Goal: Browse casually: Explore the website without a specific task or goal

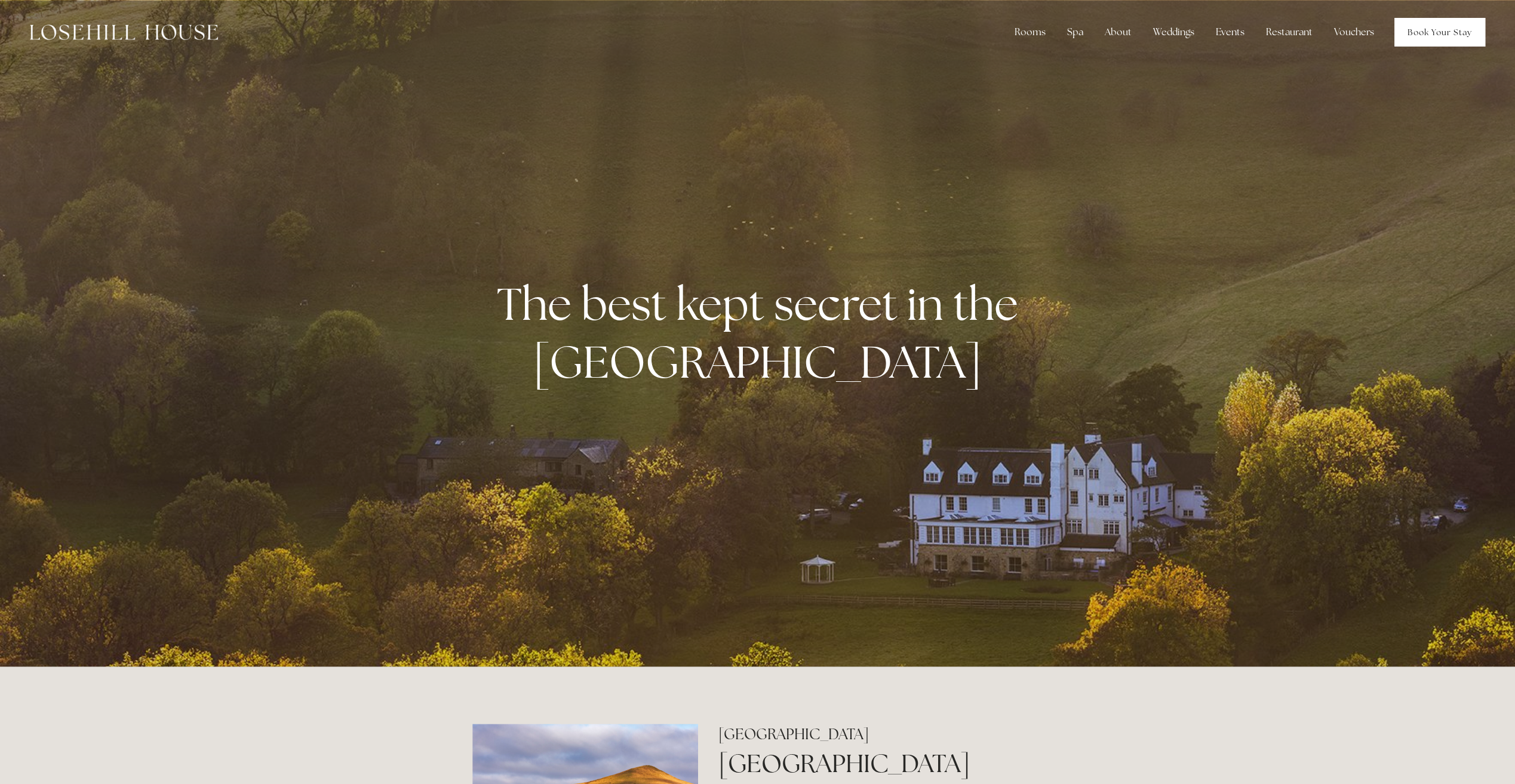
click at [1441, 39] on link "Book Your Stay" at bounding box center [1439, 32] width 91 height 29
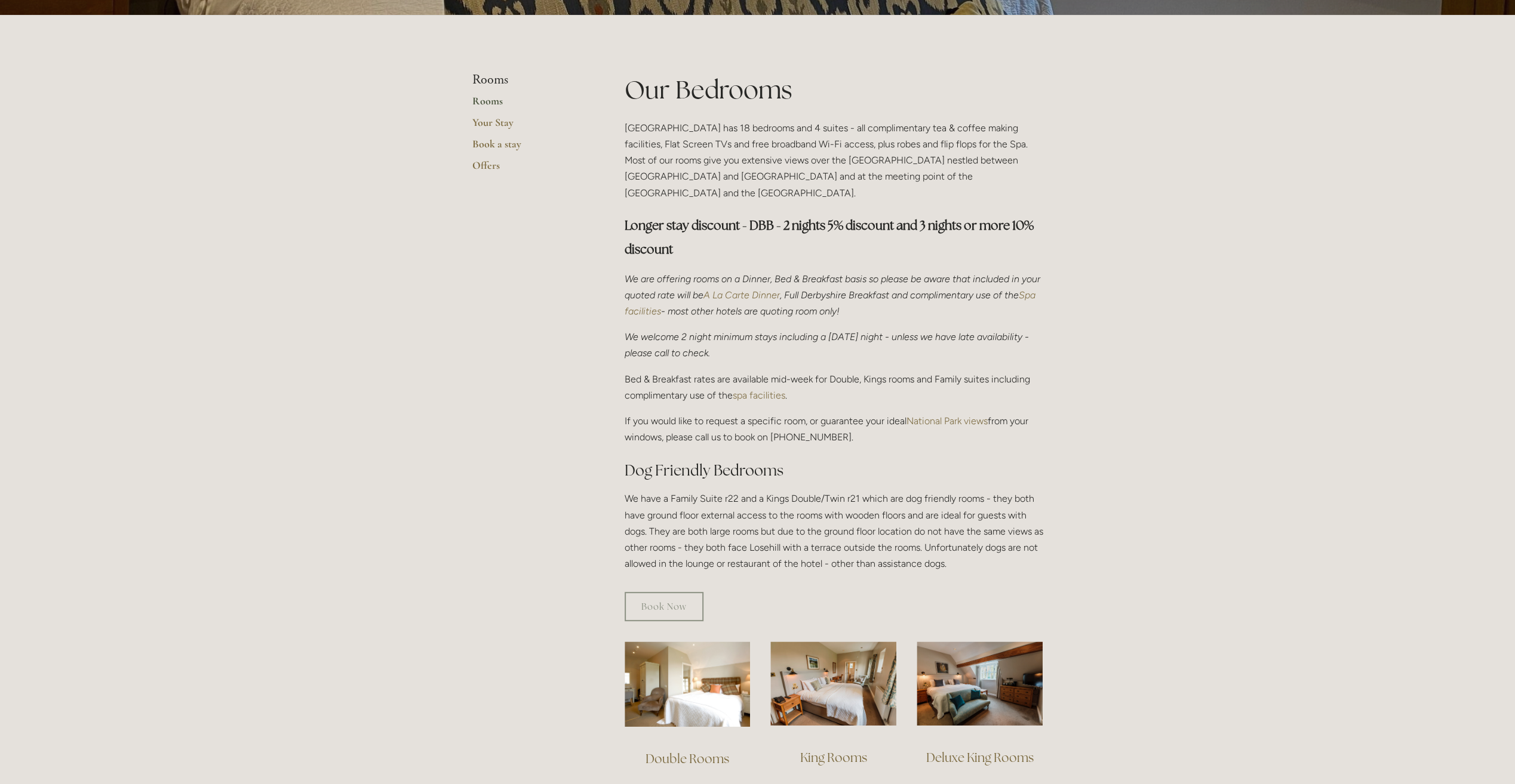
scroll to position [239, 0]
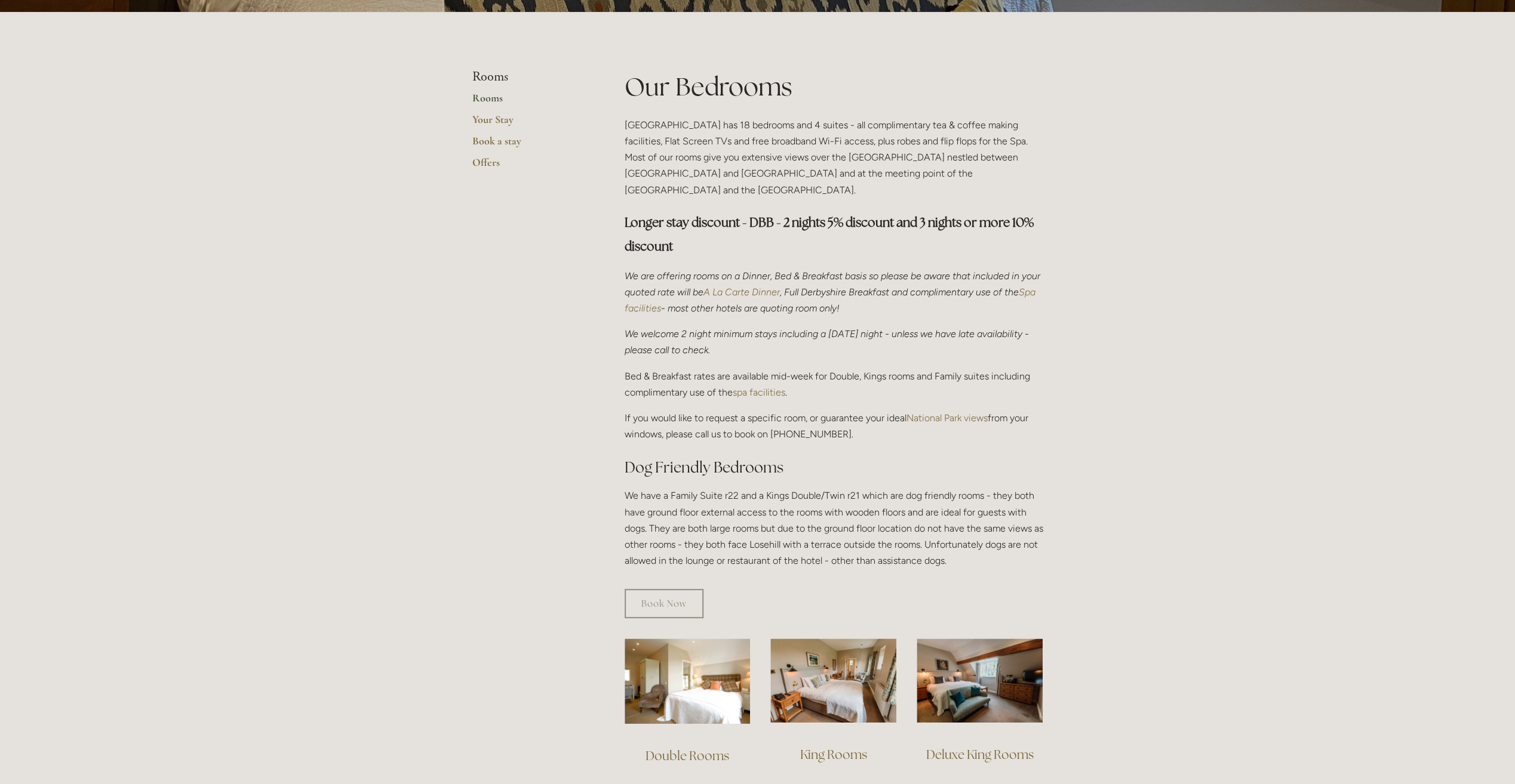
drag, startPoint x: 748, startPoint y: 207, endPoint x: 780, endPoint y: 339, distance: 135.8
click at [780, 339] on div "Our Bedrooms Losehill House Hotel has 18 bedrooms and 4 suites - all compliment…" at bounding box center [834, 318] width 419 height 499
click at [780, 339] on p "We welcome 2 night minimum stays including a Saturday night - unless we have la…" at bounding box center [834, 342] width 419 height 32
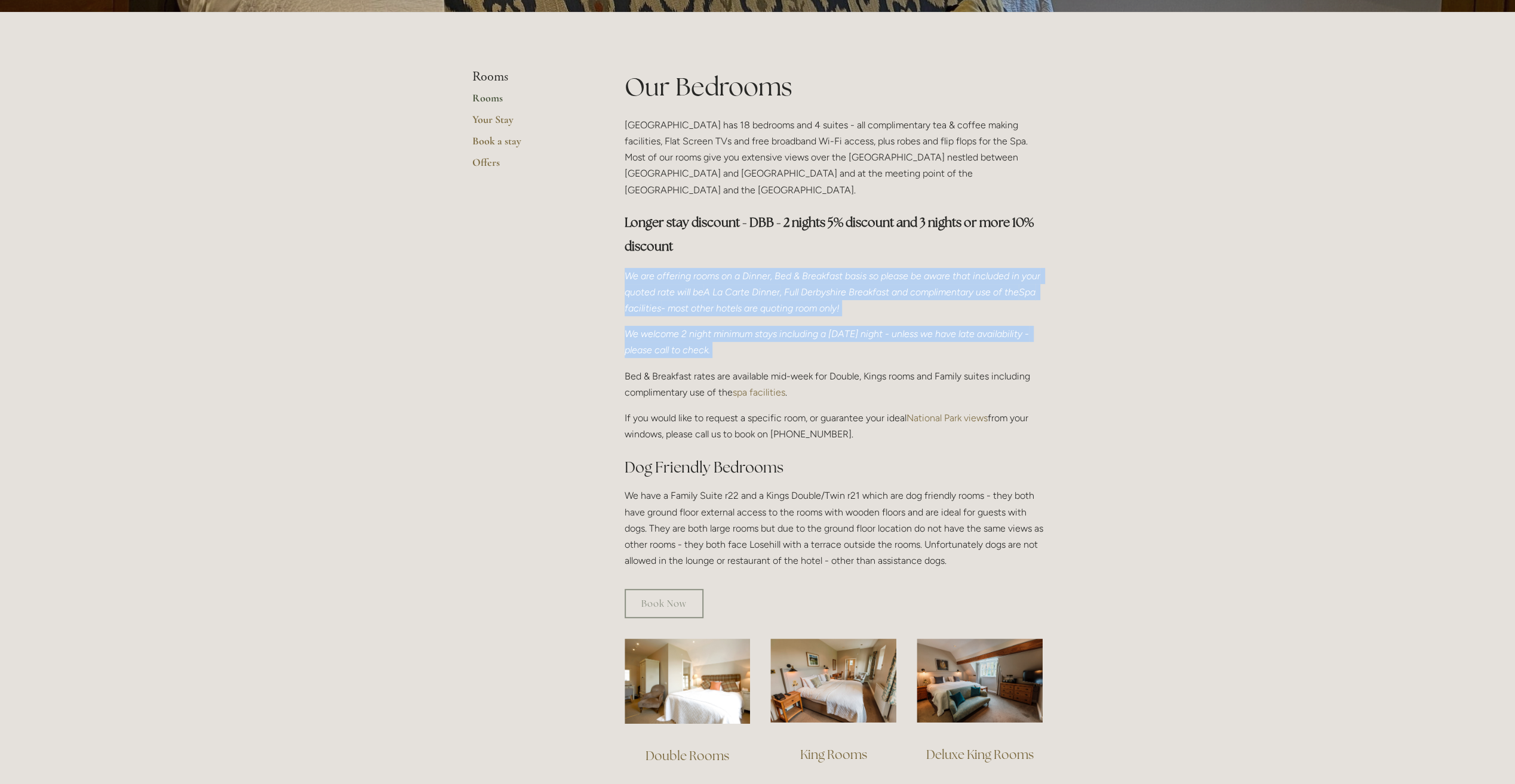
drag, startPoint x: 780, startPoint y: 339, endPoint x: 781, endPoint y: 227, distance: 112.0
click at [781, 227] on div "Our Bedrooms Losehill House Hotel has 18 bedrooms and 4 suites - all compliment…" at bounding box center [834, 318] width 419 height 499
click at [781, 227] on h3 "Longer stay discount - DBB - 2 nights 5% discount and 3 nights or more 10% disc…" at bounding box center [834, 235] width 419 height 48
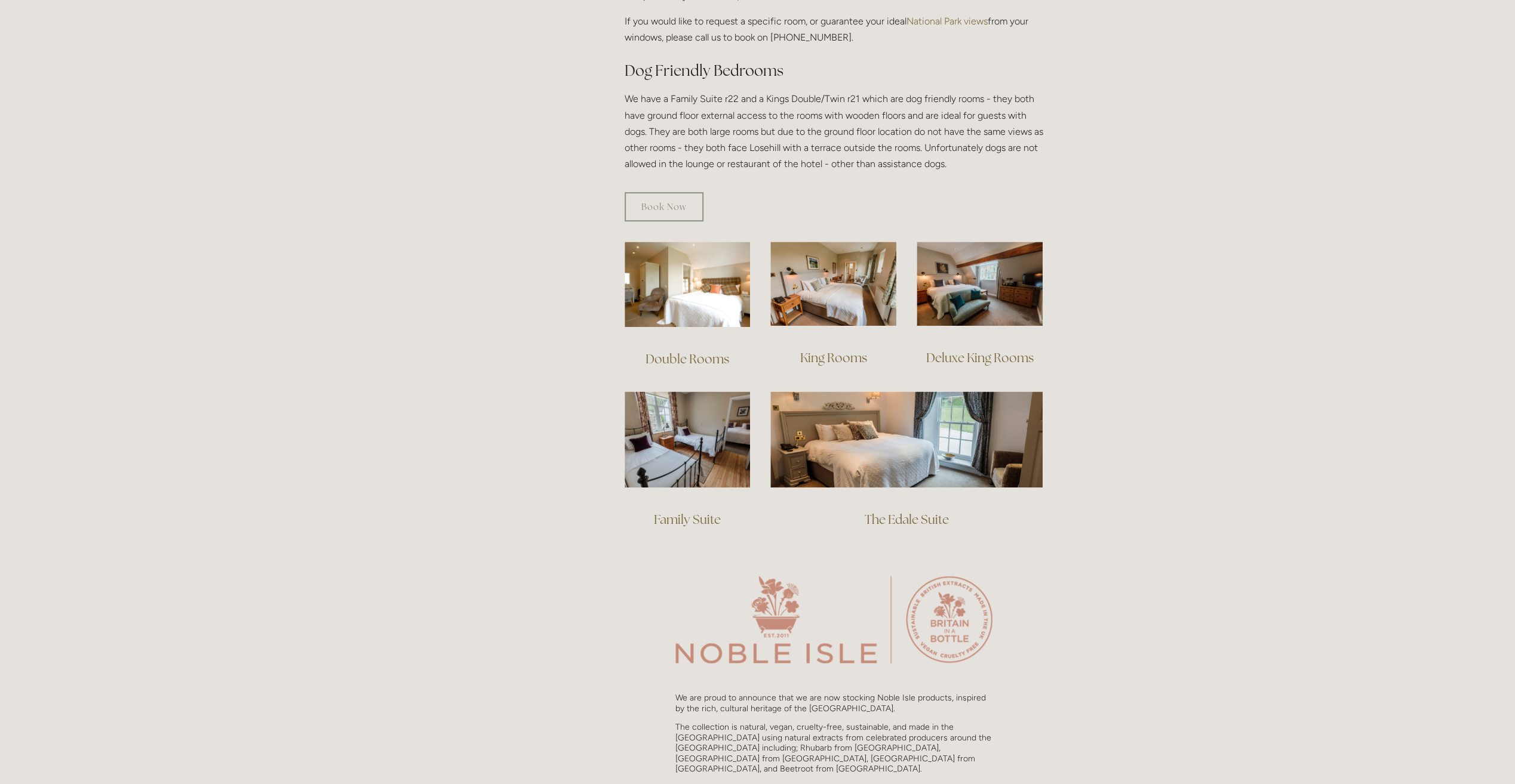
scroll to position [656, 0]
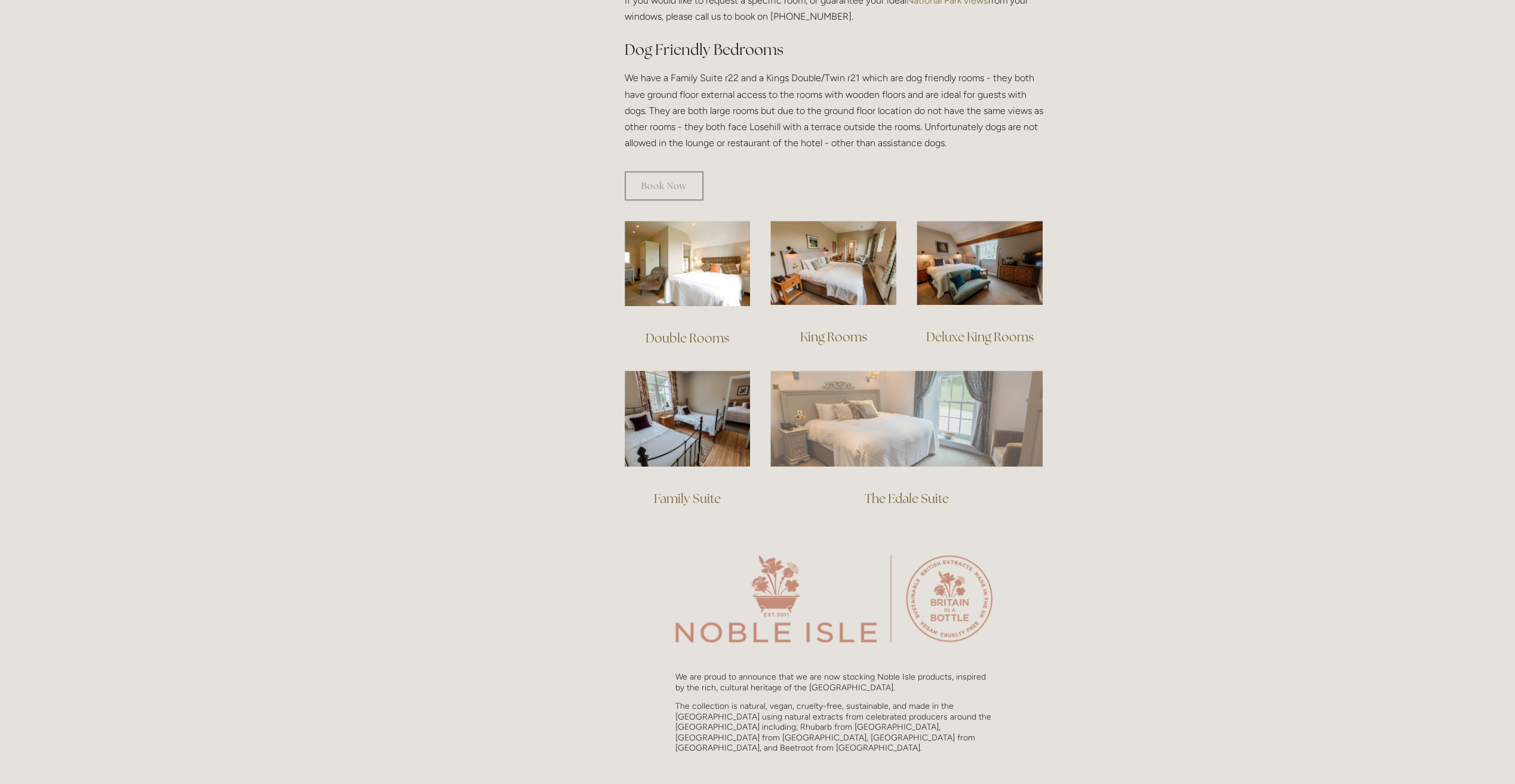
click at [919, 425] on img at bounding box center [906, 418] width 272 height 95
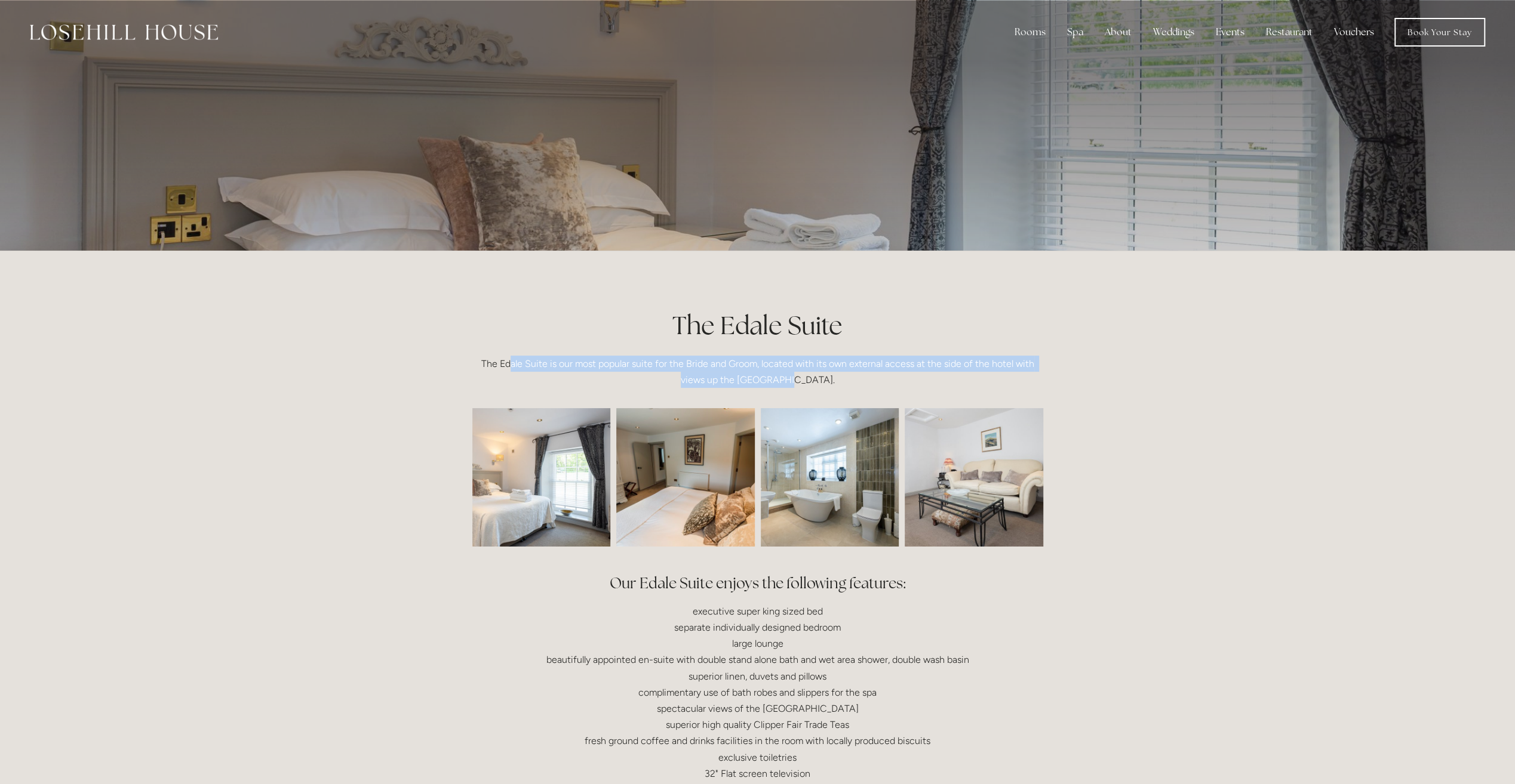
drag, startPoint x: 718, startPoint y: 380, endPoint x: 800, endPoint y: 387, distance: 82.3
click at [800, 387] on div "The Edale Suite The Edale Suite is our most popular suite for the Bride and Gro…" at bounding box center [757, 348] width 571 height 80
click at [800, 387] on p "The Edale Suite is our most popular suite for the Bride and Groom, located with…" at bounding box center [757, 372] width 571 height 32
drag, startPoint x: 800, startPoint y: 387, endPoint x: 750, endPoint y: 327, distance: 78.1
click at [750, 327] on div "The Edale Suite The Edale Suite is our most popular suite for the Bride and Gro…" at bounding box center [757, 348] width 571 height 80
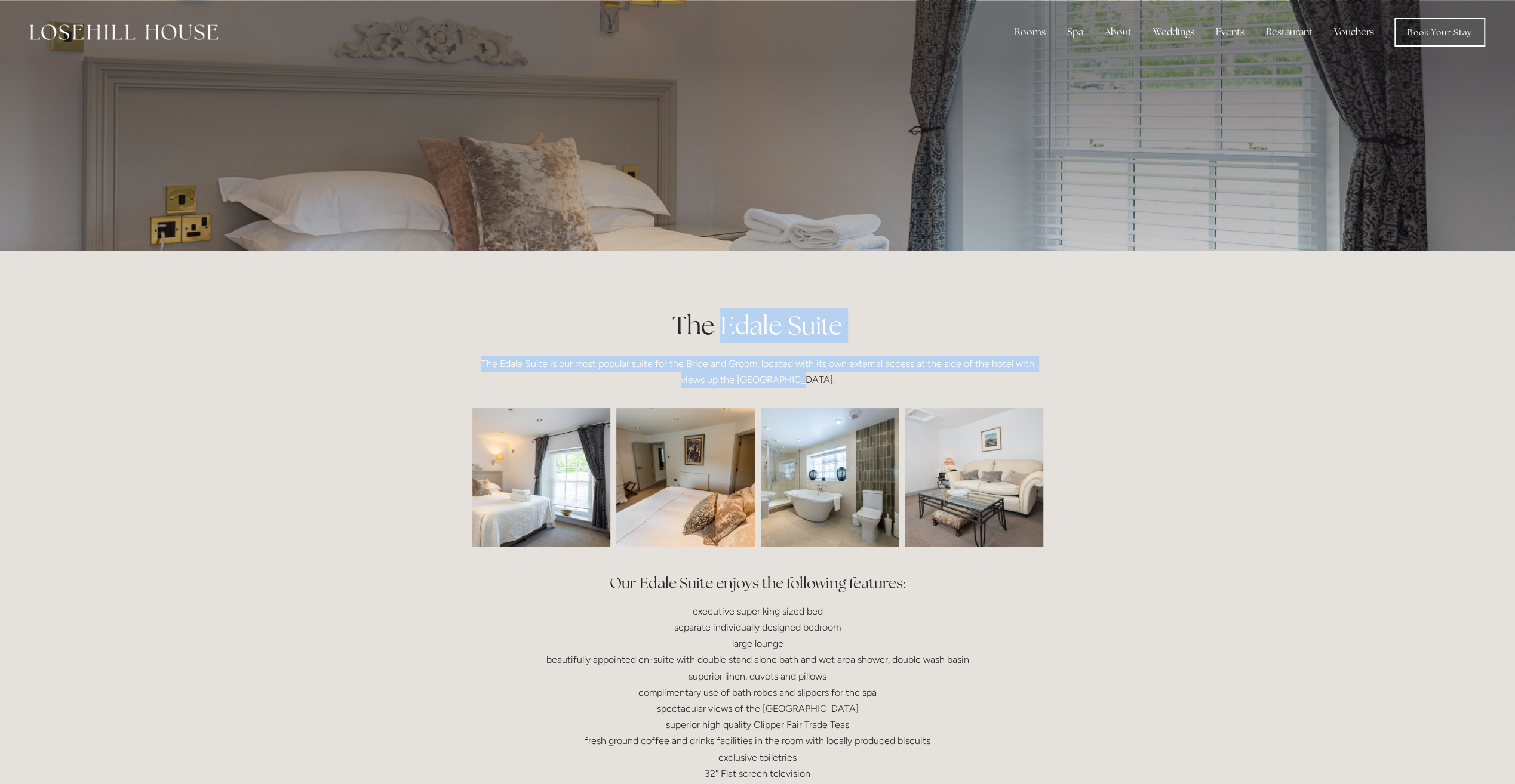
click at [750, 327] on h1 "The Edale Suite" at bounding box center [757, 325] width 571 height 35
drag, startPoint x: 750, startPoint y: 327, endPoint x: 760, endPoint y: 375, distance: 49.0
click at [760, 375] on div "The Edale Suite The Edale Suite is our most popular suite for the Bride and Gro…" at bounding box center [757, 348] width 571 height 80
click at [760, 375] on p "The Edale Suite is our most popular suite for the Bride and Groom, located with…" at bounding box center [757, 372] width 571 height 32
drag, startPoint x: 760, startPoint y: 375, endPoint x: 756, endPoint y: 329, distance: 46.2
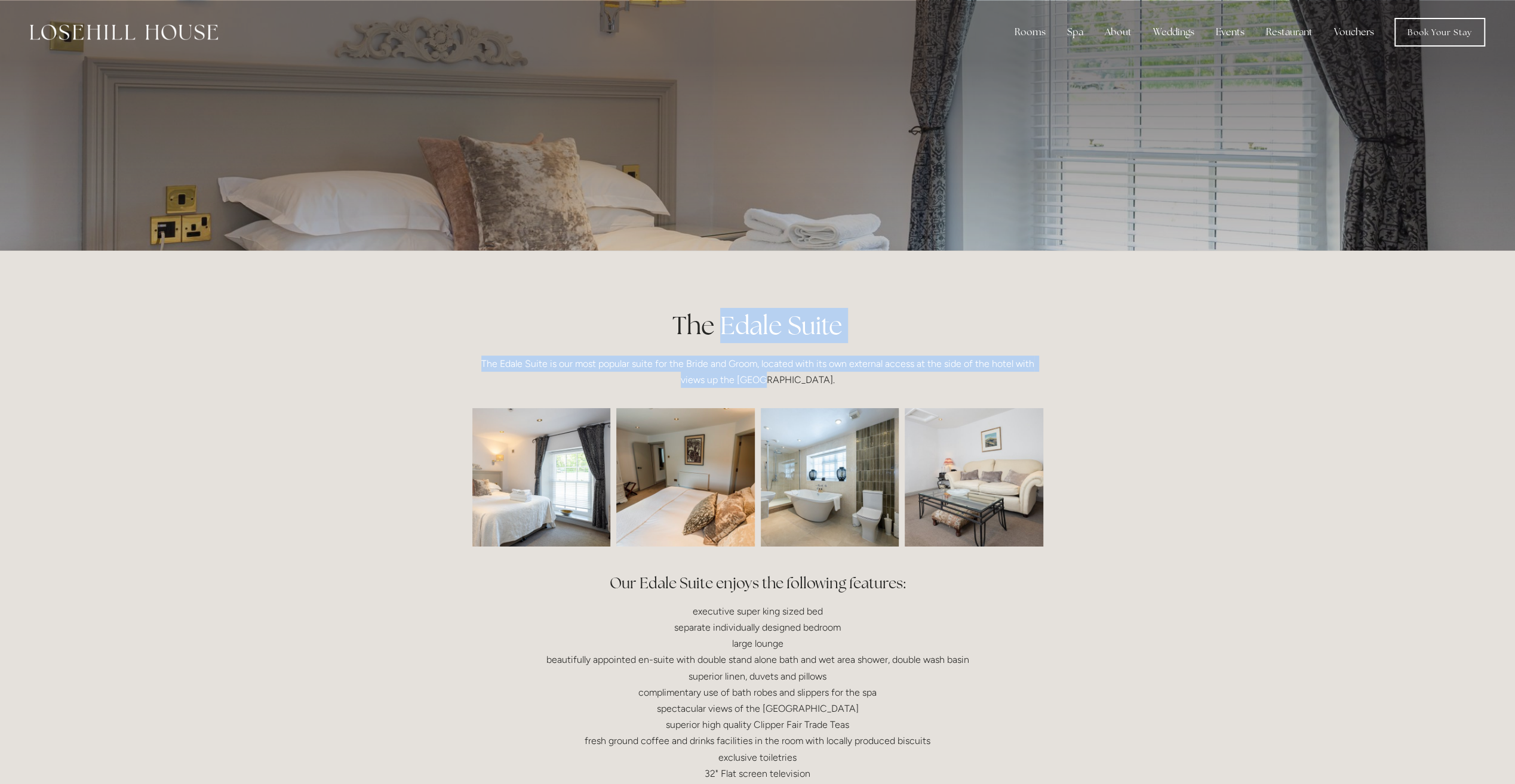
click at [756, 329] on div "The Edale Suite The Edale Suite is our most popular suite for the Bride and Gro…" at bounding box center [757, 348] width 571 height 80
click at [756, 329] on h1 "The Edale Suite" at bounding box center [757, 325] width 571 height 35
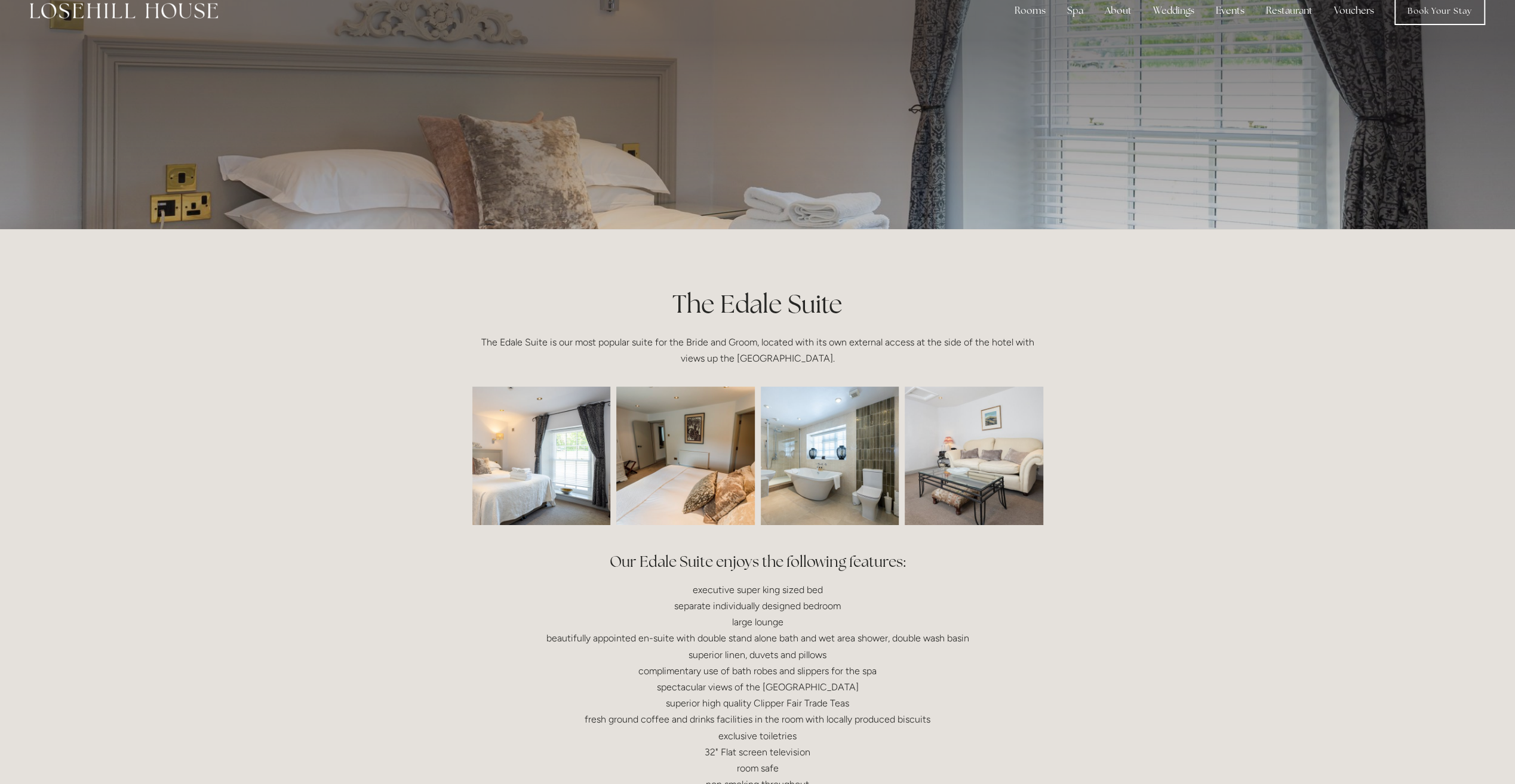
scroll to position [239, 0]
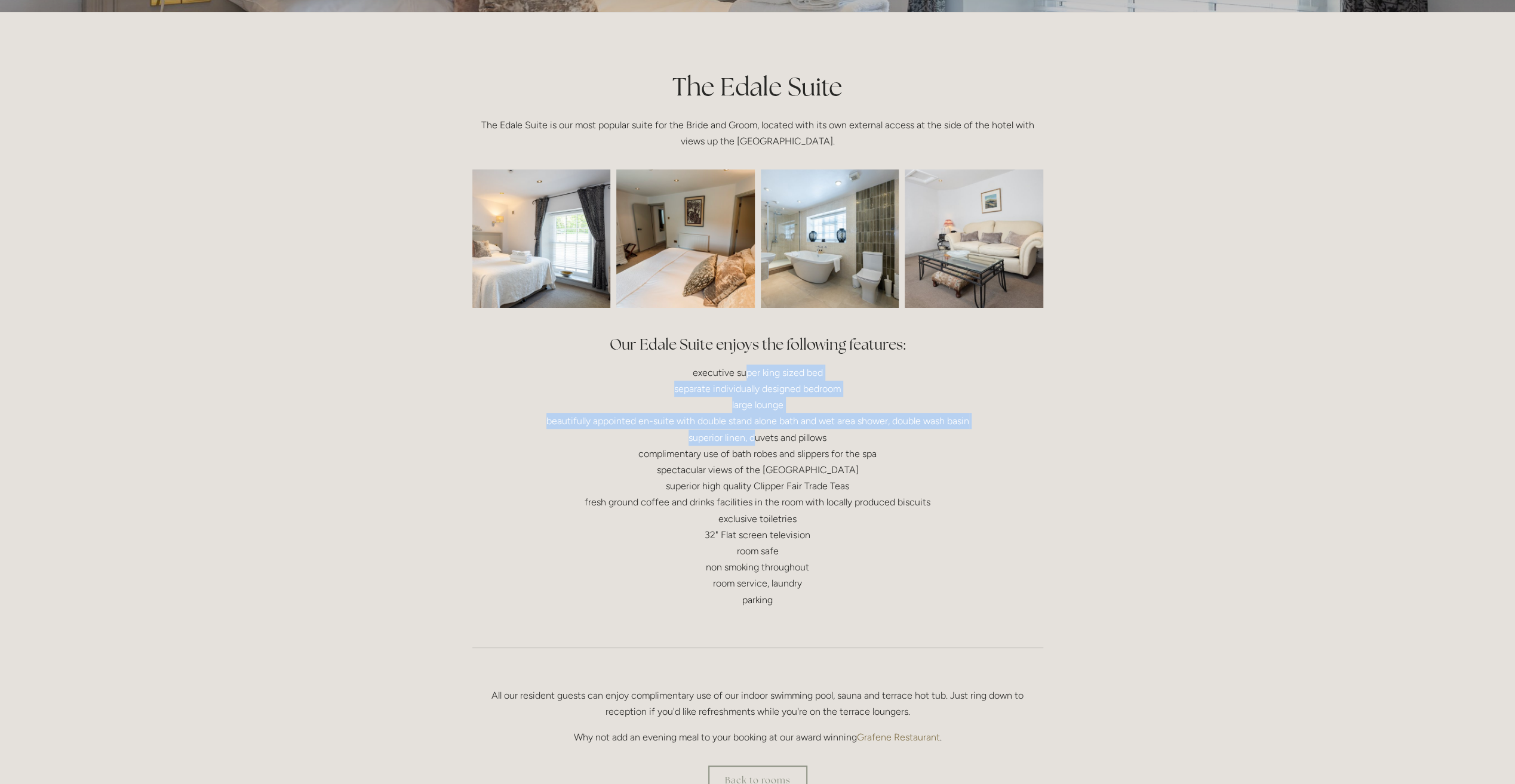
drag, startPoint x: 744, startPoint y: 377, endPoint x: 755, endPoint y: 441, distance: 64.9
click at [755, 441] on p "executive super king sized bed separate individually designed bedroom large lou…" at bounding box center [757, 486] width 571 height 243
drag, startPoint x: 755, startPoint y: 441, endPoint x: 748, endPoint y: 390, distance: 51.5
click at [748, 390] on p "executive super king sized bed separate individually designed bedroom large lou…" at bounding box center [757, 486] width 571 height 243
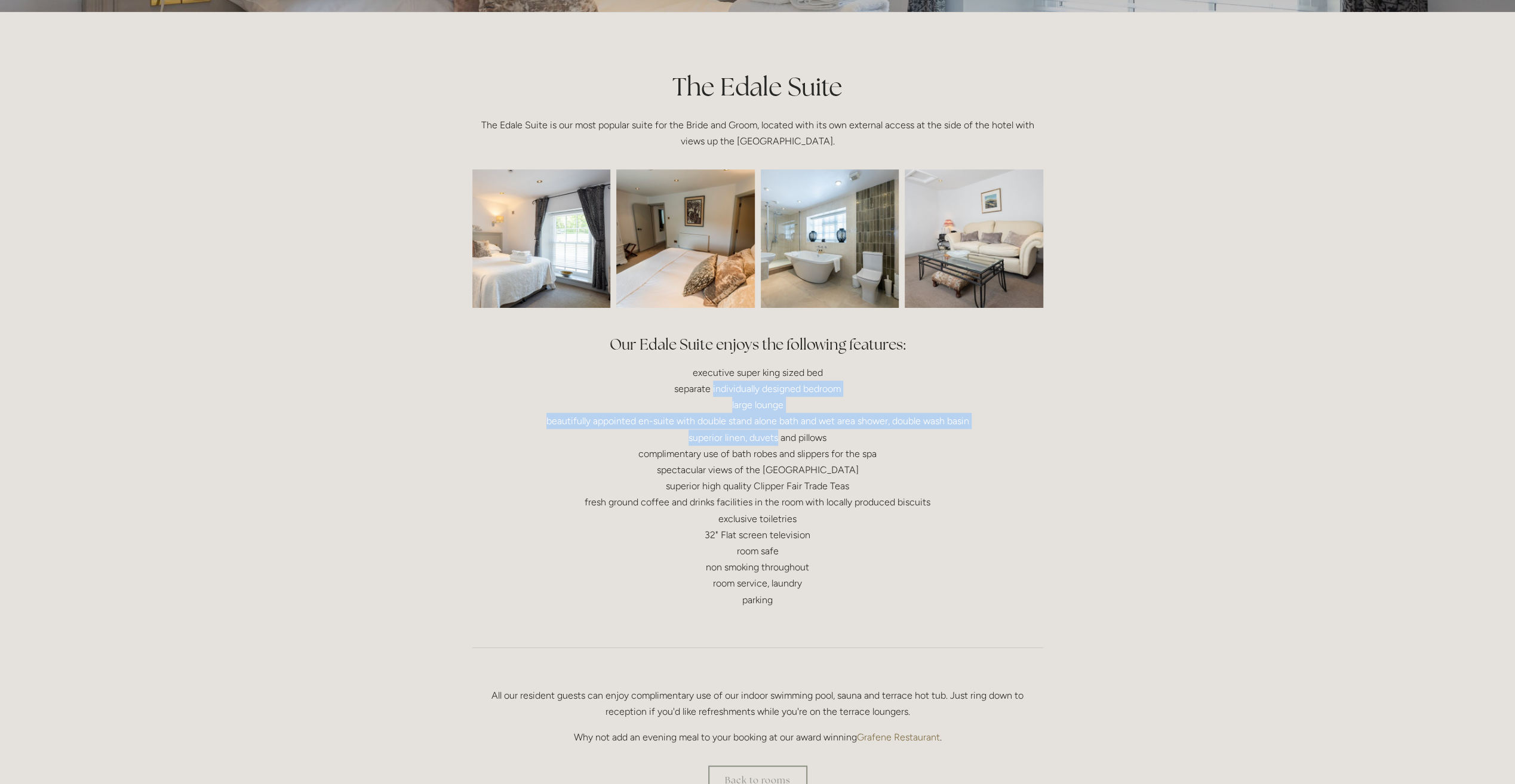
click at [750, 413] on p "executive super king sized bed separate individually designed bedroom large lou…" at bounding box center [757, 486] width 571 height 243
drag, startPoint x: 748, startPoint y: 402, endPoint x: 752, endPoint y: 441, distance: 39.2
click at [752, 441] on p "executive super king sized bed separate individually designed bedroom large lou…" at bounding box center [757, 486] width 571 height 243
drag, startPoint x: 752, startPoint y: 441, endPoint x: 752, endPoint y: 401, distance: 40.0
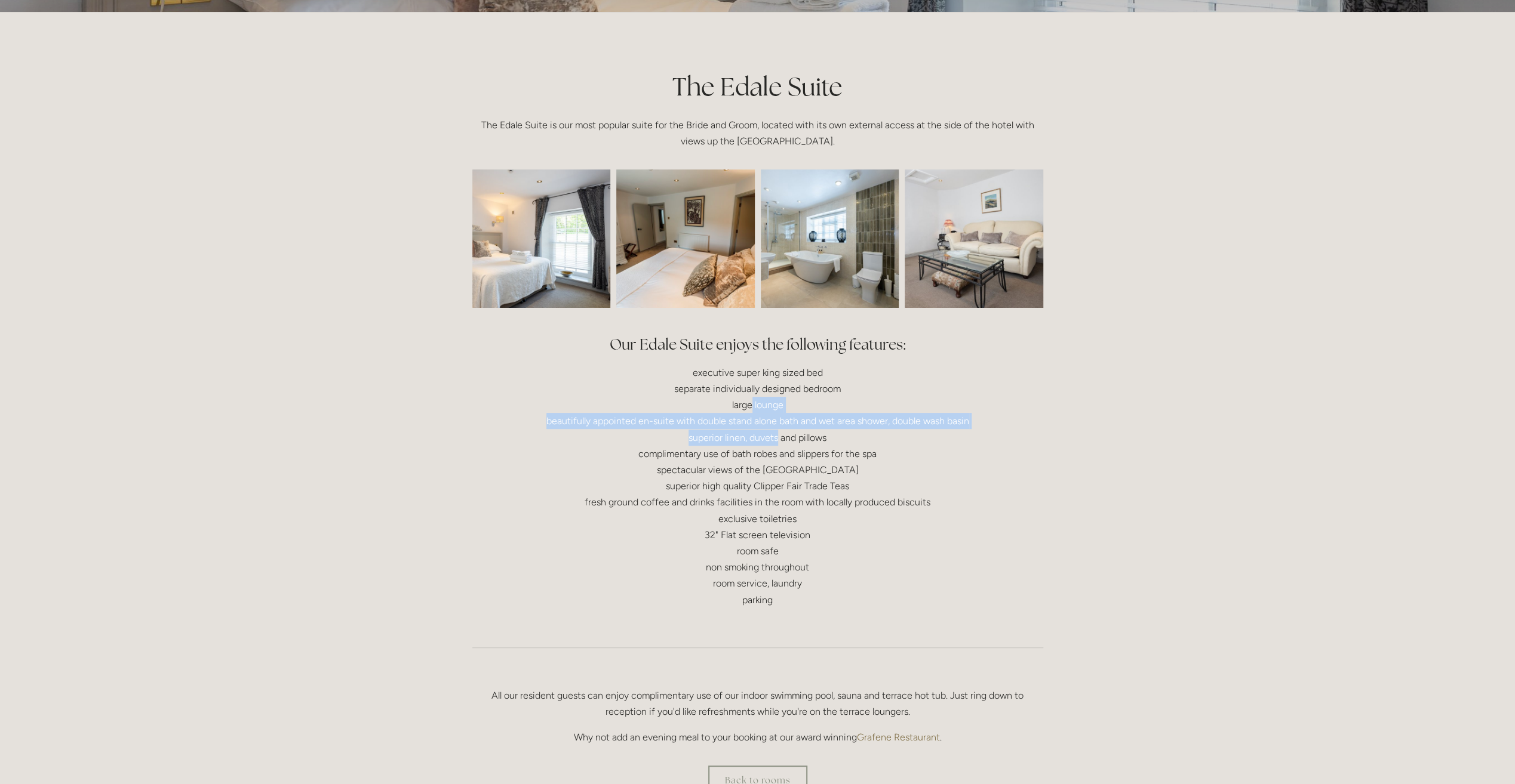
click at [752, 401] on p "executive super king sized bed separate individually designed bedroom large lou…" at bounding box center [757, 486] width 571 height 243
drag, startPoint x: 752, startPoint y: 401, endPoint x: 756, endPoint y: 444, distance: 43.2
click at [756, 444] on p "executive super king sized bed separate individually designed bedroom large lou…" at bounding box center [757, 486] width 571 height 243
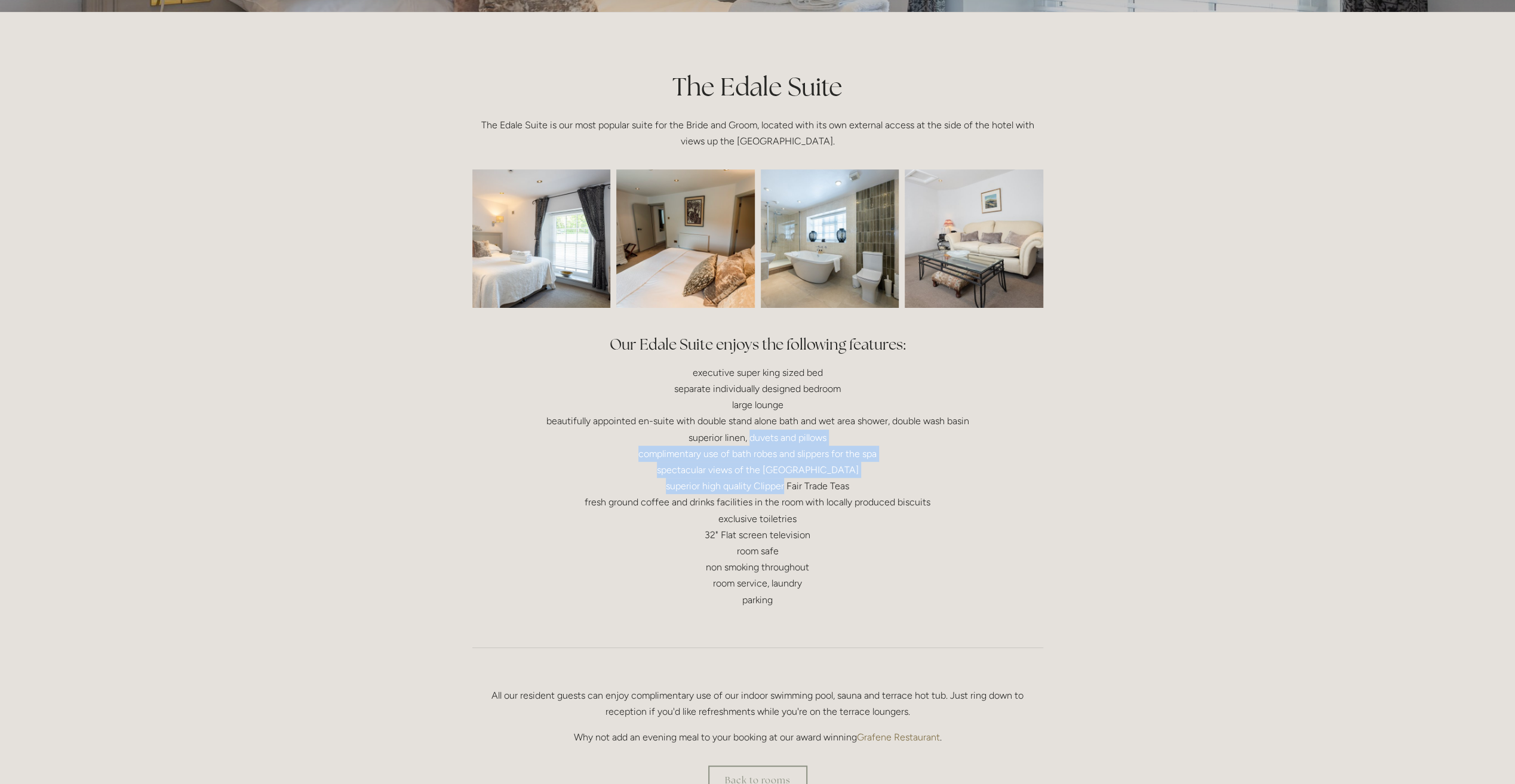
drag, startPoint x: 756, startPoint y: 444, endPoint x: 761, endPoint y: 484, distance: 40.3
click at [761, 484] on p "executive super king sized bed separate individually designed bedroom large lou…" at bounding box center [757, 486] width 571 height 243
drag, startPoint x: 761, startPoint y: 484, endPoint x: 764, endPoint y: 449, distance: 35.1
click at [764, 449] on p "executive super king sized bed separate individually designed bedroom large lou…" at bounding box center [757, 486] width 571 height 243
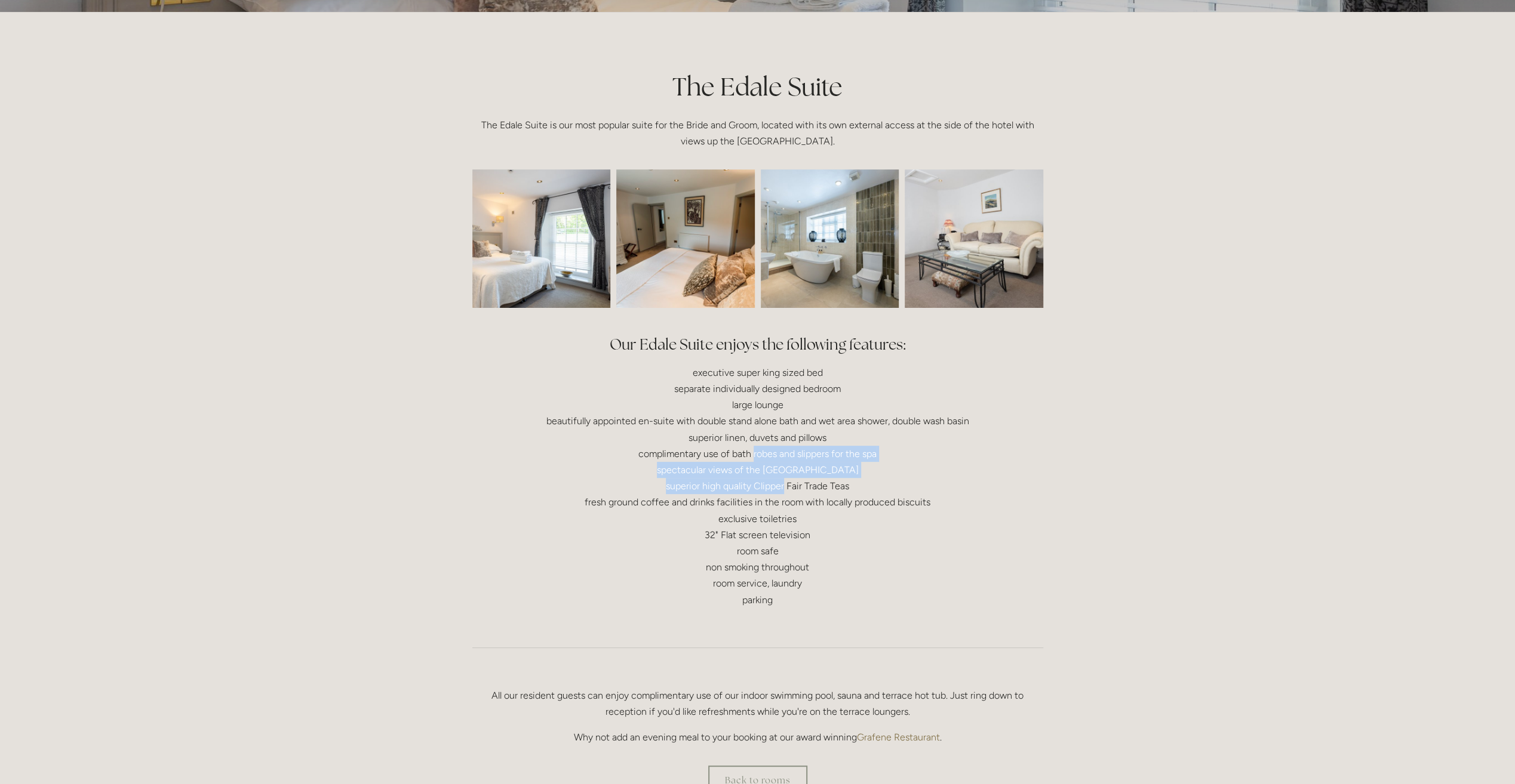
click at [764, 449] on p "executive super king sized bed separate individually designed bedroom large lou…" at bounding box center [757, 486] width 571 height 243
drag, startPoint x: 764, startPoint y: 440, endPoint x: 764, endPoint y: 486, distance: 46.0
click at [764, 486] on p "executive super king sized bed separate individually designed bedroom large lou…" at bounding box center [757, 486] width 571 height 243
drag, startPoint x: 764, startPoint y: 486, endPoint x: 756, endPoint y: 440, distance: 46.7
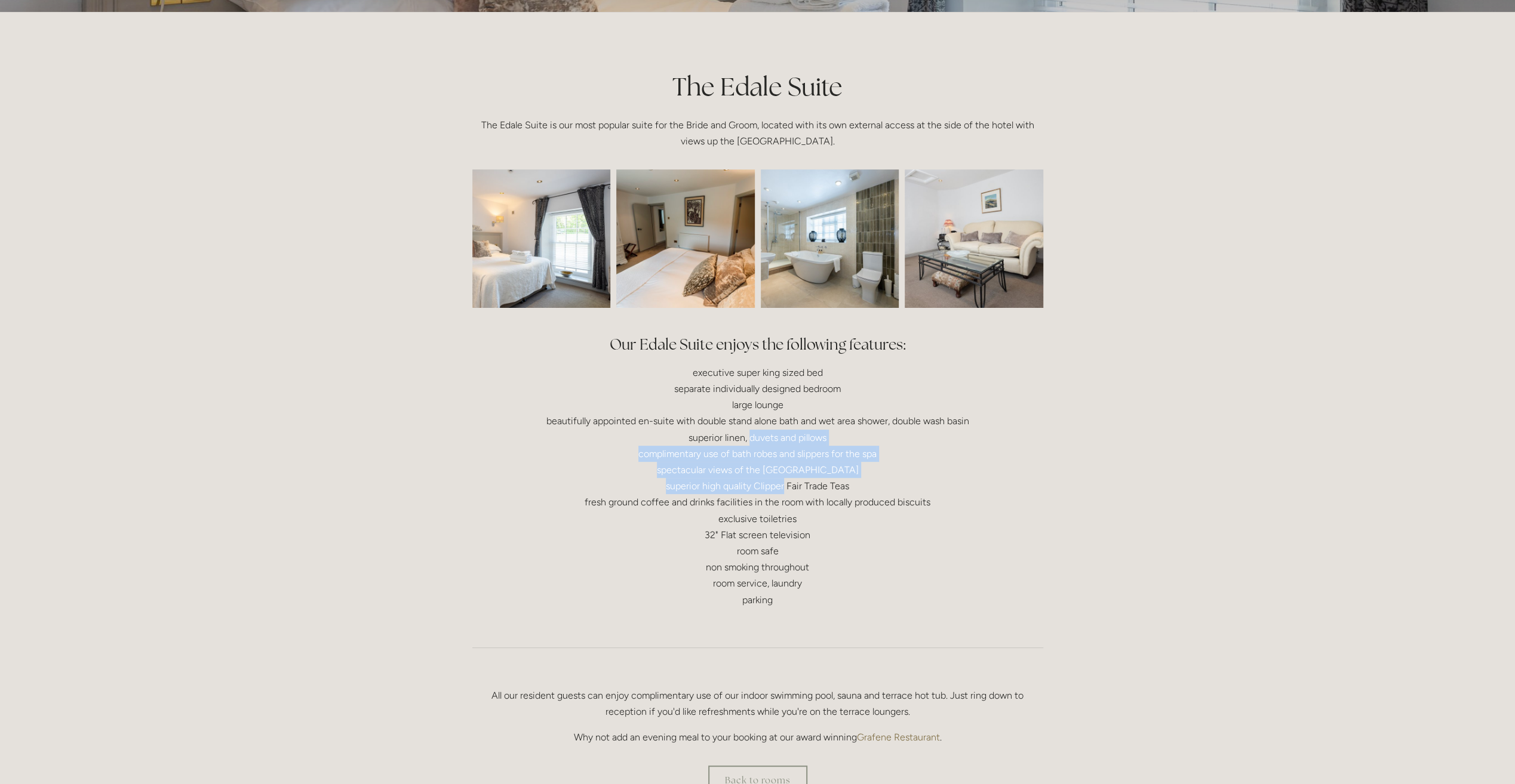
click at [756, 440] on p "executive super king sized bed separate individually designed bedroom large lou…" at bounding box center [757, 486] width 571 height 243
drag, startPoint x: 756, startPoint y: 440, endPoint x: 761, endPoint y: 478, distance: 38.3
click at [761, 478] on p "executive super king sized bed separate individually designed bedroom large lou…" at bounding box center [757, 486] width 571 height 243
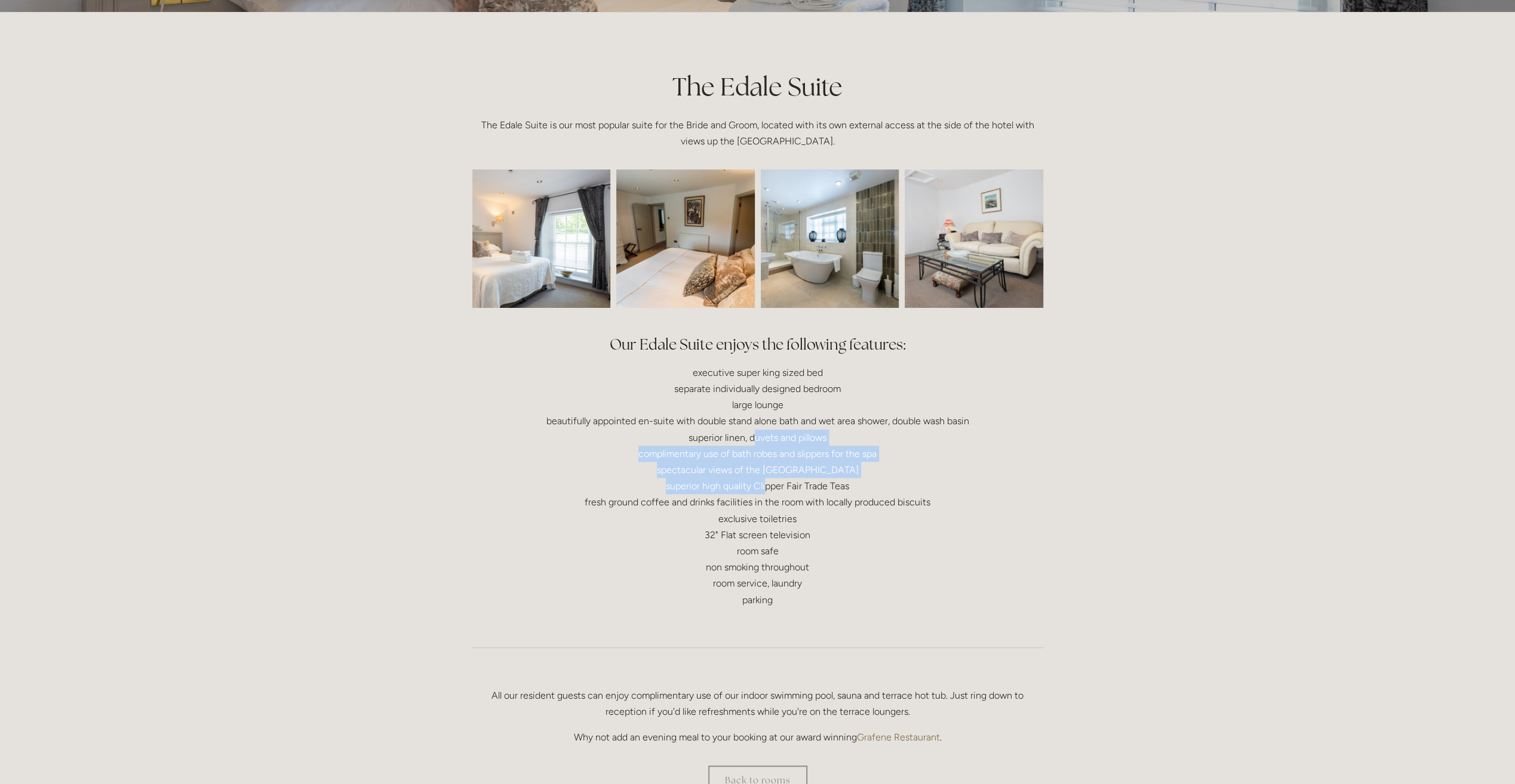
drag, startPoint x: 766, startPoint y: 490, endPoint x: 755, endPoint y: 443, distance: 48.3
click at [755, 443] on p "executive super king sized bed separate individually designed bedroom large lou…" at bounding box center [757, 486] width 571 height 243
drag, startPoint x: 755, startPoint y: 443, endPoint x: 771, endPoint y: 487, distance: 46.8
click at [771, 487] on p "executive super king sized bed separate individually designed bedroom large lou…" at bounding box center [757, 486] width 571 height 243
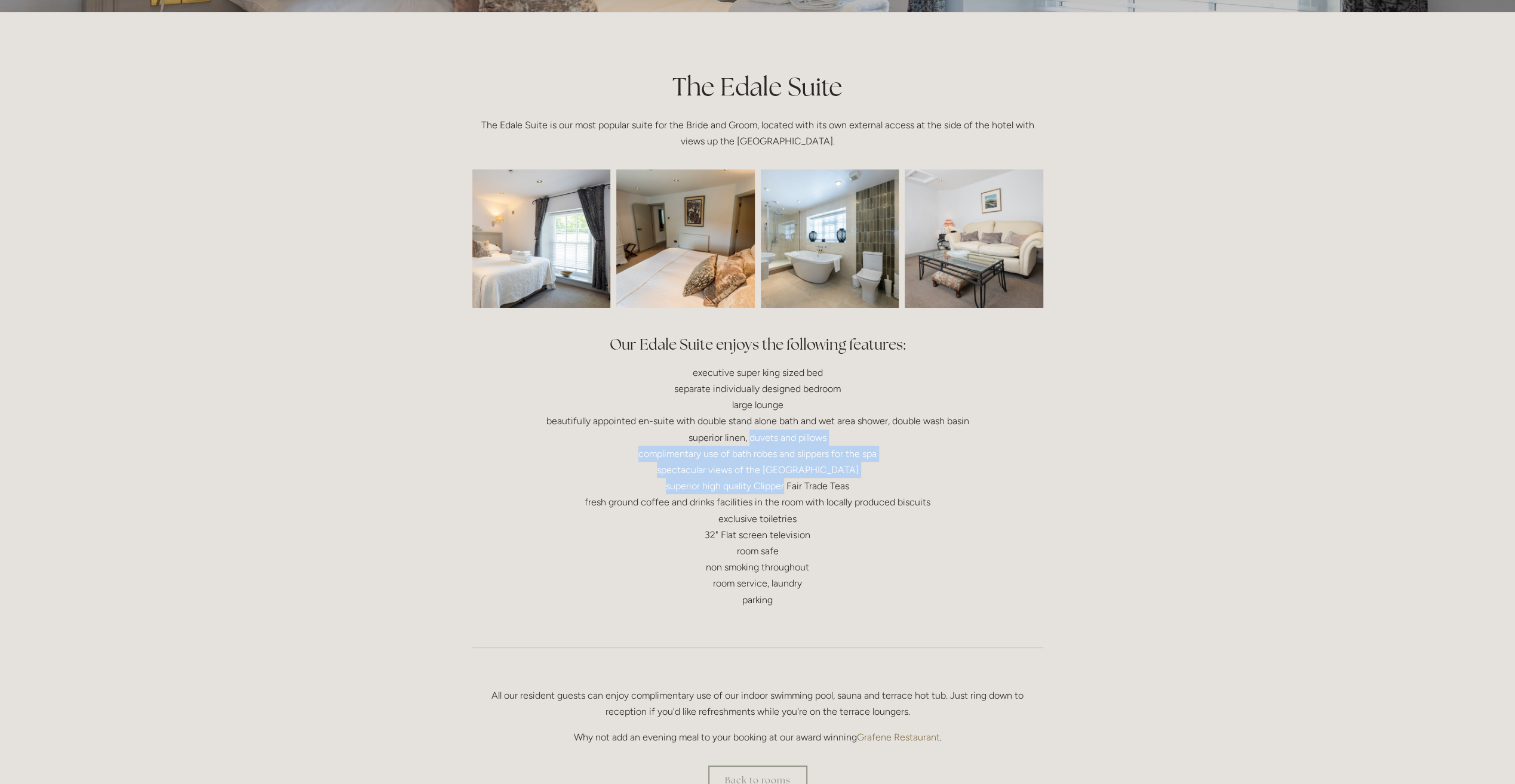
click at [771, 487] on p "executive super king sized bed separate individually designed bedroom large lou…" at bounding box center [757, 486] width 571 height 243
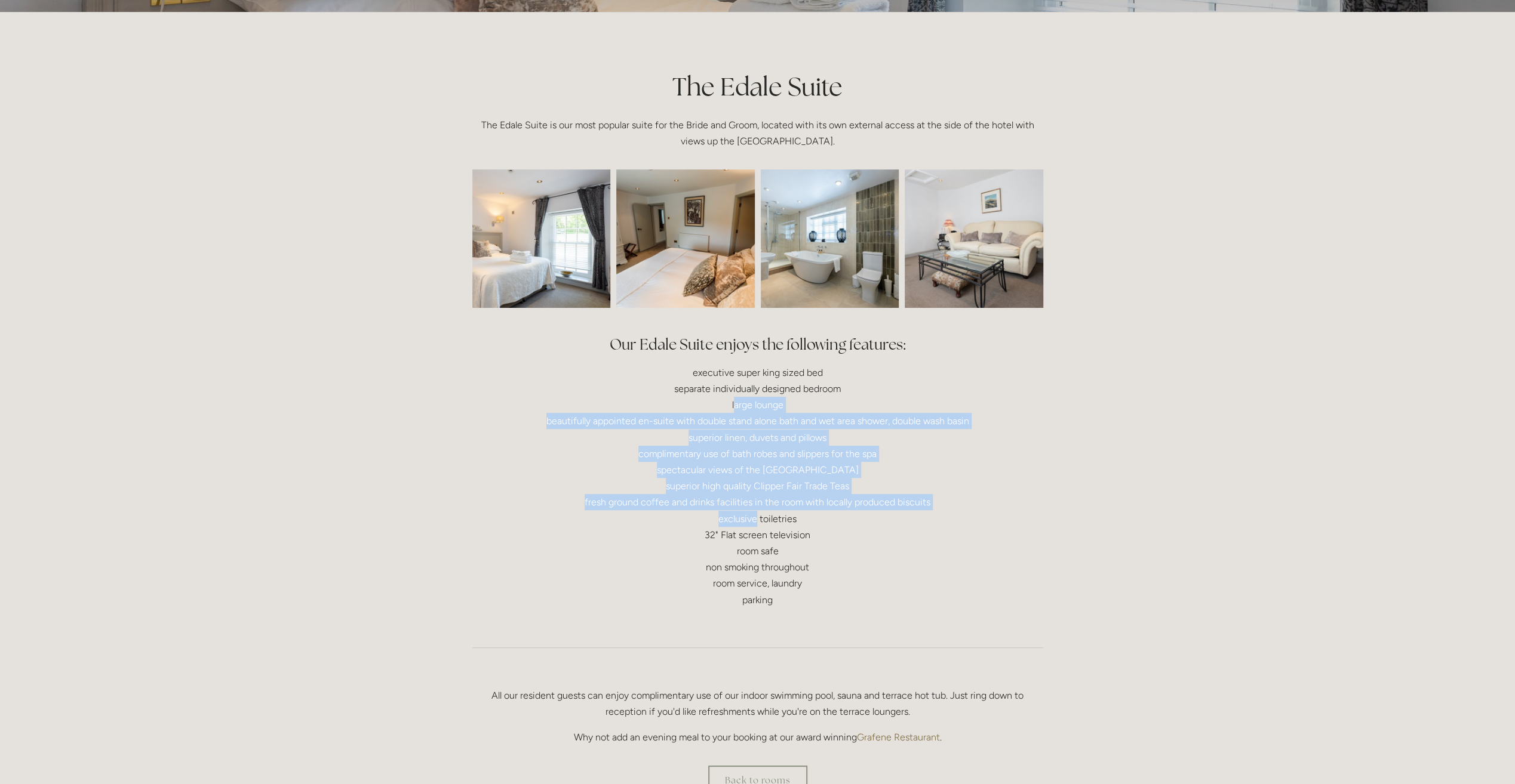
drag, startPoint x: 733, startPoint y: 412, endPoint x: 756, endPoint y: 514, distance: 104.6
click at [756, 514] on p "executive super king sized bed separate individually designed bedroom large lou…" at bounding box center [757, 486] width 571 height 243
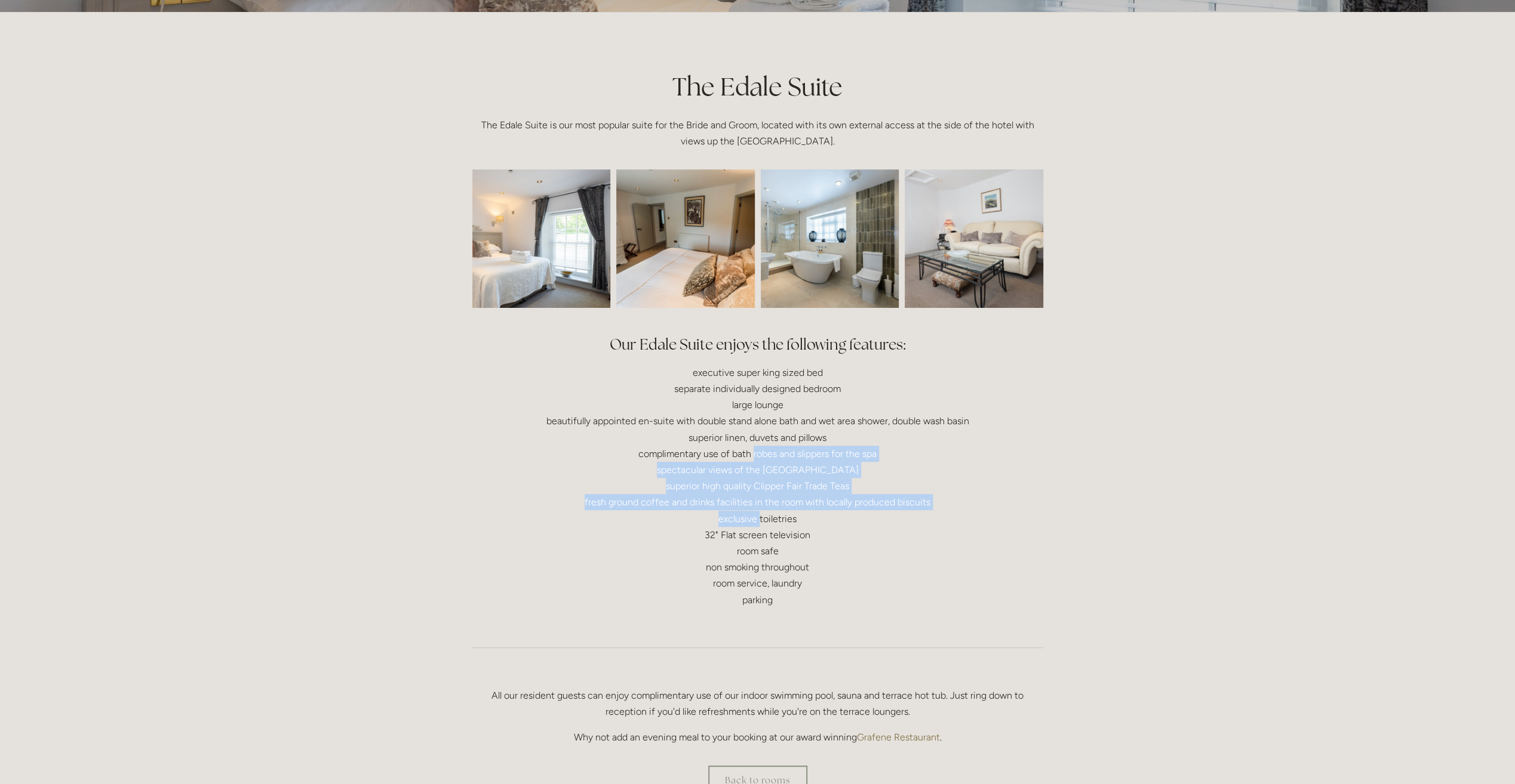
drag, startPoint x: 756, startPoint y: 514, endPoint x: 755, endPoint y: 453, distance: 61.0
click at [755, 453] on p "executive super king sized bed separate individually designed bedroom large lou…" at bounding box center [757, 486] width 571 height 243
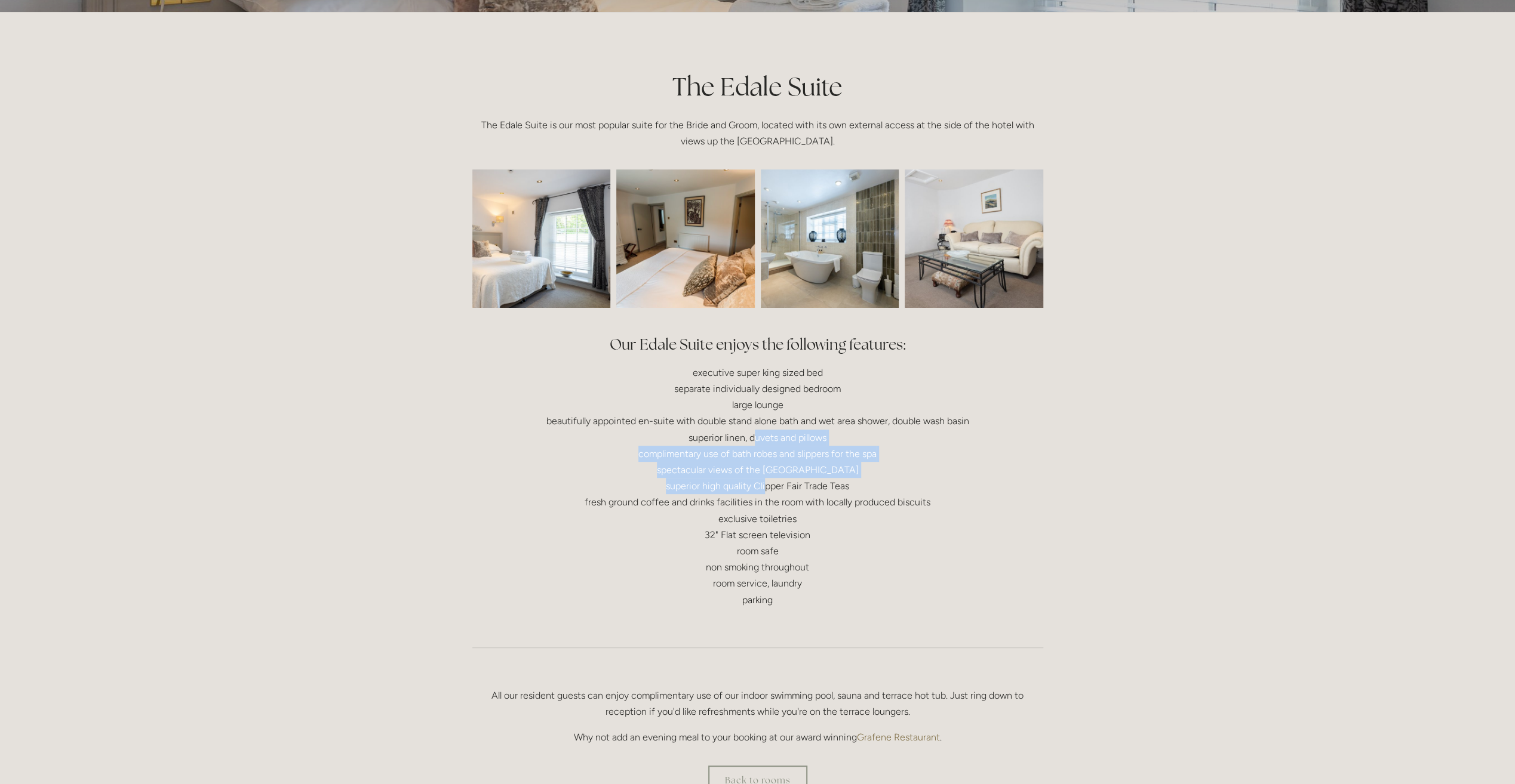
drag, startPoint x: 756, startPoint y: 429, endPoint x: 764, endPoint y: 494, distance: 65.5
click at [764, 494] on p "executive super king sized bed separate individually designed bedroom large lou…" at bounding box center [757, 486] width 571 height 243
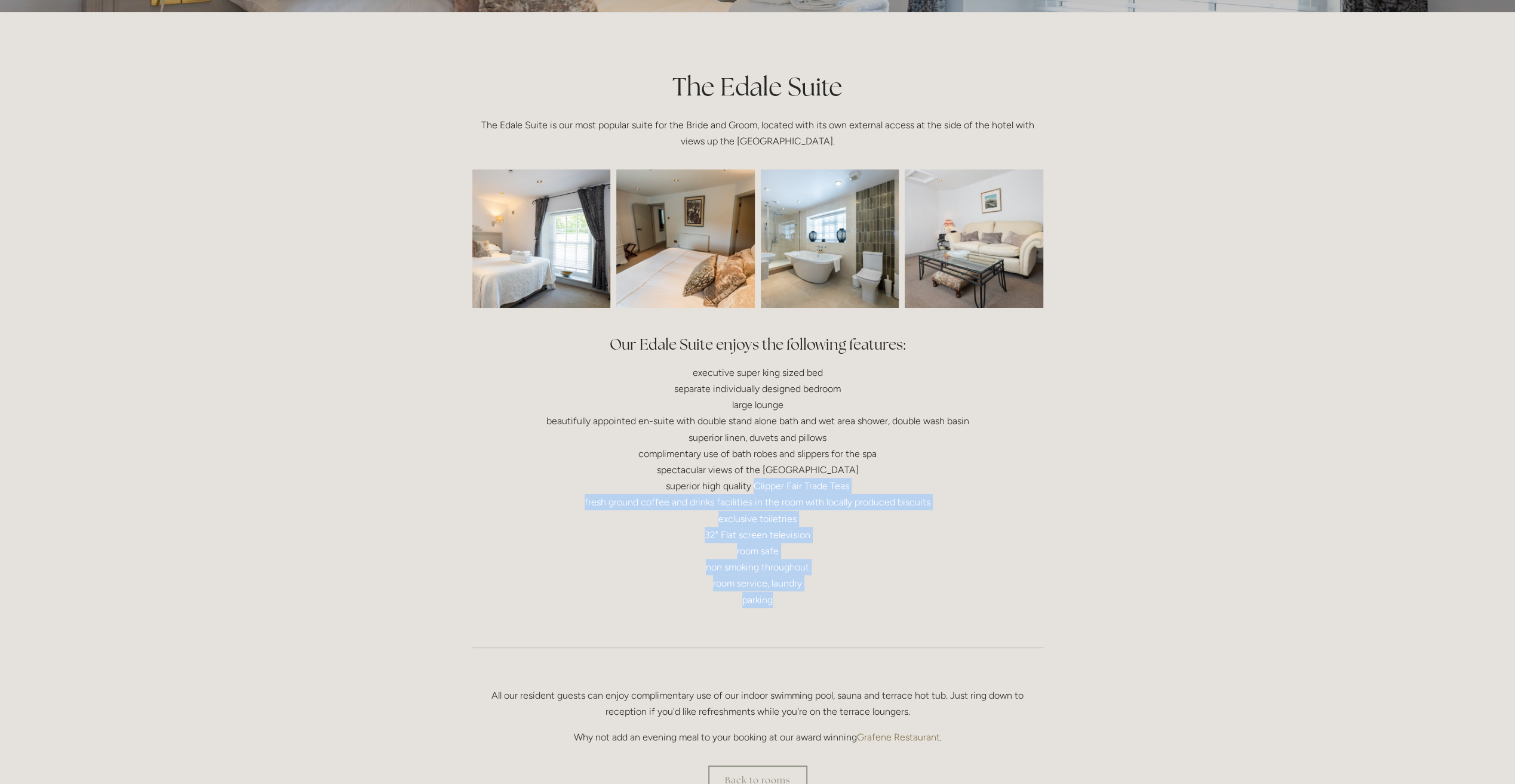
drag, startPoint x: 764, startPoint y: 494, endPoint x: 760, endPoint y: 604, distance: 110.1
click at [760, 604] on p "executive super king sized bed separate individually designed bedroom large lou…" at bounding box center [757, 486] width 571 height 243
drag, startPoint x: 760, startPoint y: 604, endPoint x: 759, endPoint y: 486, distance: 118.0
click at [759, 486] on p "executive super king sized bed separate individually designed bedroom large lou…" at bounding box center [757, 486] width 571 height 243
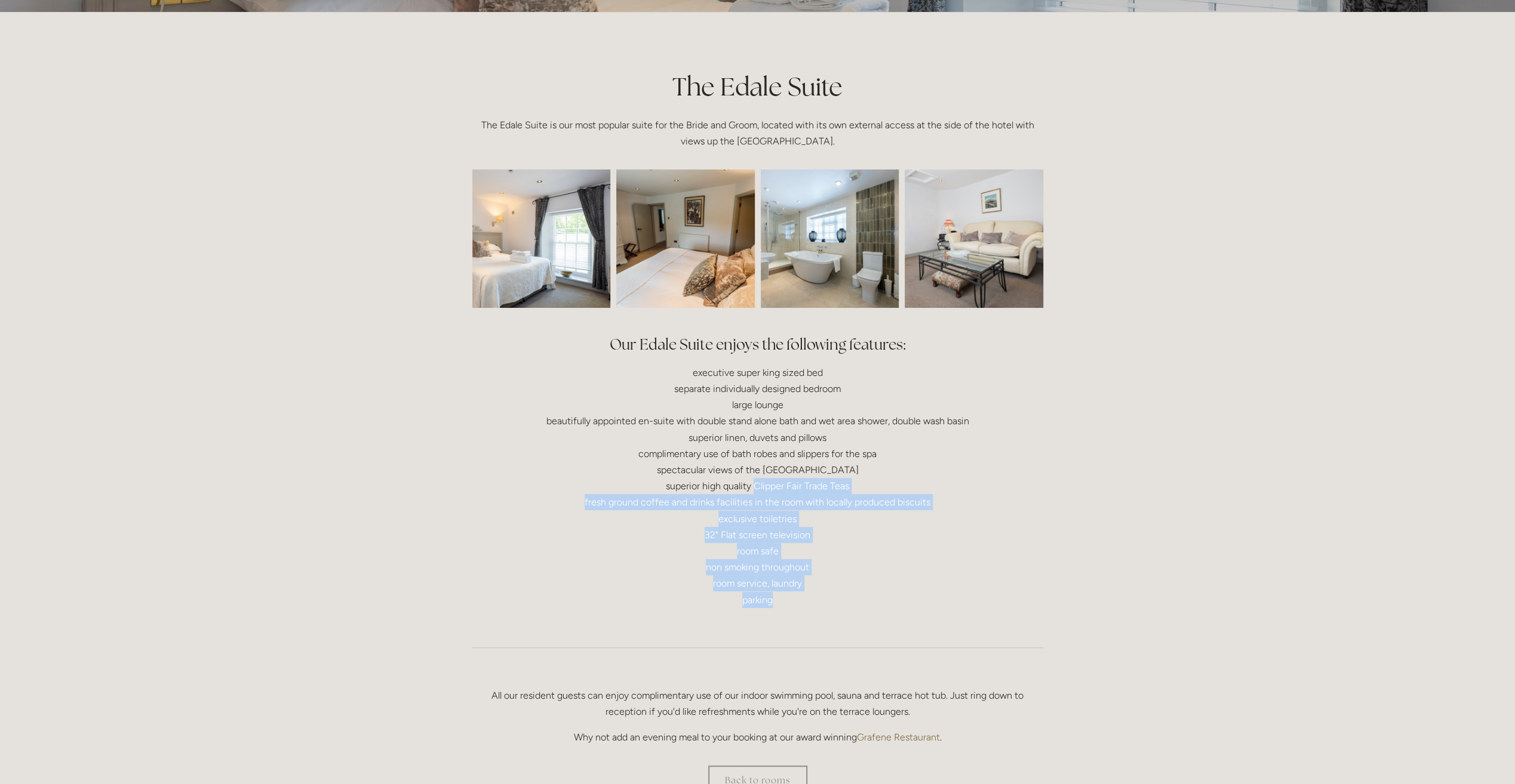
click at [759, 486] on p "executive super king sized bed separate individually designed bedroom large lou…" at bounding box center [757, 486] width 571 height 243
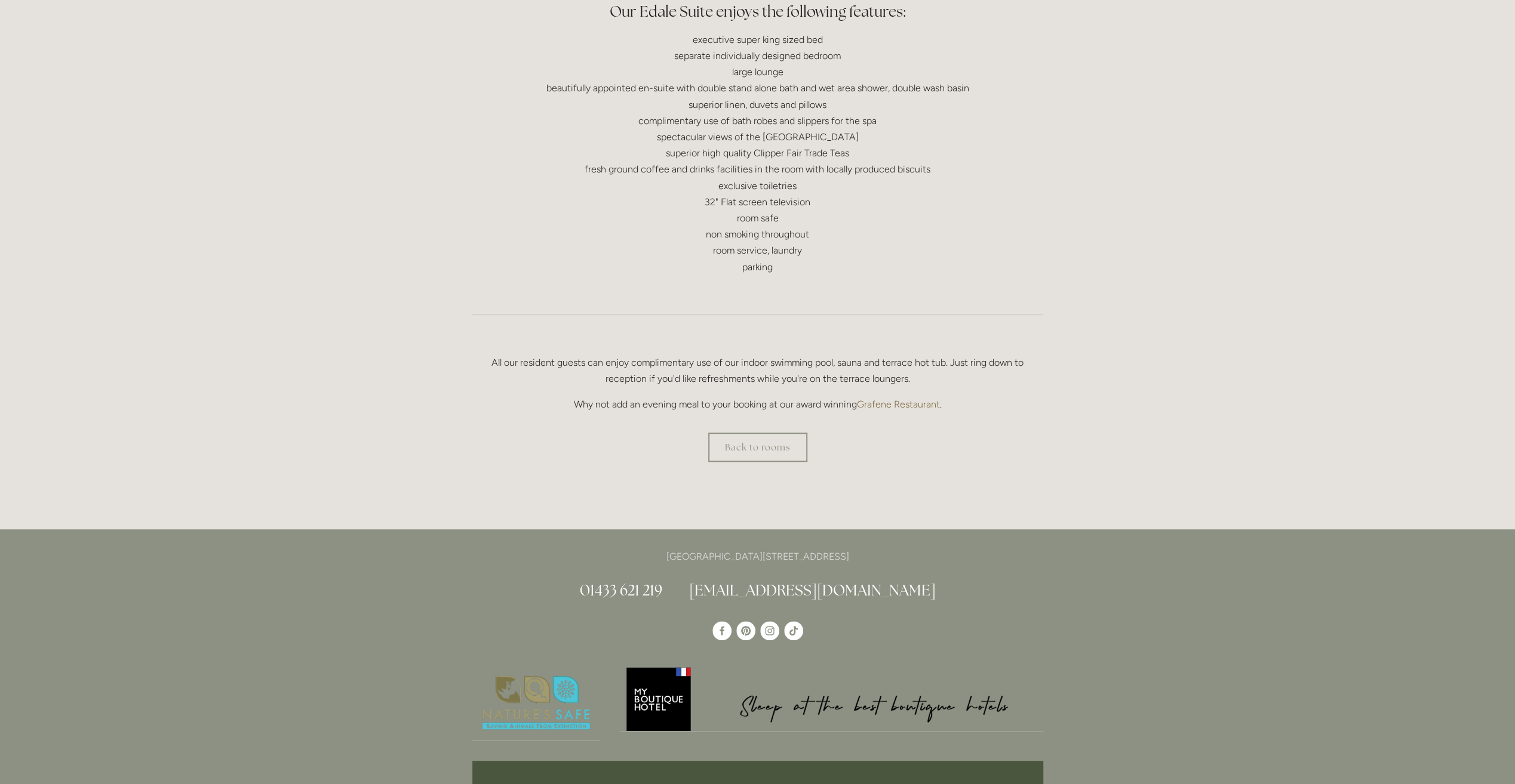
scroll to position [597, 0]
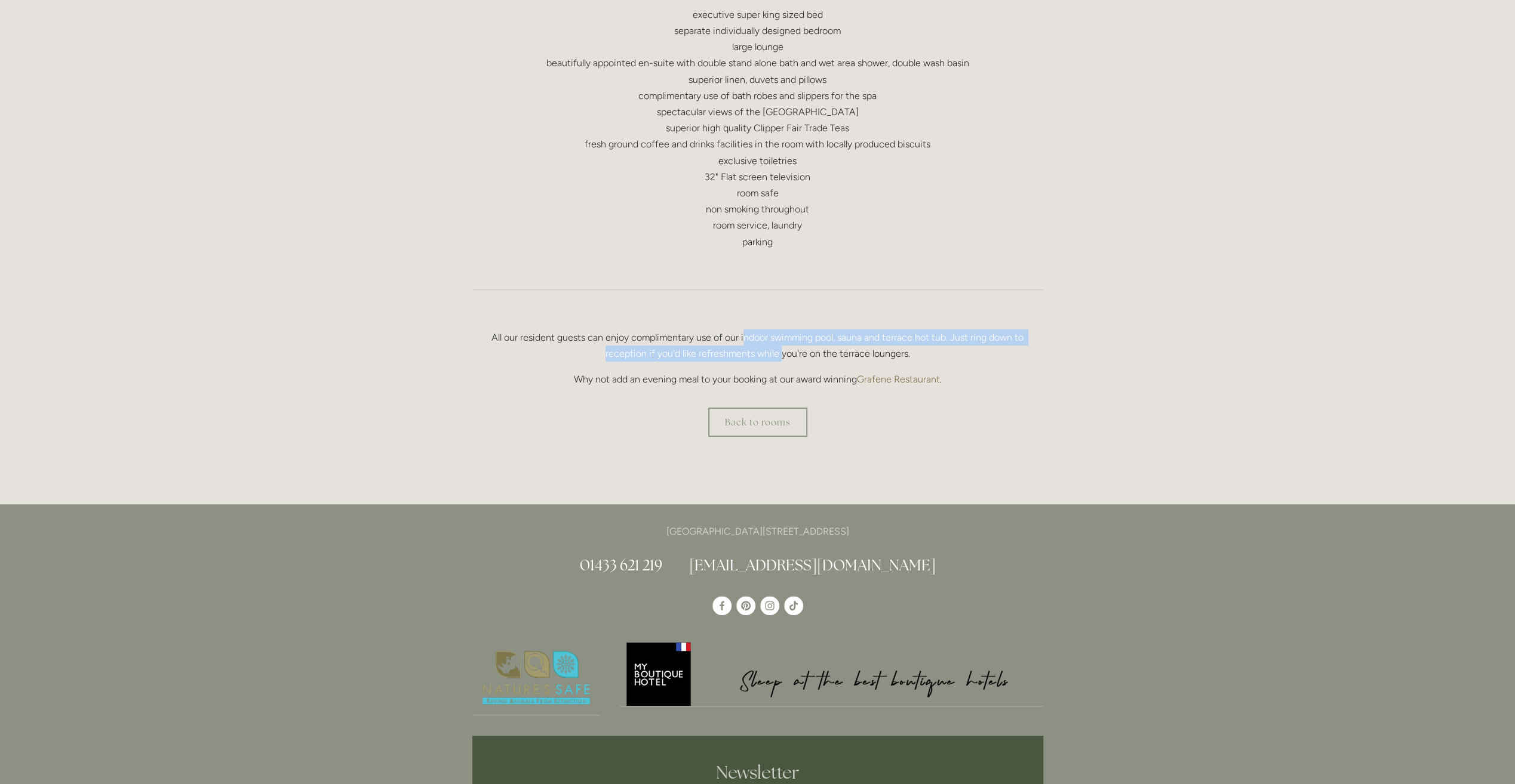
drag, startPoint x: 743, startPoint y: 333, endPoint x: 780, endPoint y: 349, distance: 40.3
click at [780, 349] on p "All our resident guests can enjoy complimentary use of our indoor swimming pool…" at bounding box center [757, 345] width 571 height 32
drag, startPoint x: 780, startPoint y: 349, endPoint x: 786, endPoint y: 338, distance: 12.5
click at [786, 338] on p "All our resident guests can enjoy complimentary use of our indoor swimming pool…" at bounding box center [757, 345] width 571 height 32
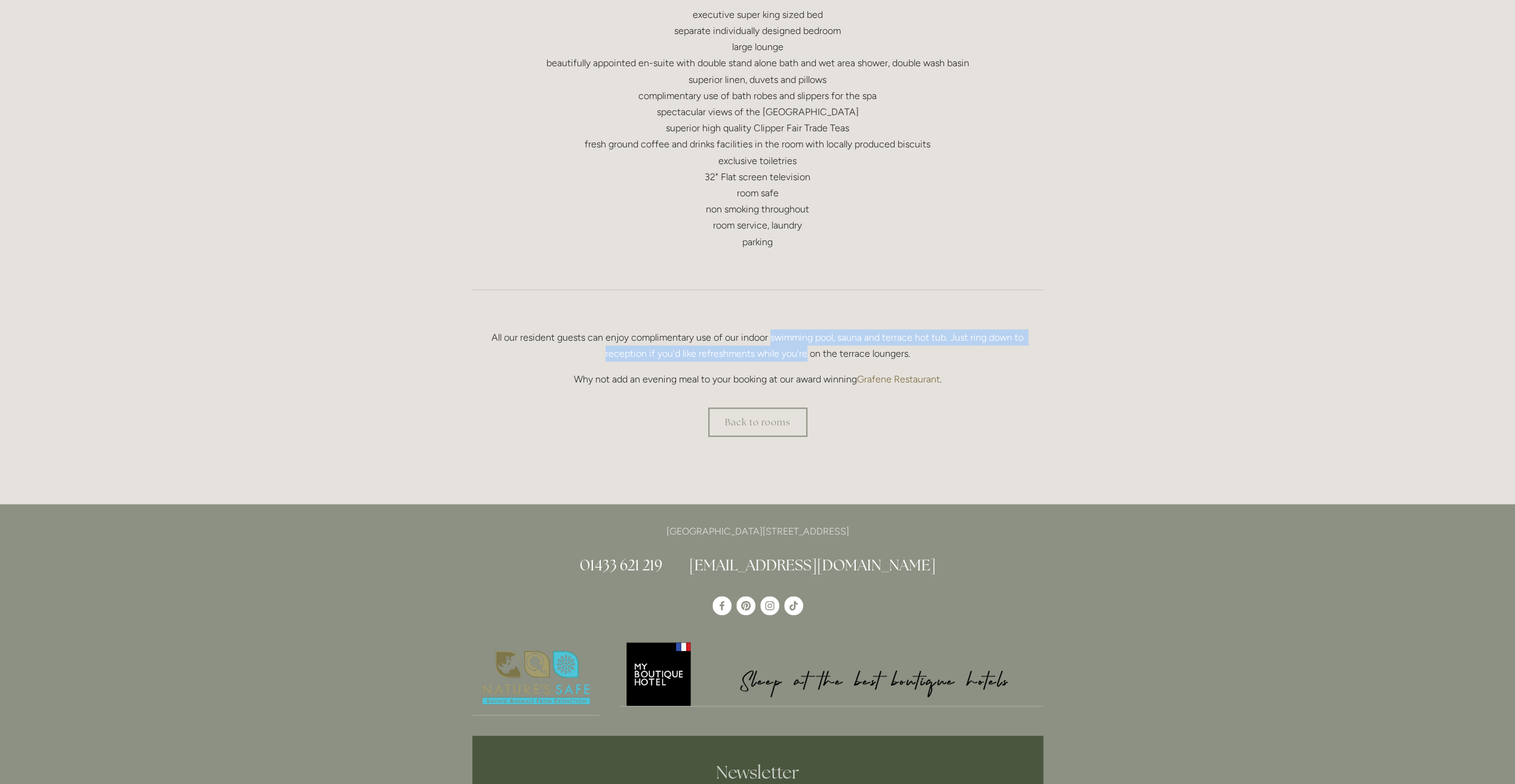
click at [786, 338] on p "All our resident guests can enjoy complimentary use of our indoor swimming pool…" at bounding box center [757, 345] width 571 height 32
drag, startPoint x: 786, startPoint y: 338, endPoint x: 776, endPoint y: 350, distance: 15.6
click at [776, 350] on p "All our resident guests can enjoy complimentary use of our indoor swimming pool…" at bounding box center [757, 345] width 571 height 32
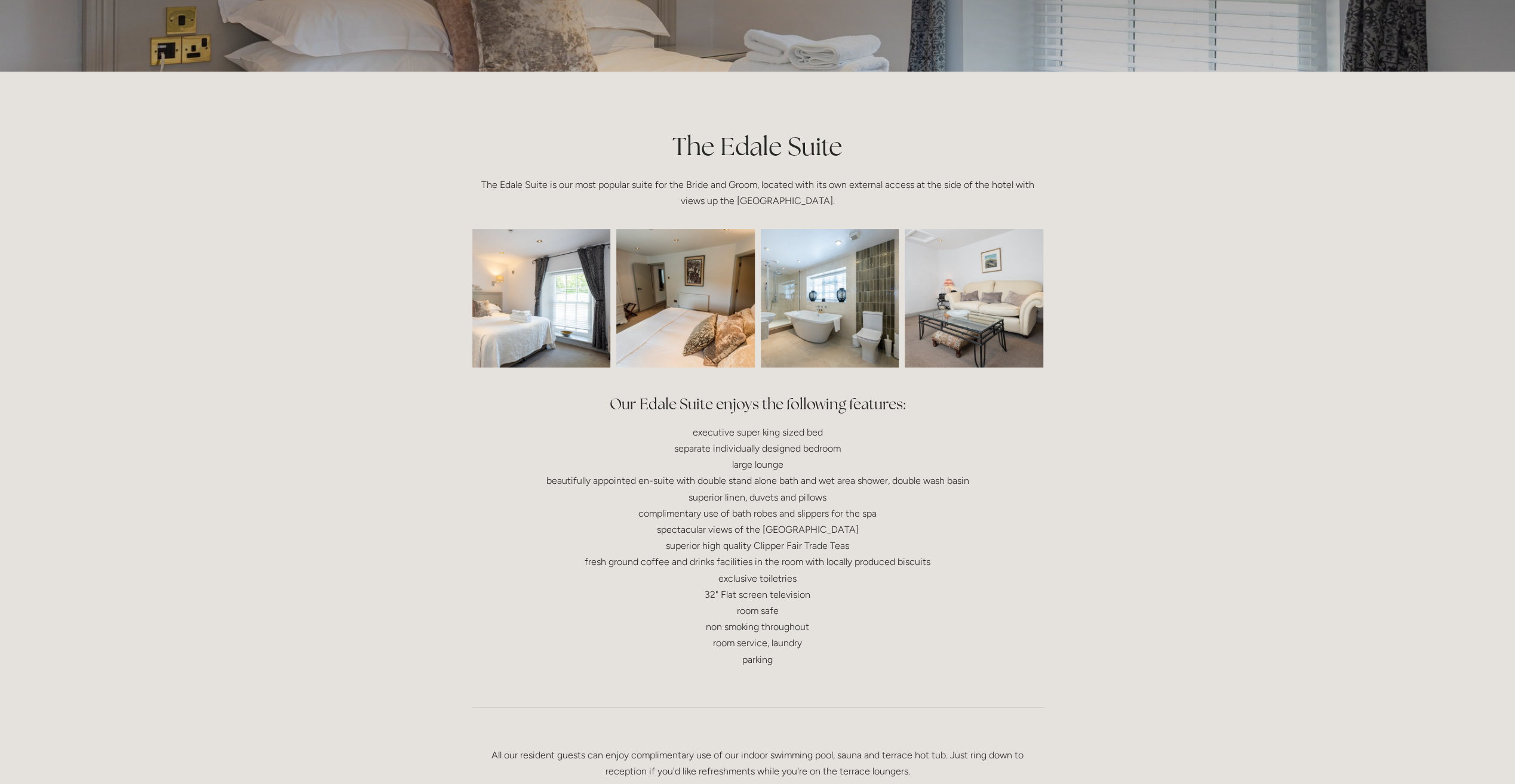
scroll to position [0, 0]
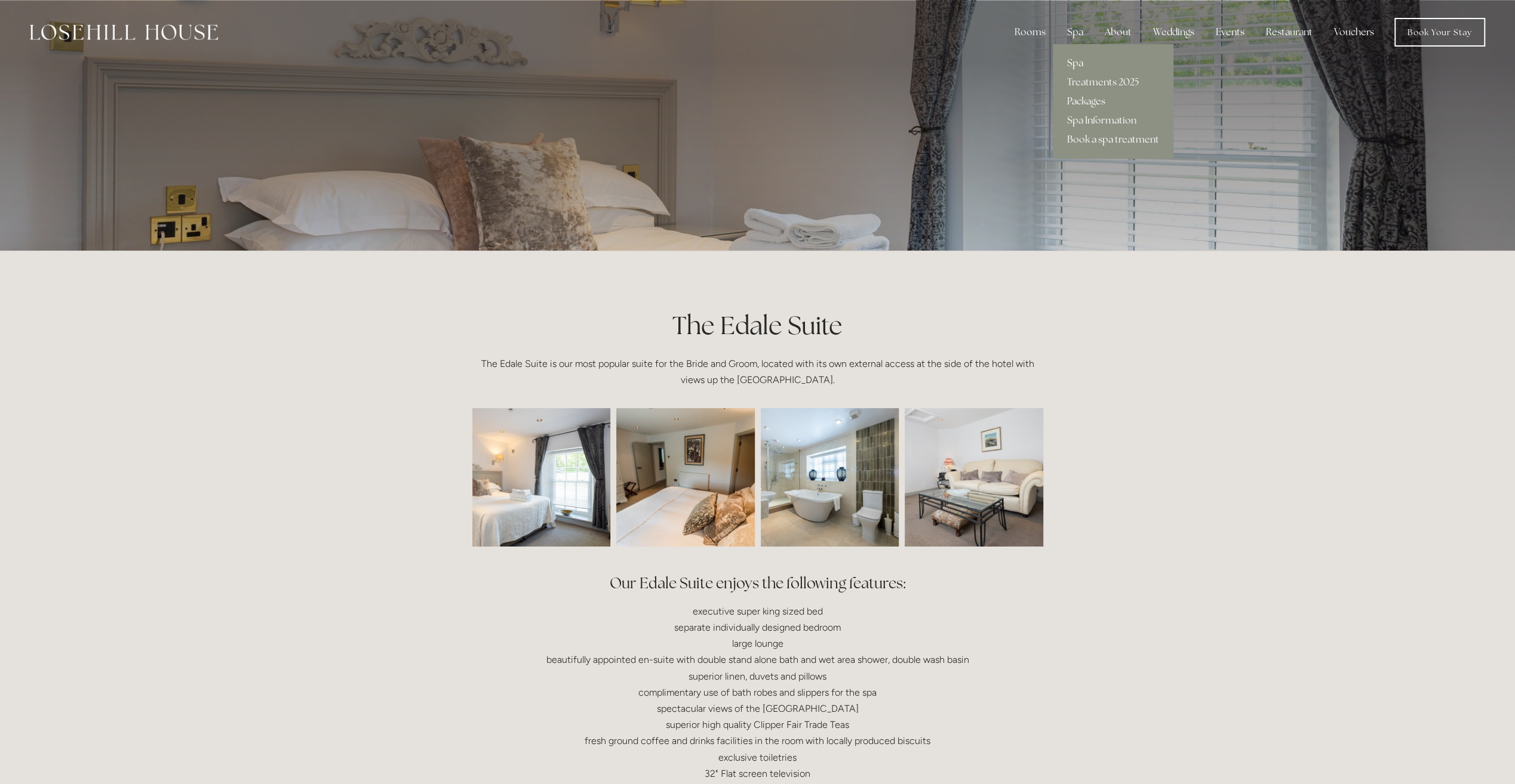
click at [1074, 63] on link "Spa" at bounding box center [1113, 63] width 121 height 19
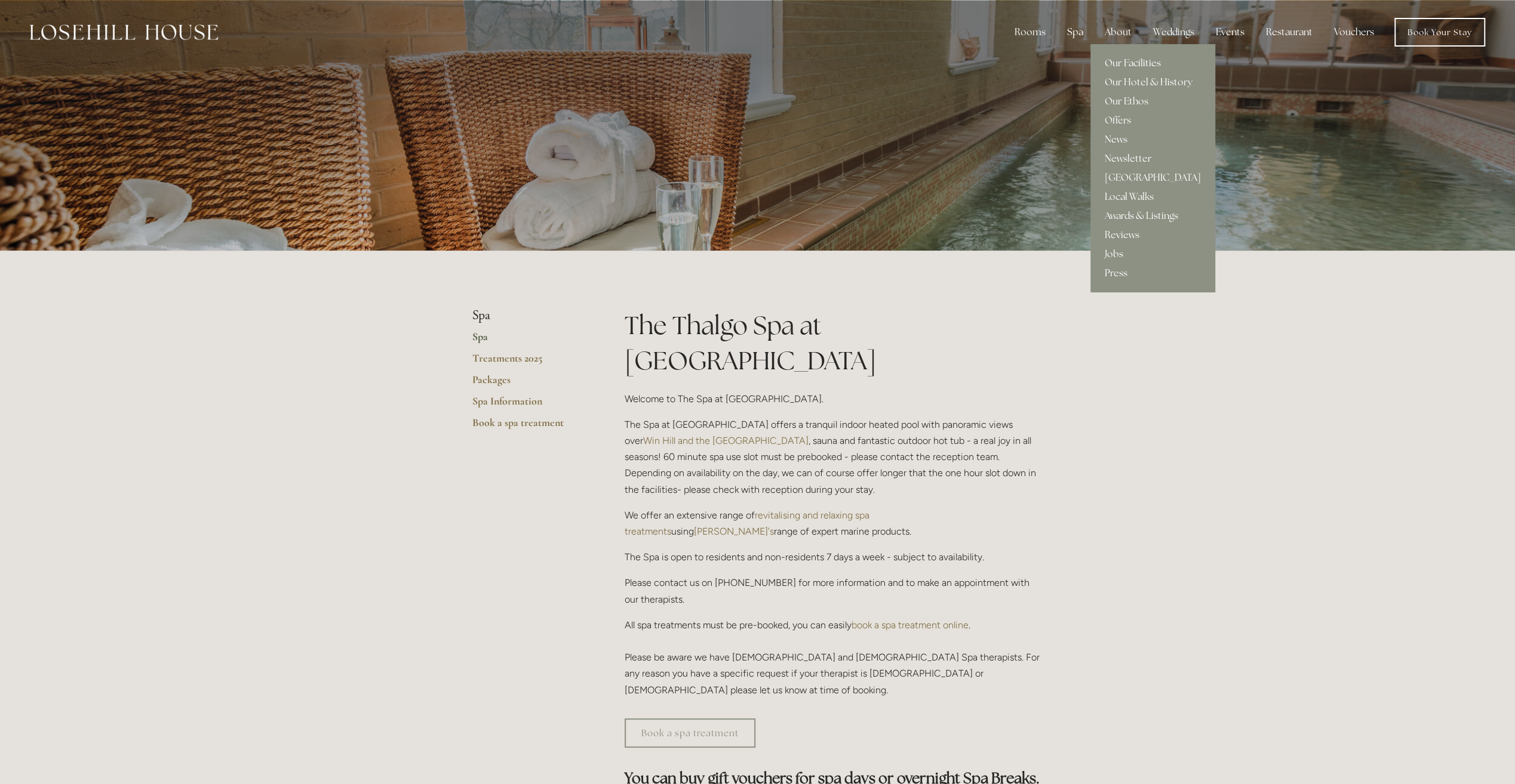
click at [1135, 59] on link "Our Facilities" at bounding box center [1153, 63] width 125 height 19
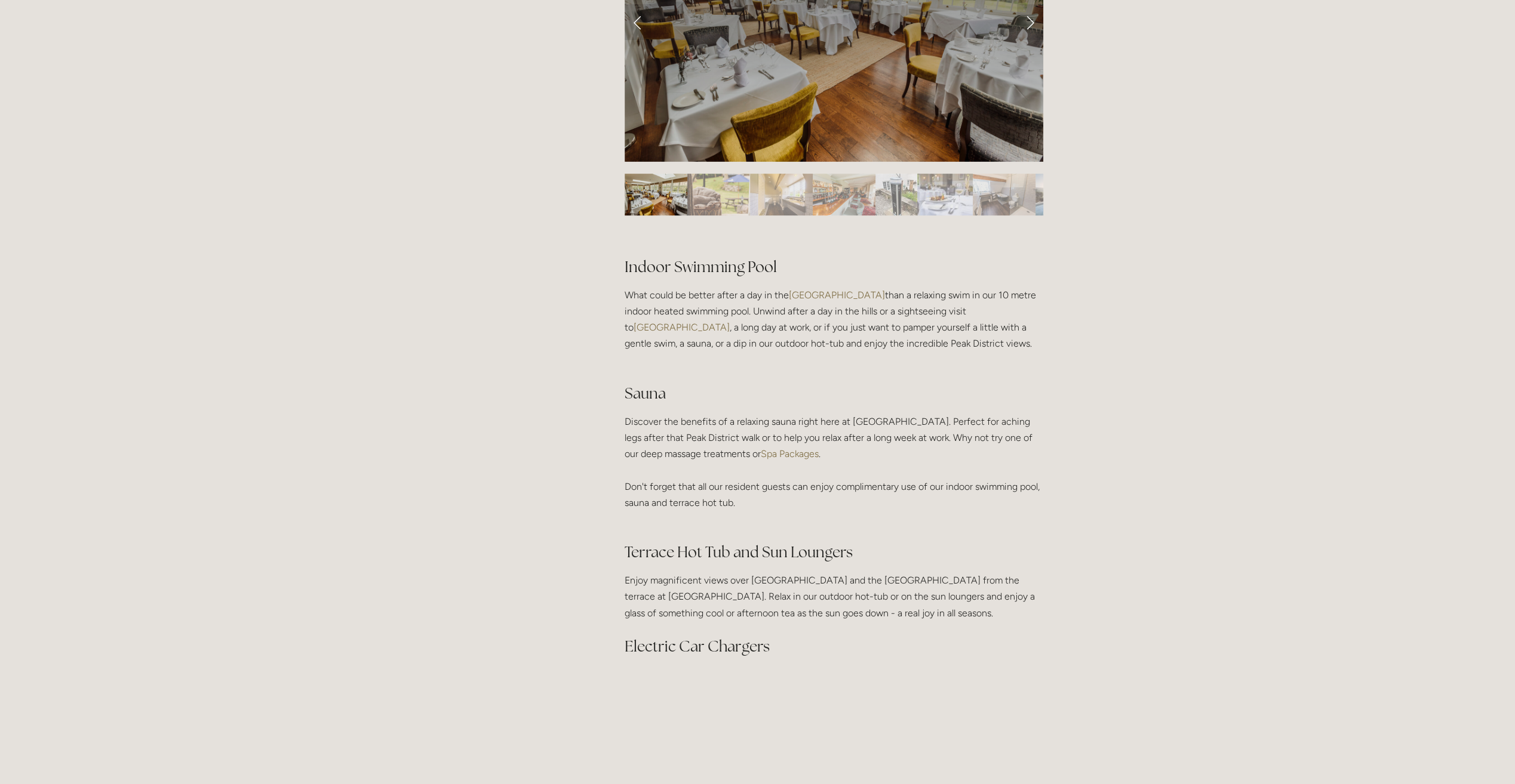
scroll to position [716, 0]
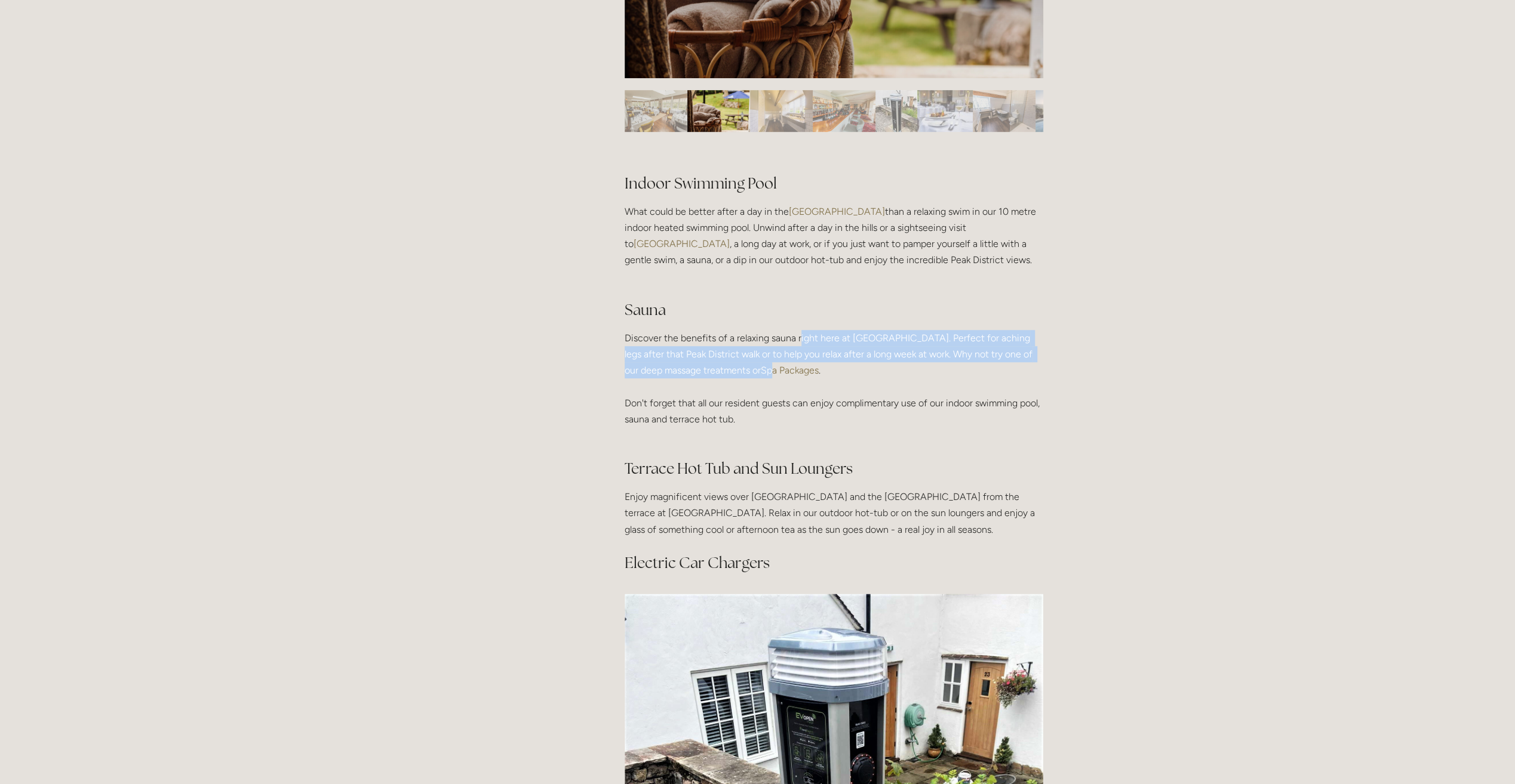
drag, startPoint x: 800, startPoint y: 337, endPoint x: 805, endPoint y: 366, distance: 29.4
click at [805, 366] on p "Discover the benefits of a relaxing sauna right here at [GEOGRAPHIC_DATA]. Perf…" at bounding box center [834, 386] width 419 height 113
click at [805, 366] on link "Spa Packages" at bounding box center [789, 370] width 58 height 11
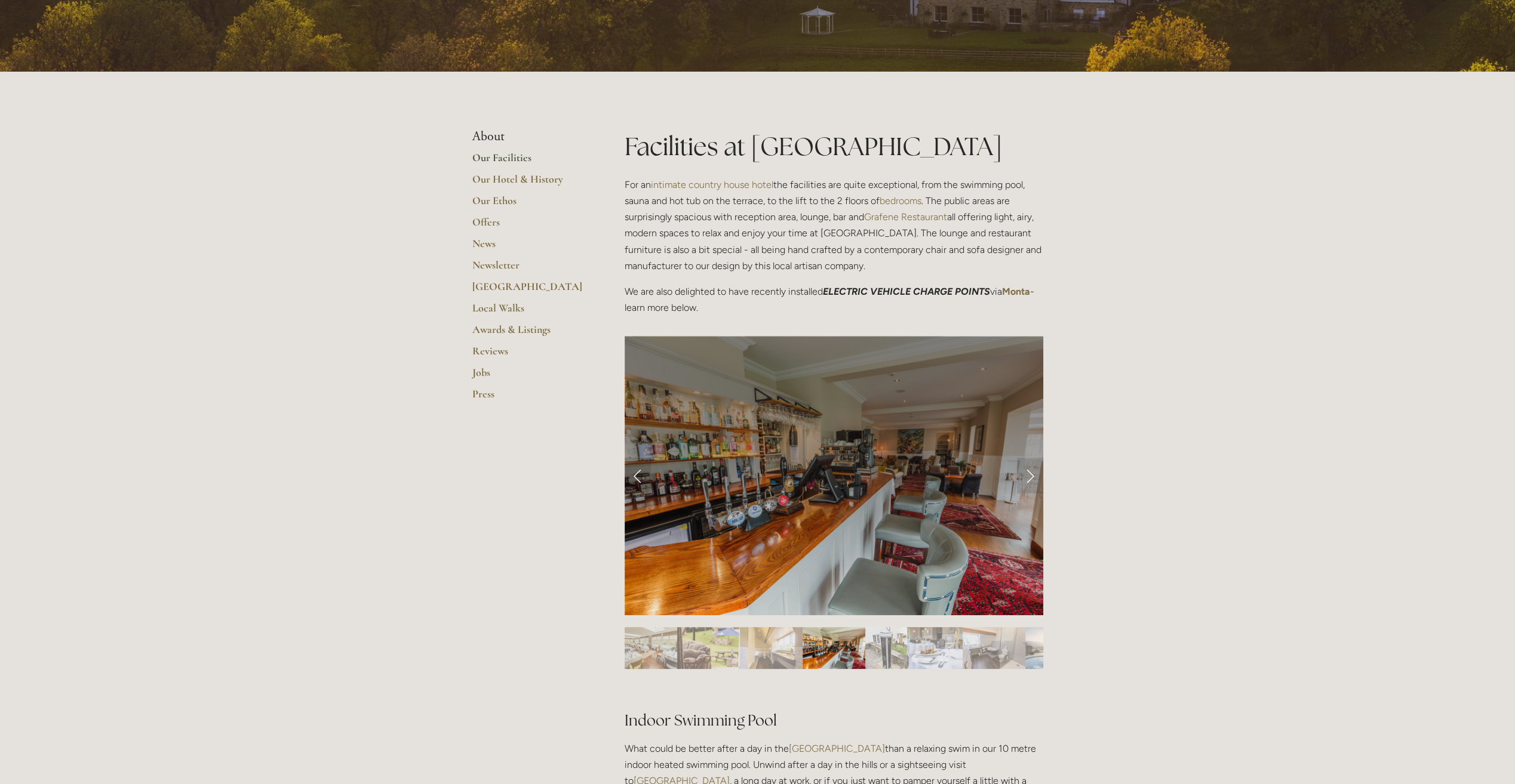
scroll to position [0, 0]
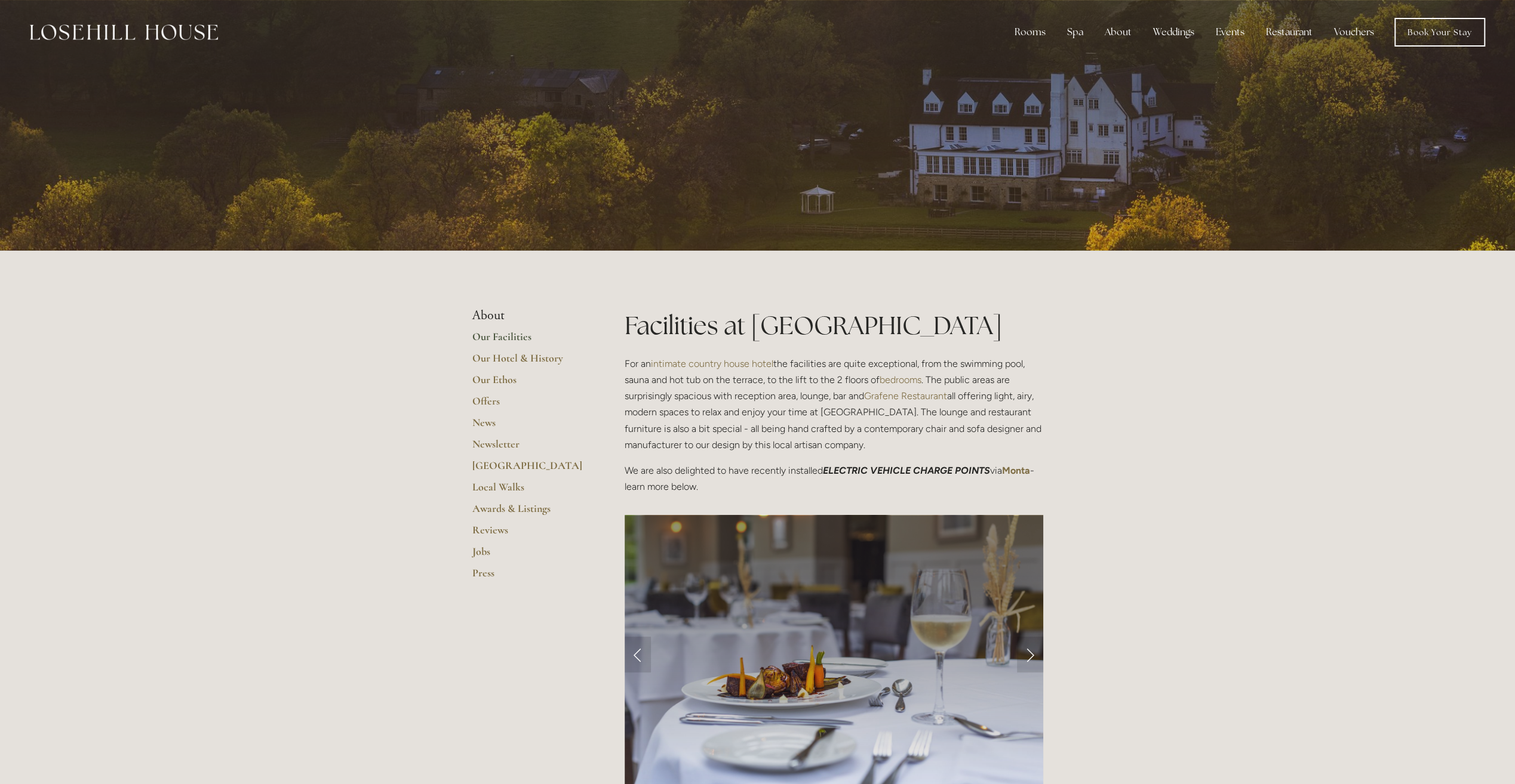
click at [164, 37] on img at bounding box center [123, 32] width 188 height 15
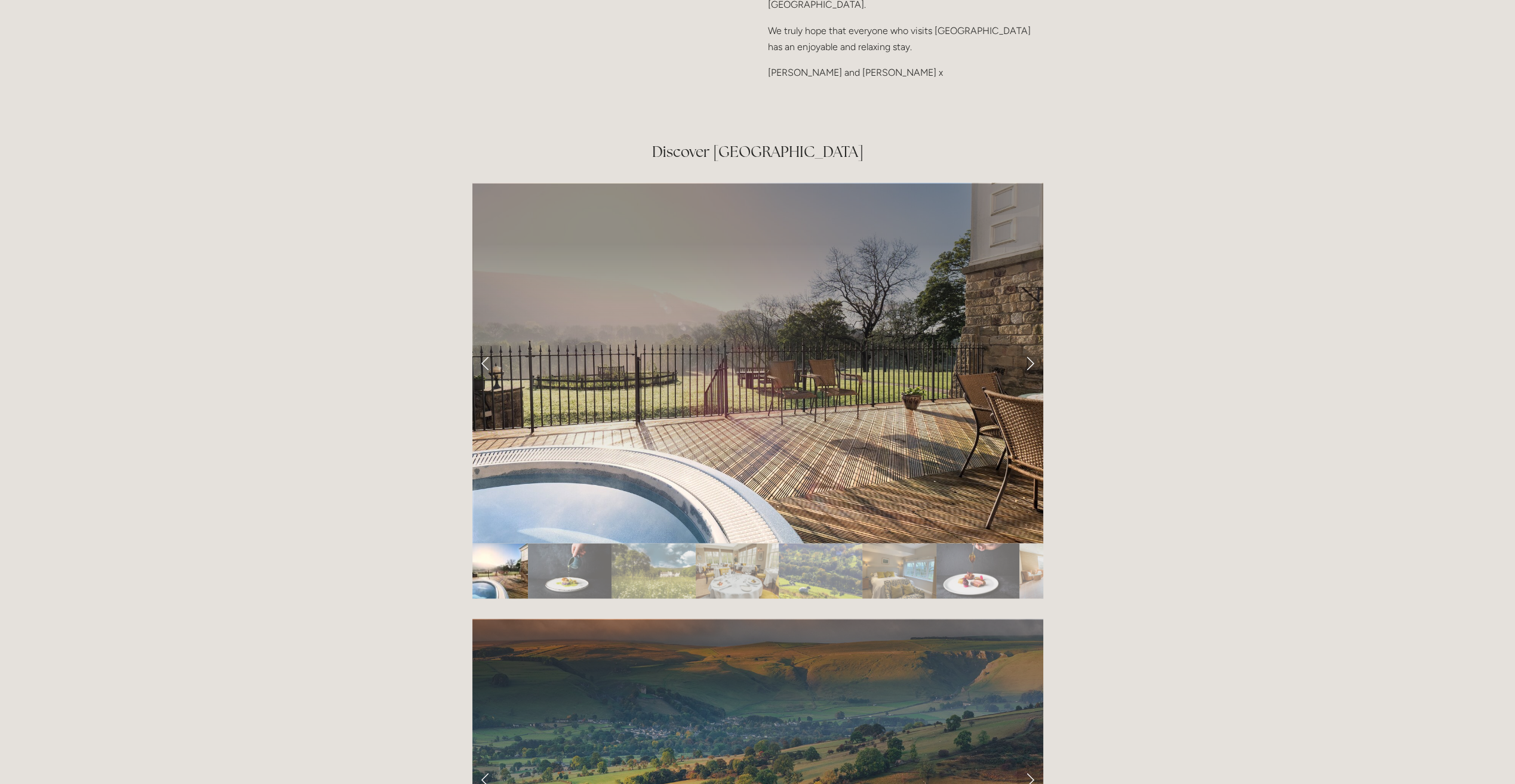
scroll to position [2089, 0]
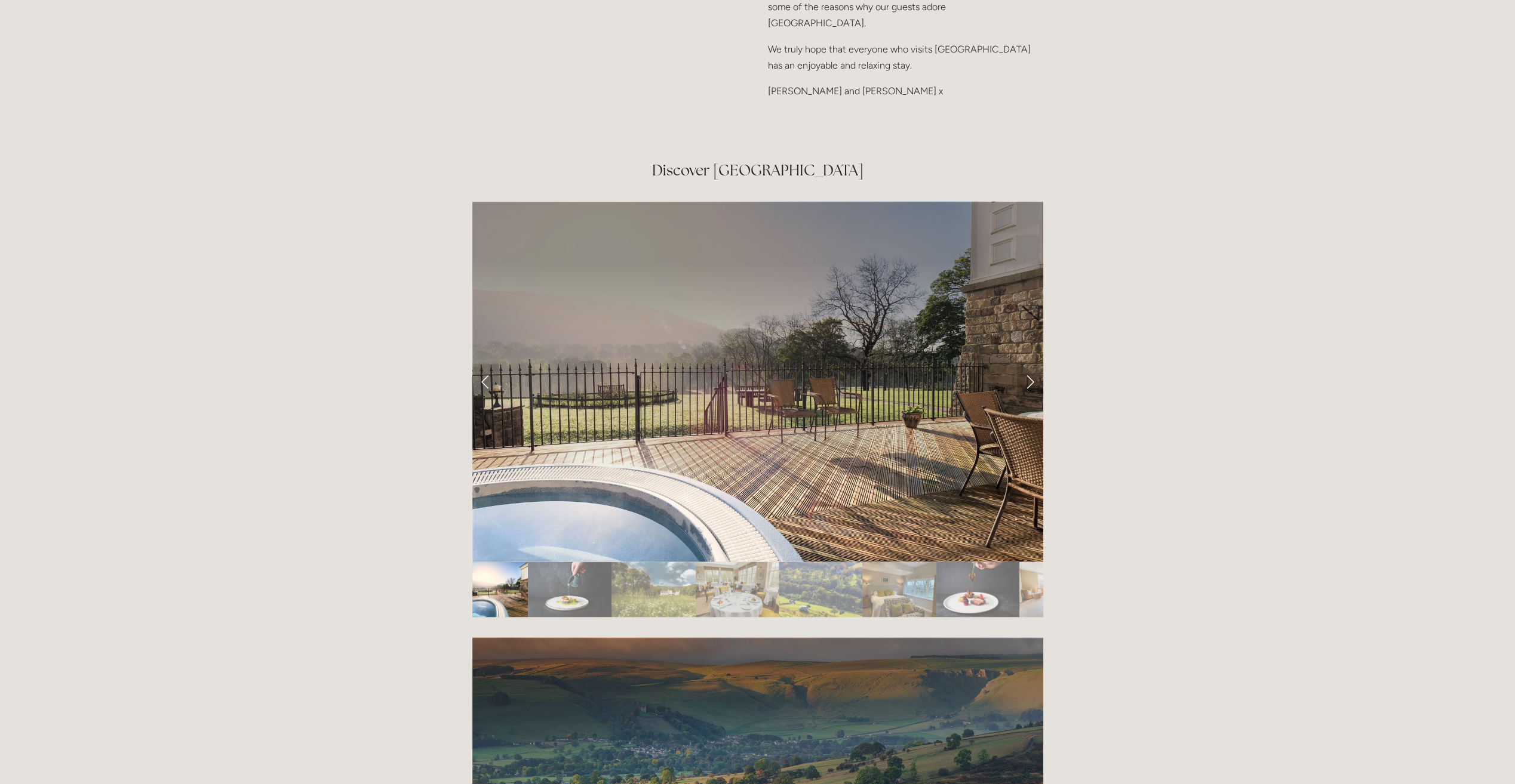
click at [1030, 363] on link "Next Slide" at bounding box center [1029, 381] width 26 height 36
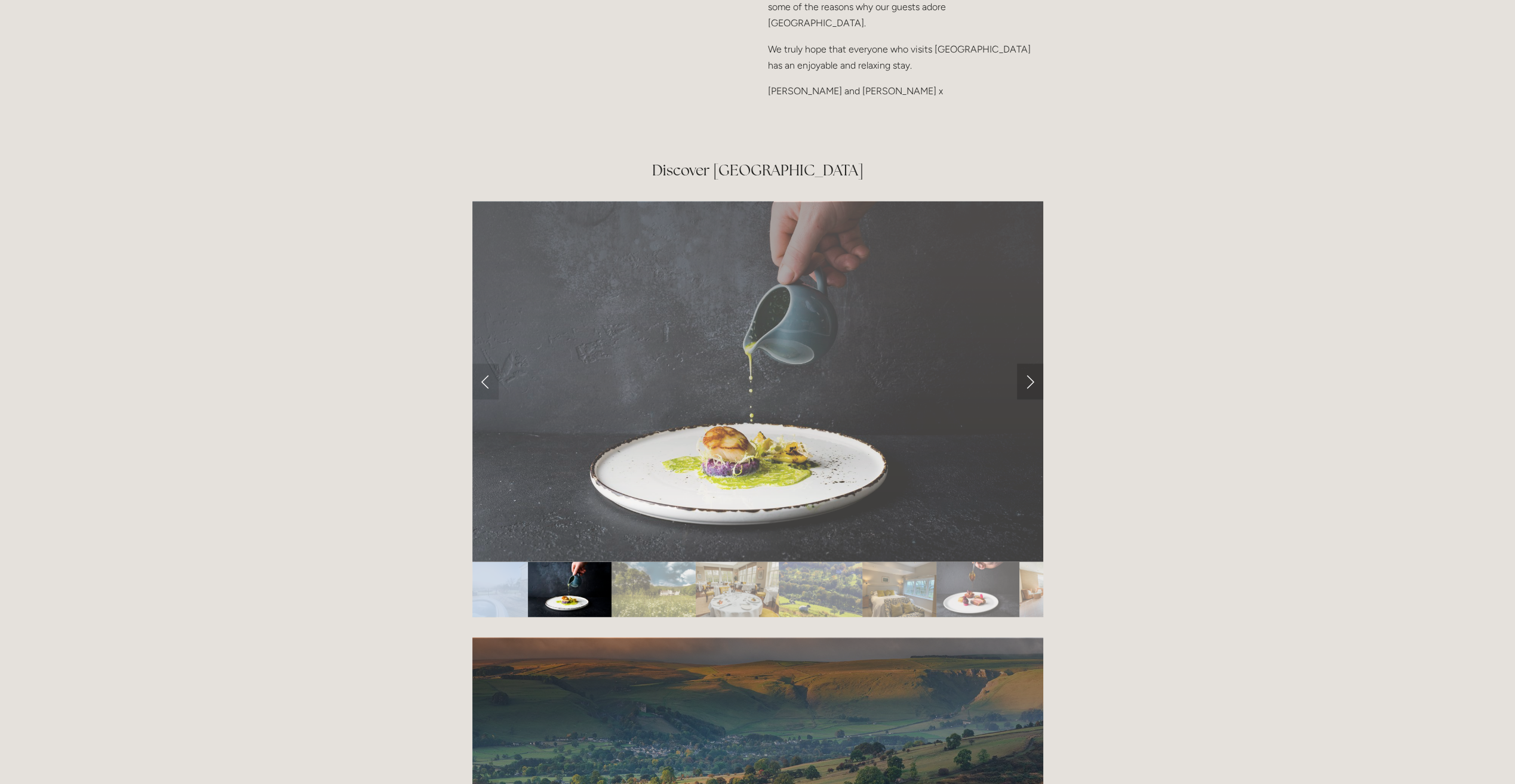
click at [1030, 363] on link "Next Slide" at bounding box center [1029, 381] width 26 height 36
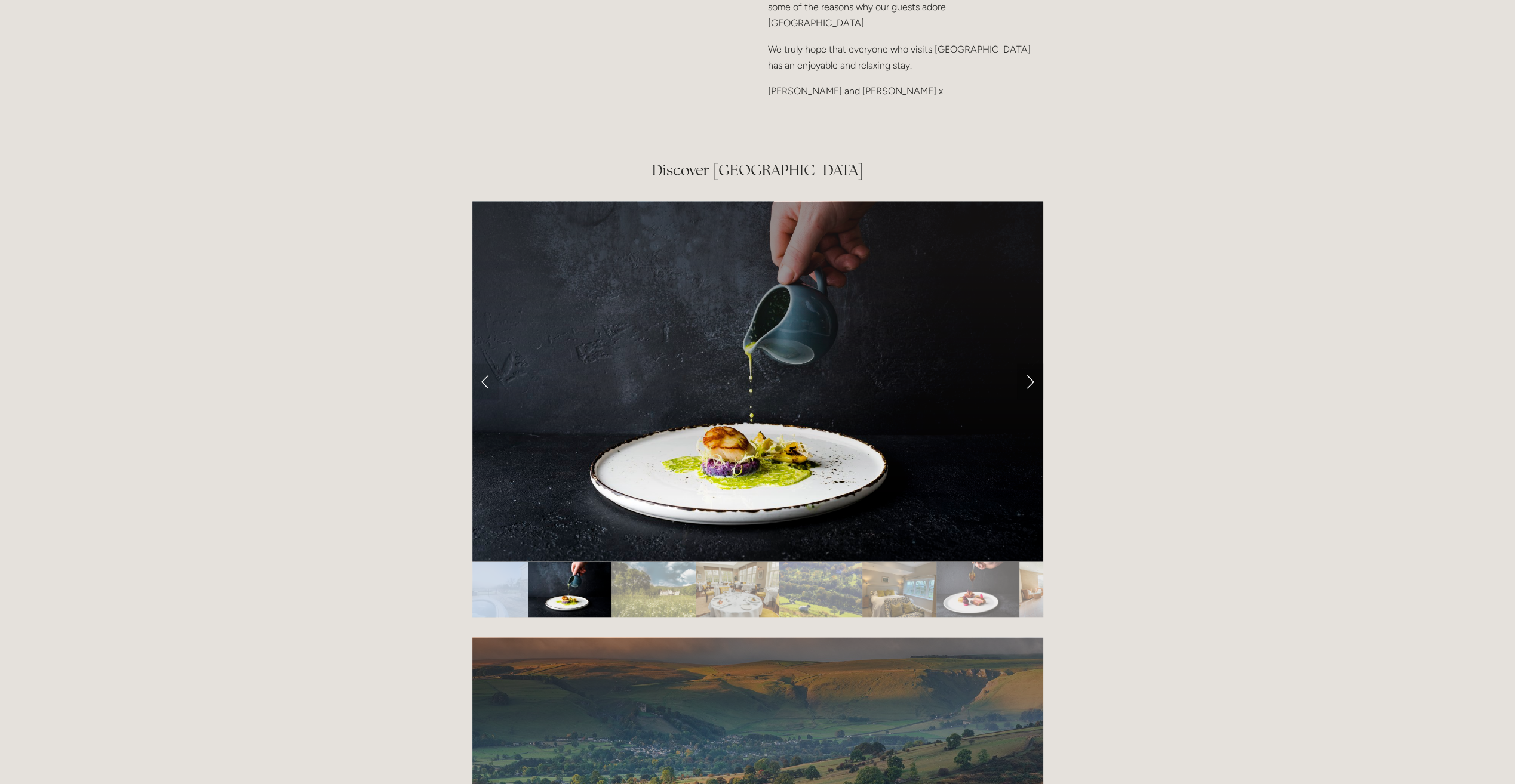
click at [1029, 363] on link "Next Slide" at bounding box center [1029, 381] width 26 height 36
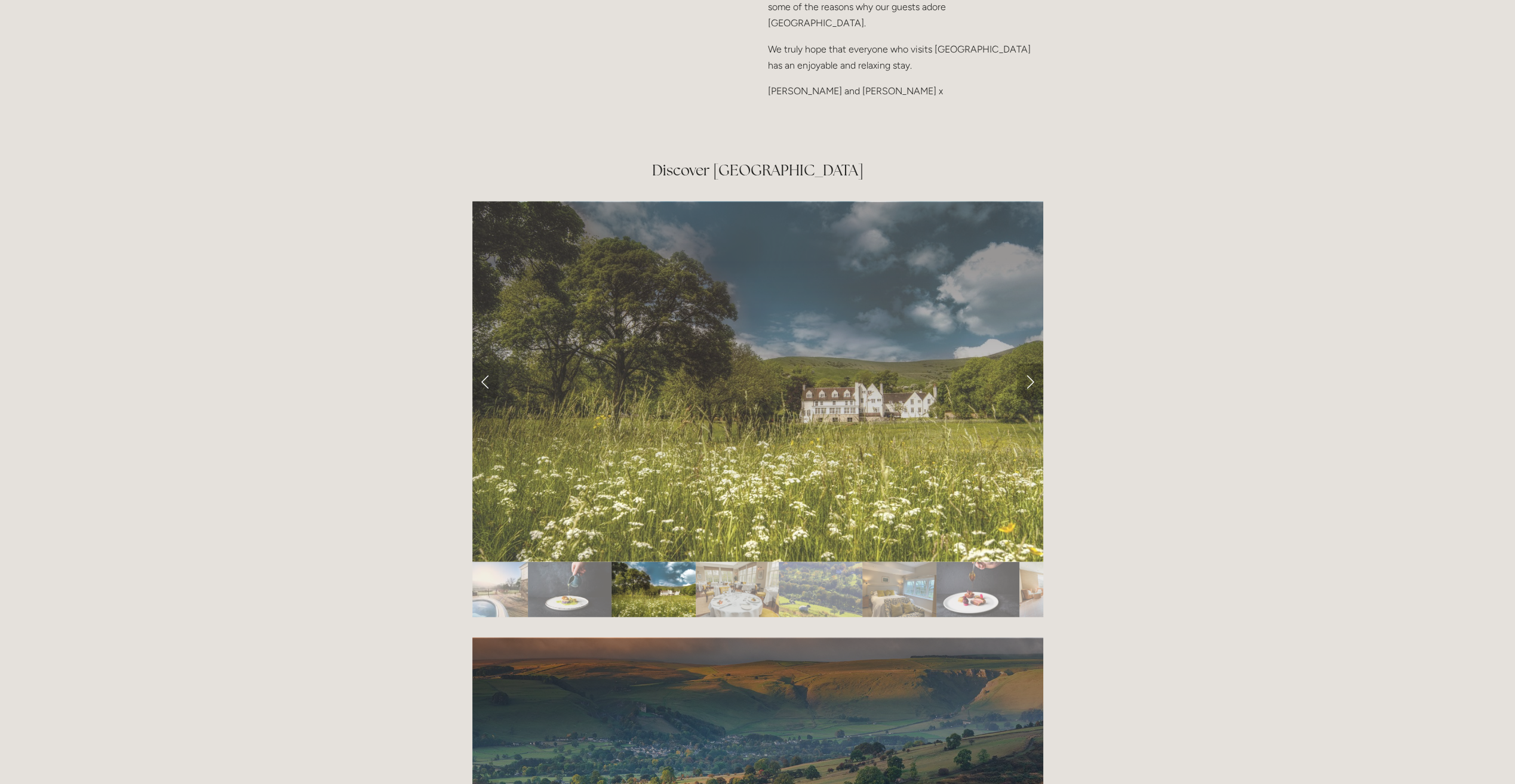
click at [1029, 363] on link "Next Slide" at bounding box center [1029, 381] width 26 height 36
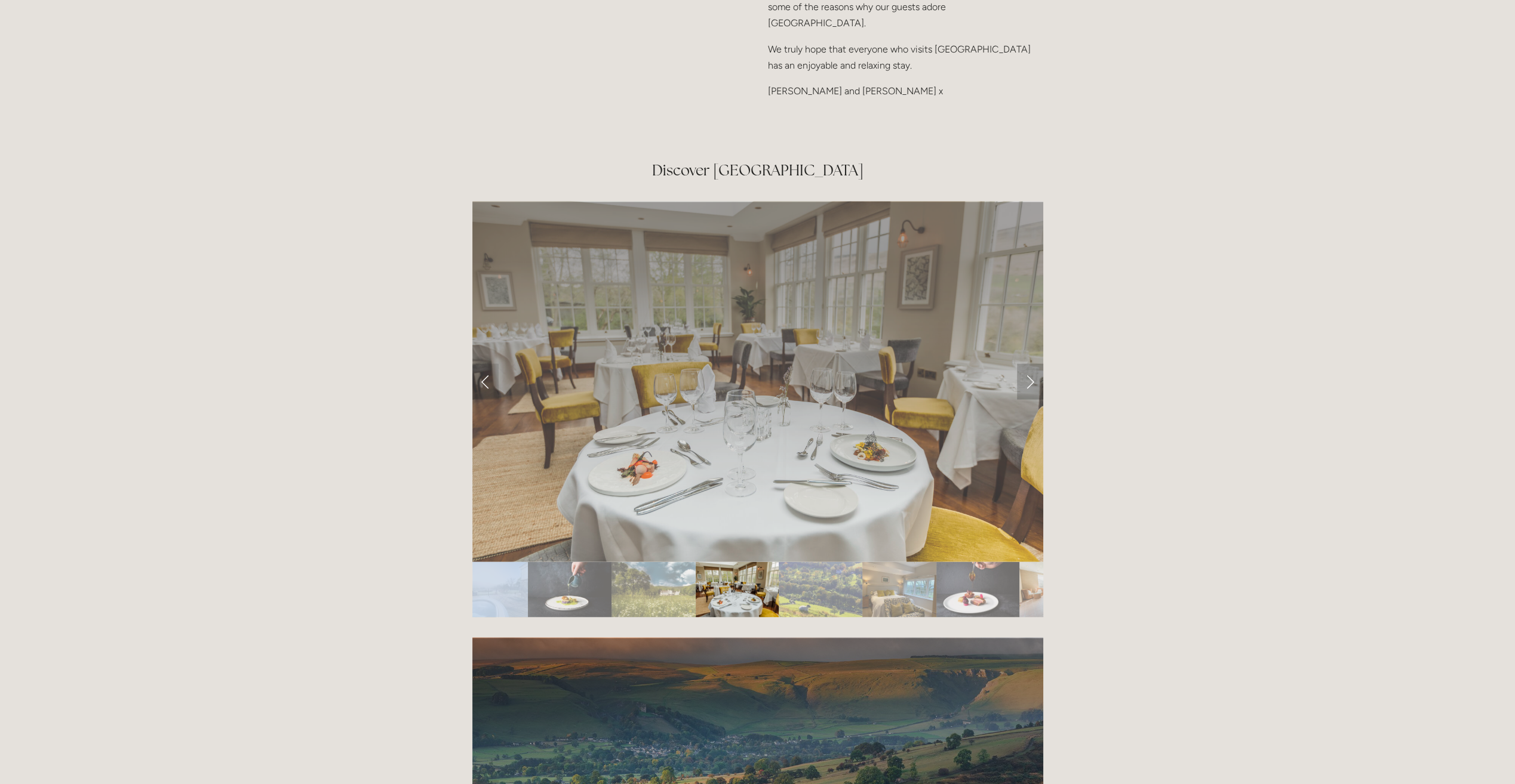
click at [1029, 363] on link "Next Slide" at bounding box center [1029, 381] width 26 height 36
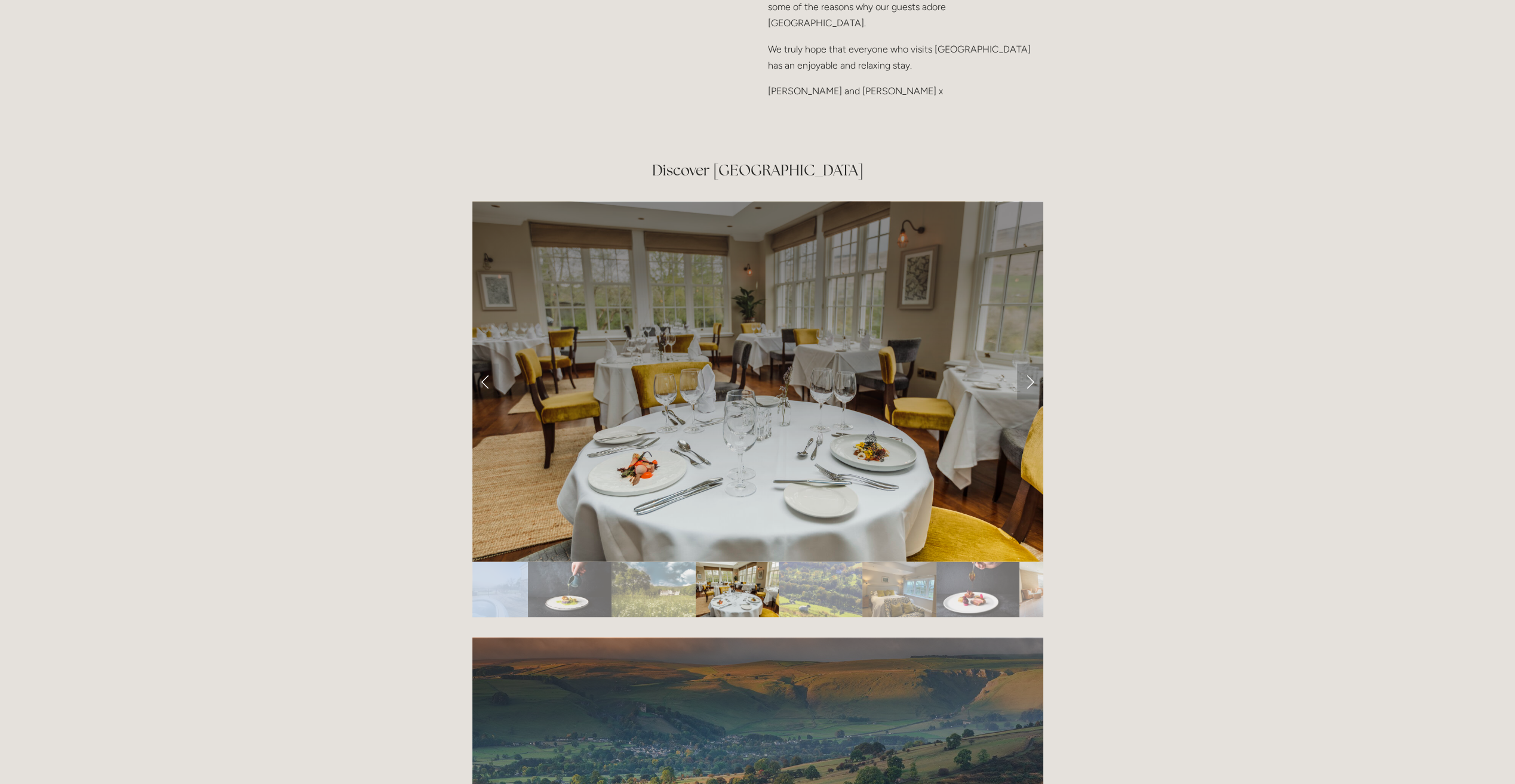
click at [1029, 363] on link "Next Slide" at bounding box center [1029, 381] width 26 height 36
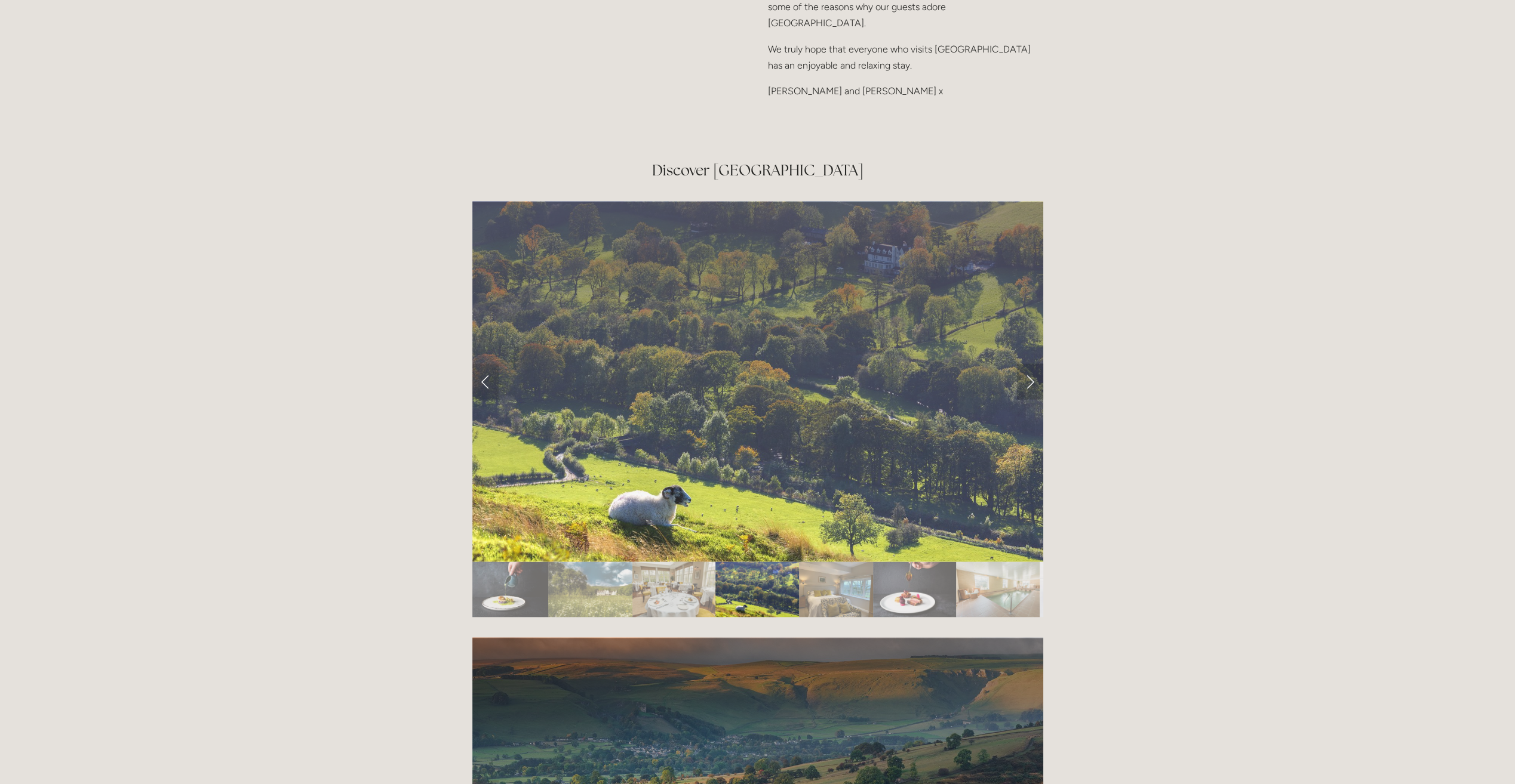
click at [1029, 363] on link "Next Slide" at bounding box center [1029, 381] width 26 height 36
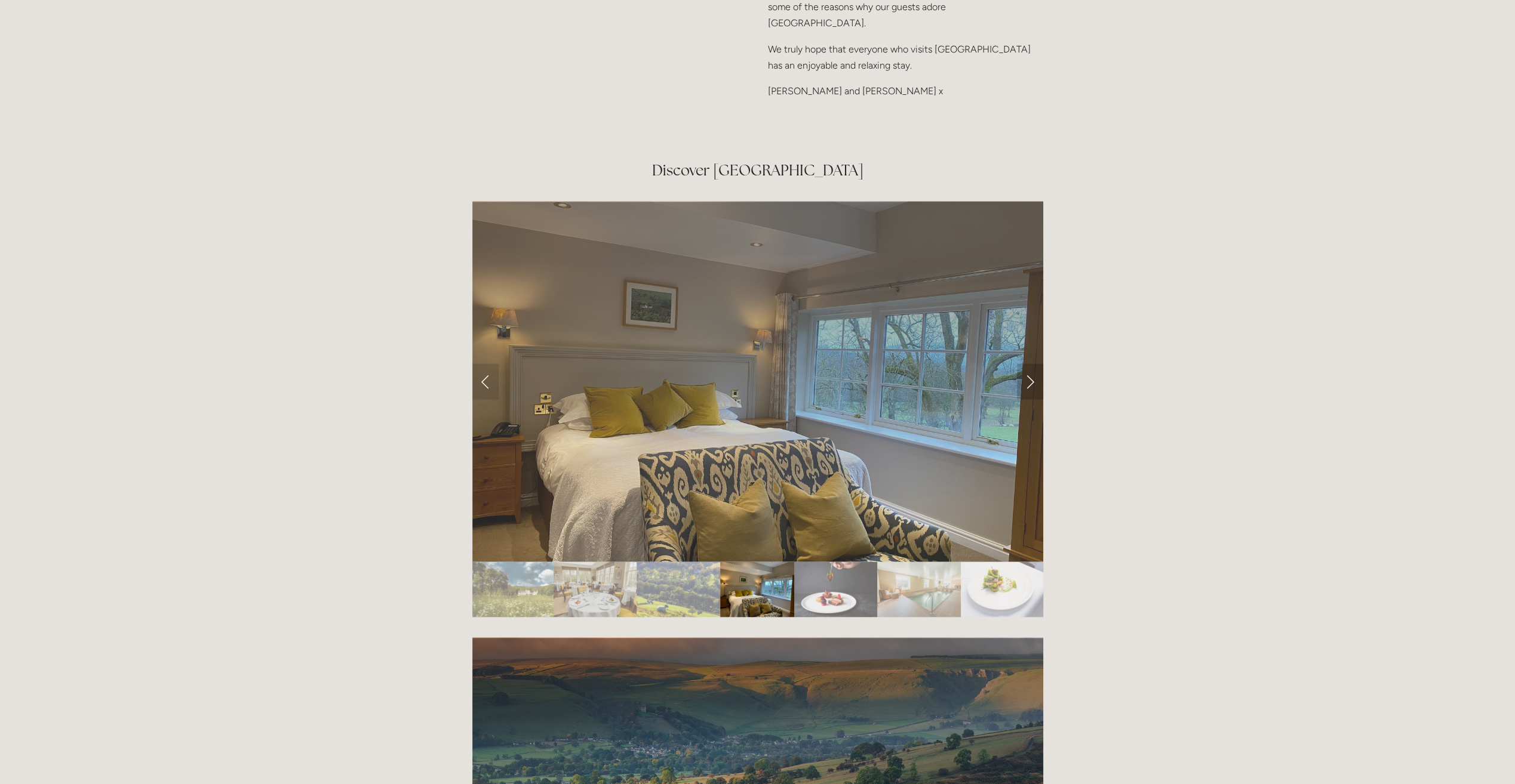
click at [1029, 363] on link "Next Slide" at bounding box center [1029, 381] width 26 height 36
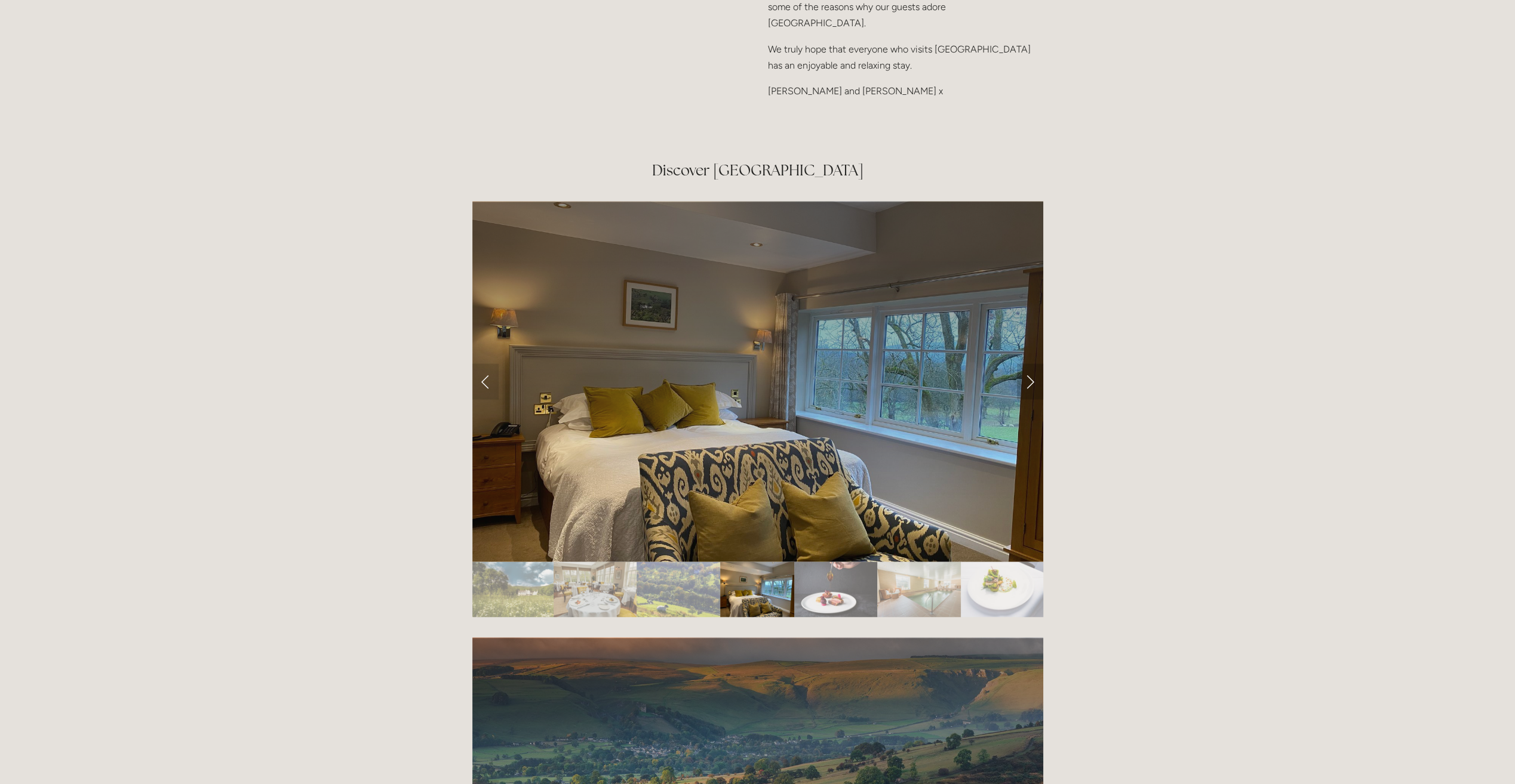
click at [1029, 363] on link "Next Slide" at bounding box center [1029, 381] width 26 height 36
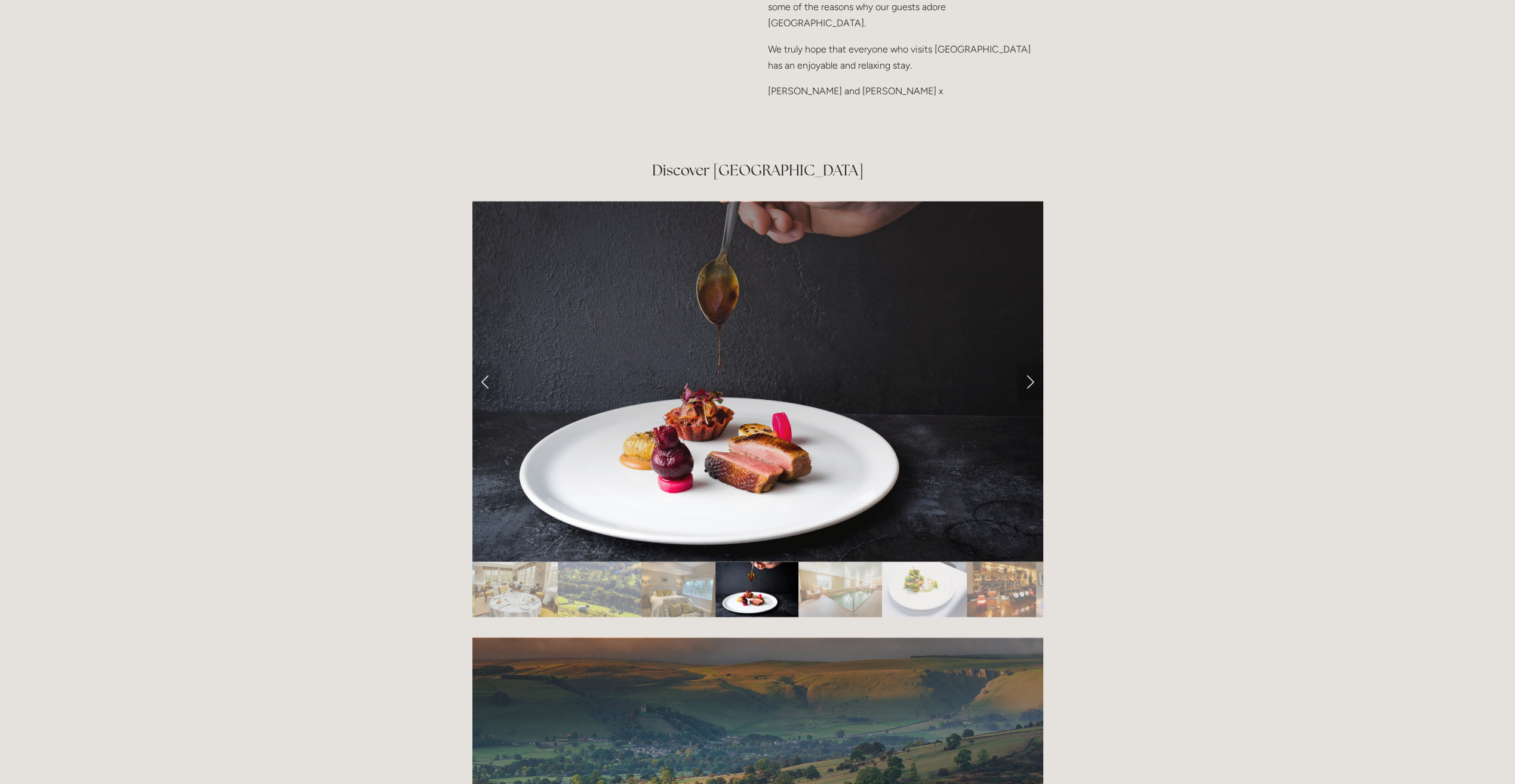
click at [1029, 363] on link "Next Slide" at bounding box center [1029, 381] width 26 height 36
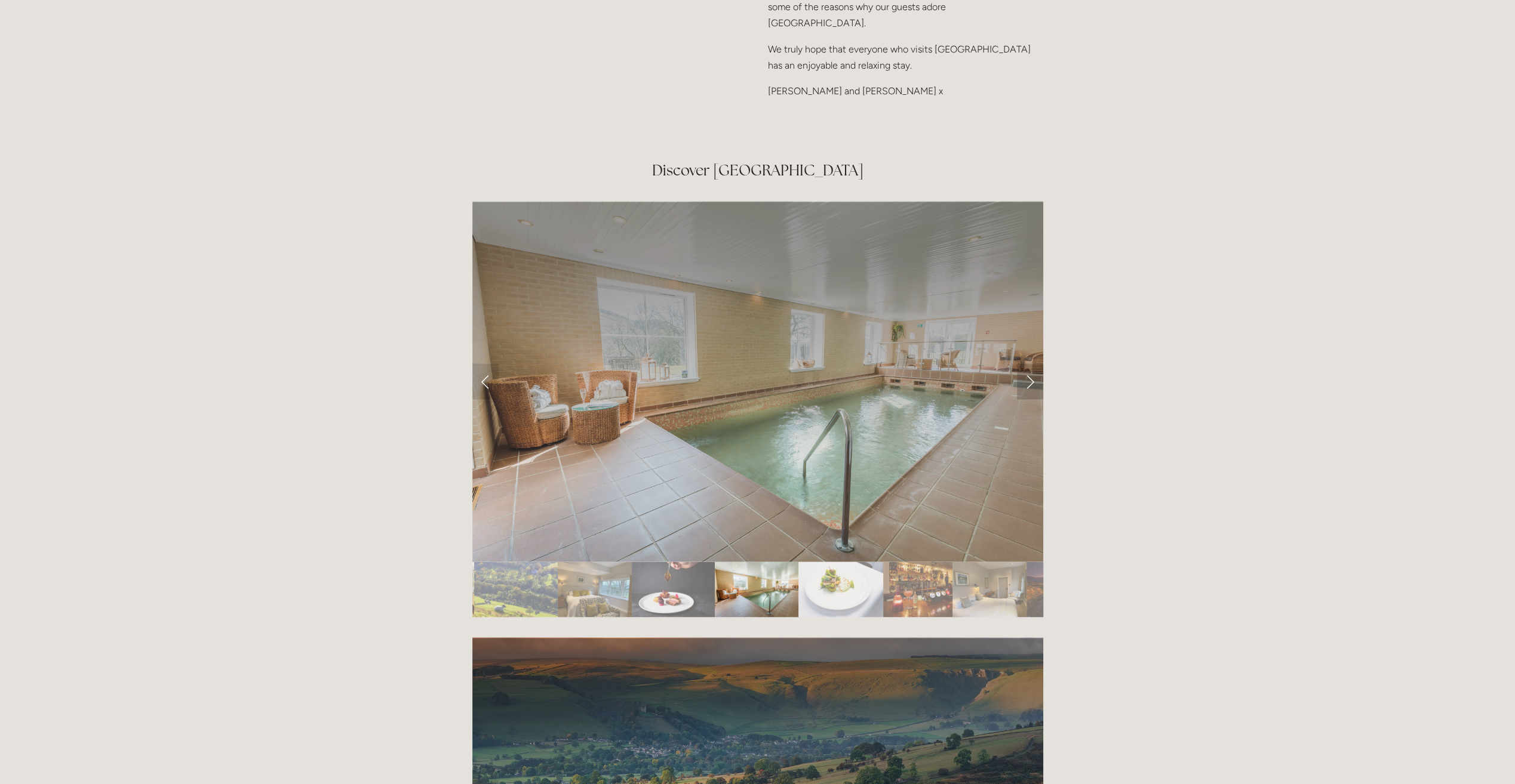
click at [1029, 363] on link "Next Slide" at bounding box center [1029, 381] width 26 height 36
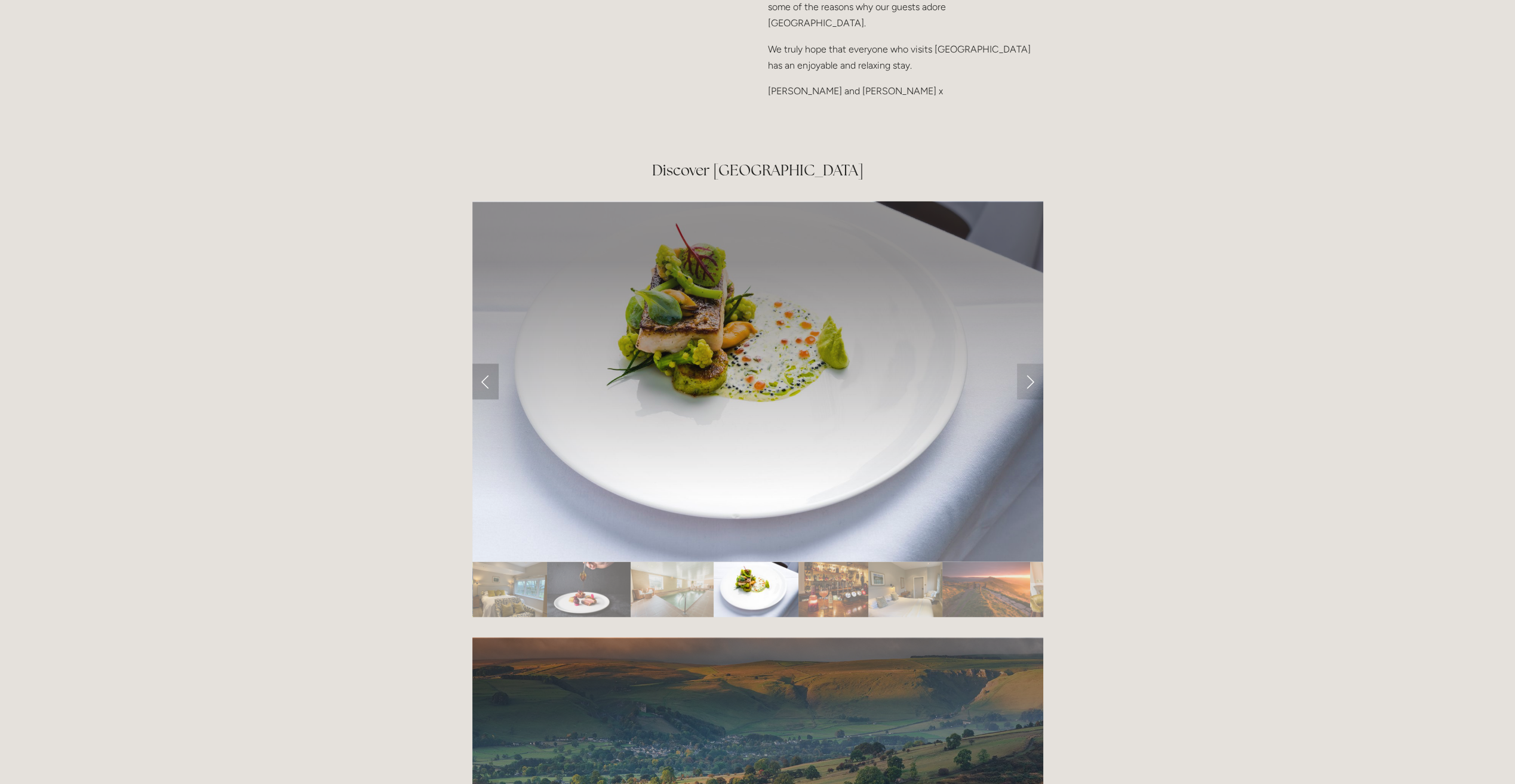
click at [479, 363] on link "Previous Slide" at bounding box center [485, 381] width 26 height 36
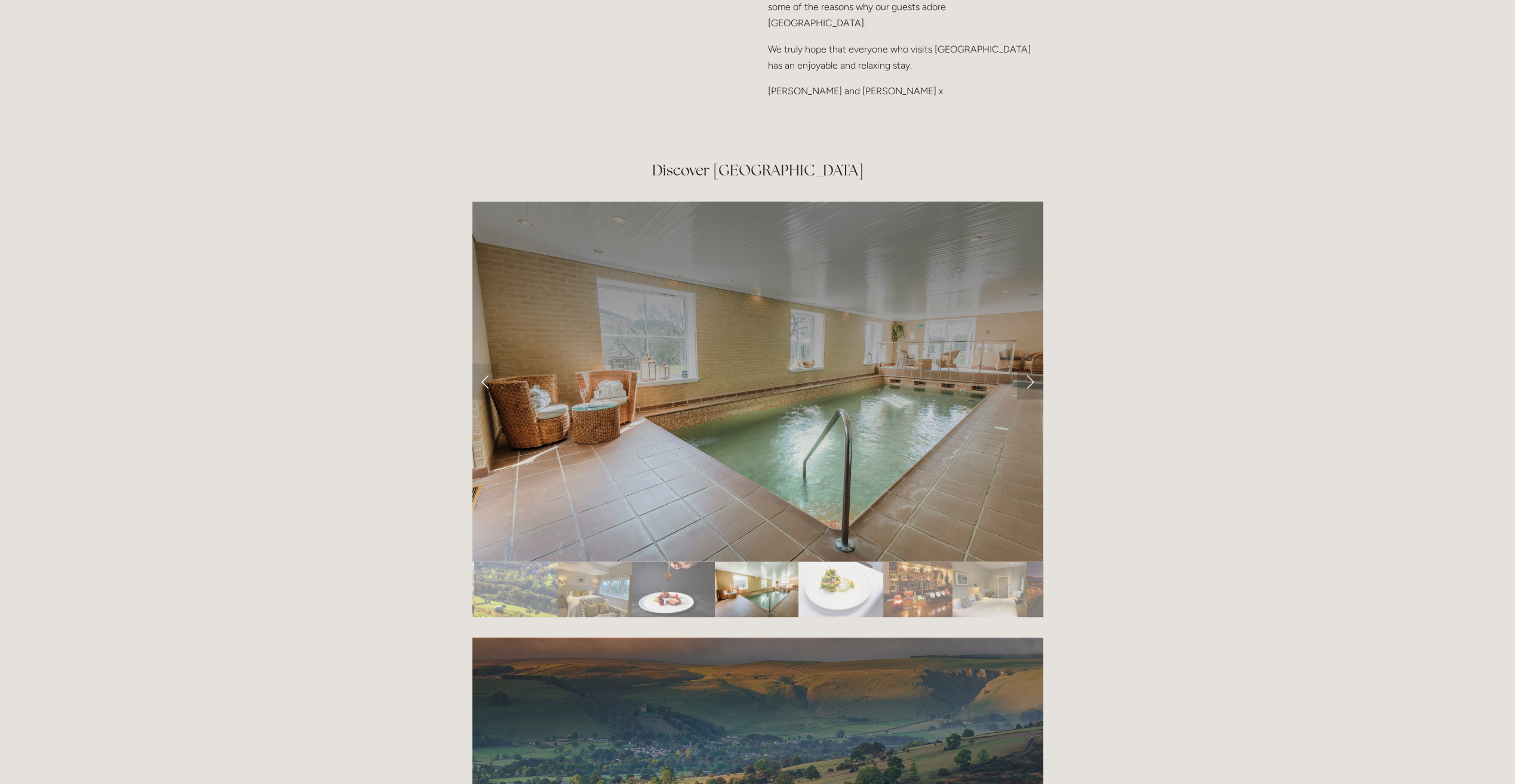
click at [1032, 363] on link "Next Slide" at bounding box center [1029, 381] width 26 height 36
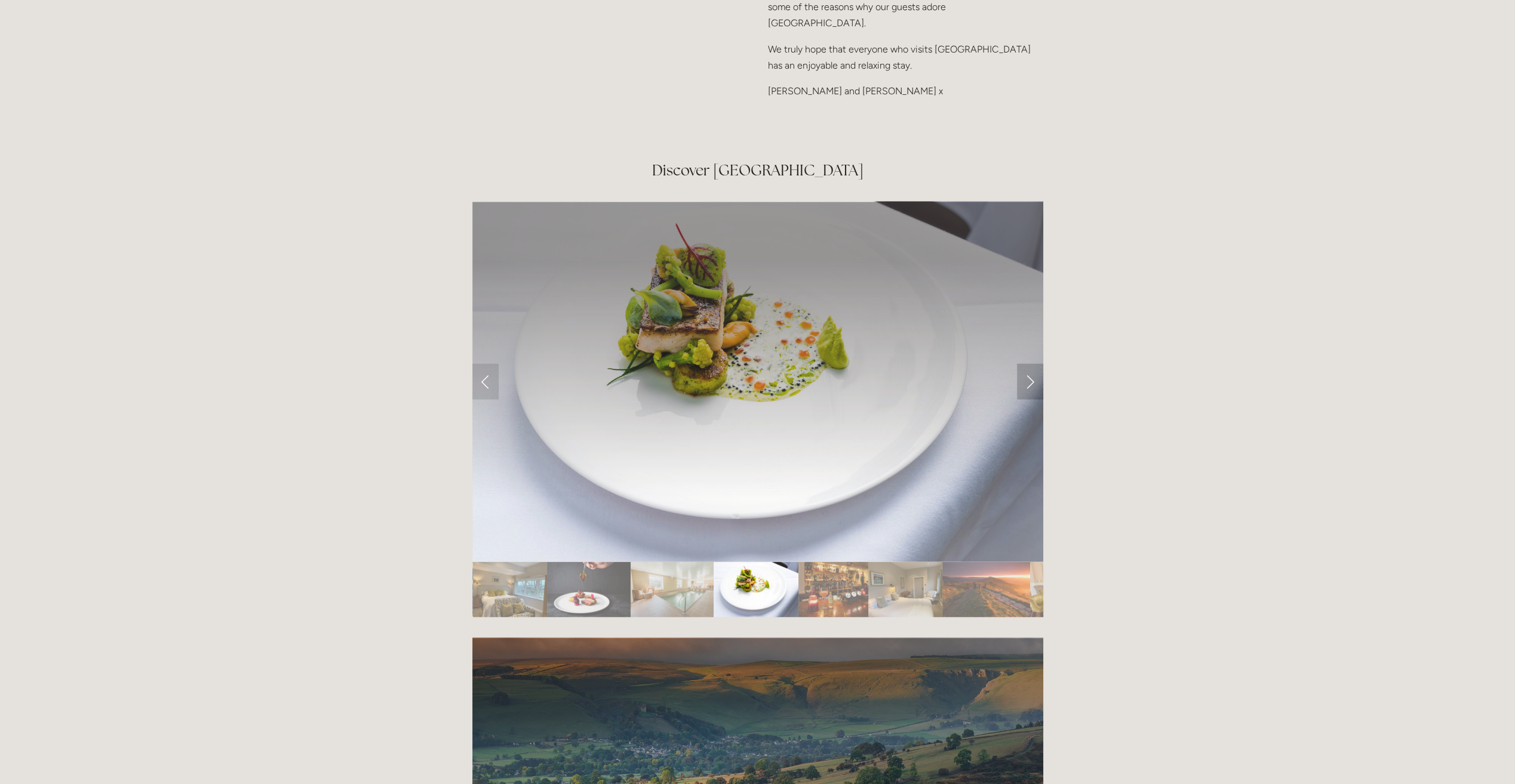
click at [1032, 363] on link "Next Slide" at bounding box center [1029, 381] width 26 height 36
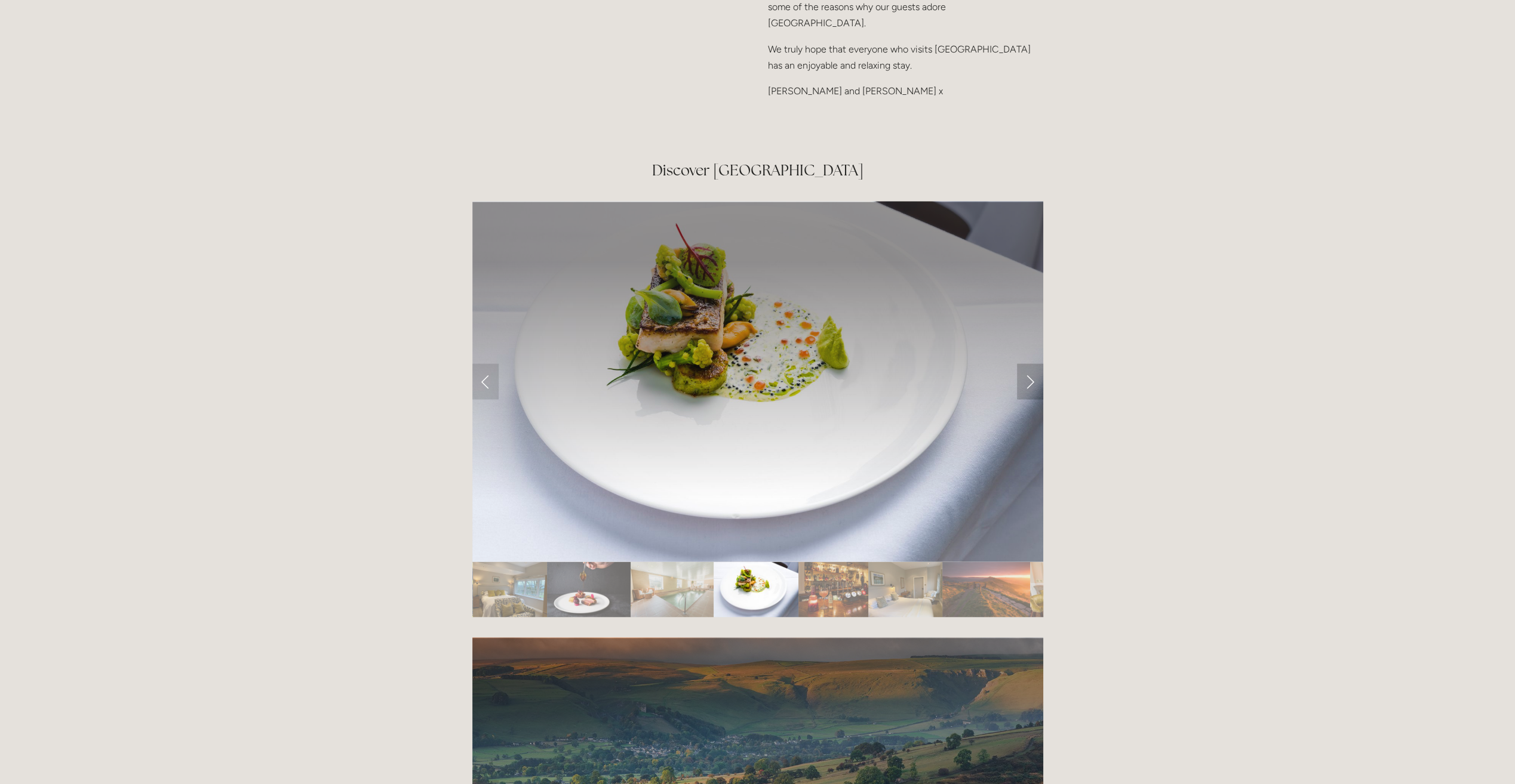
click at [1032, 363] on link "Next Slide" at bounding box center [1029, 381] width 26 height 36
click at [1024, 363] on link "Next Slide" at bounding box center [1029, 381] width 26 height 36
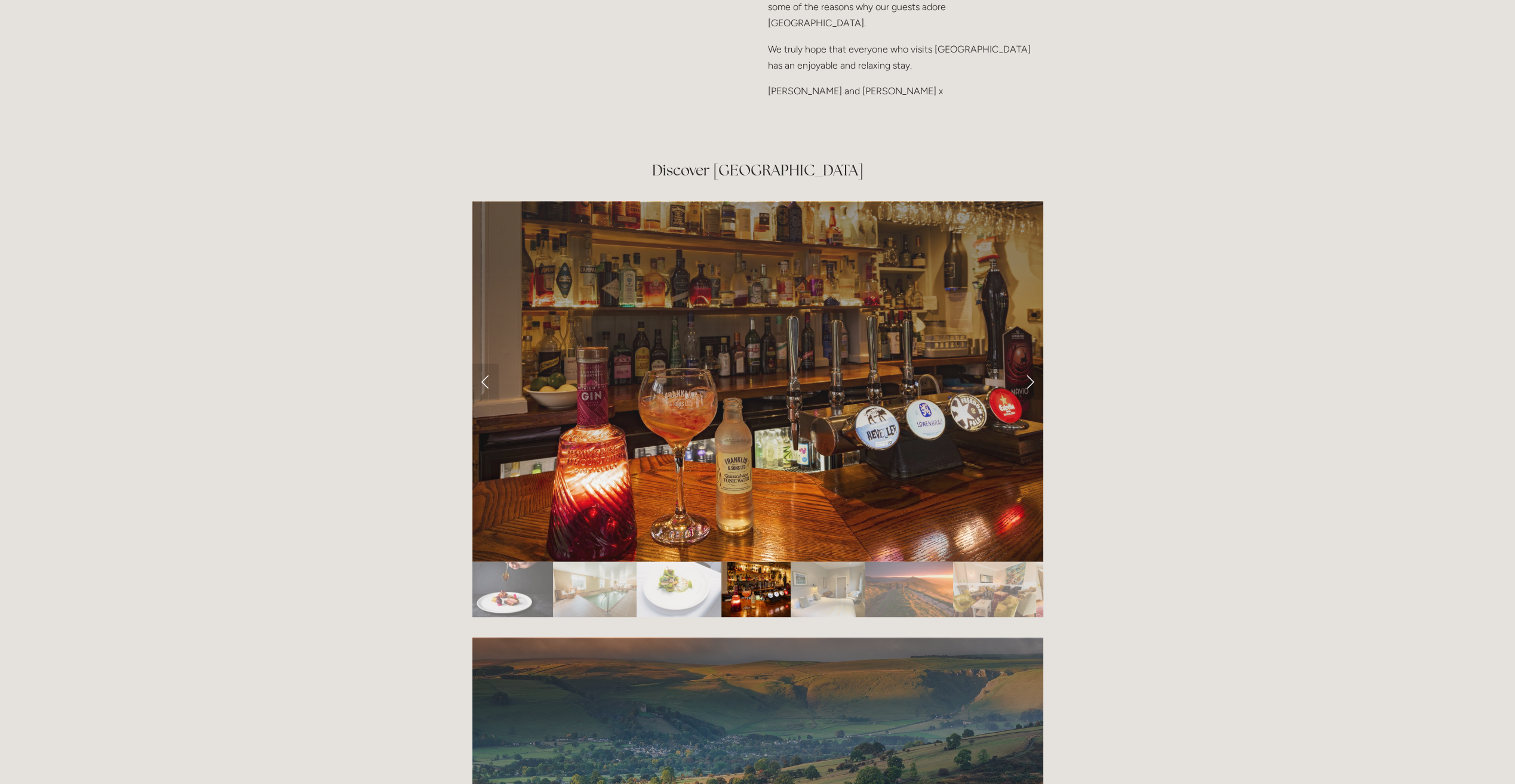
click at [1024, 363] on link "Next Slide" at bounding box center [1029, 381] width 26 height 36
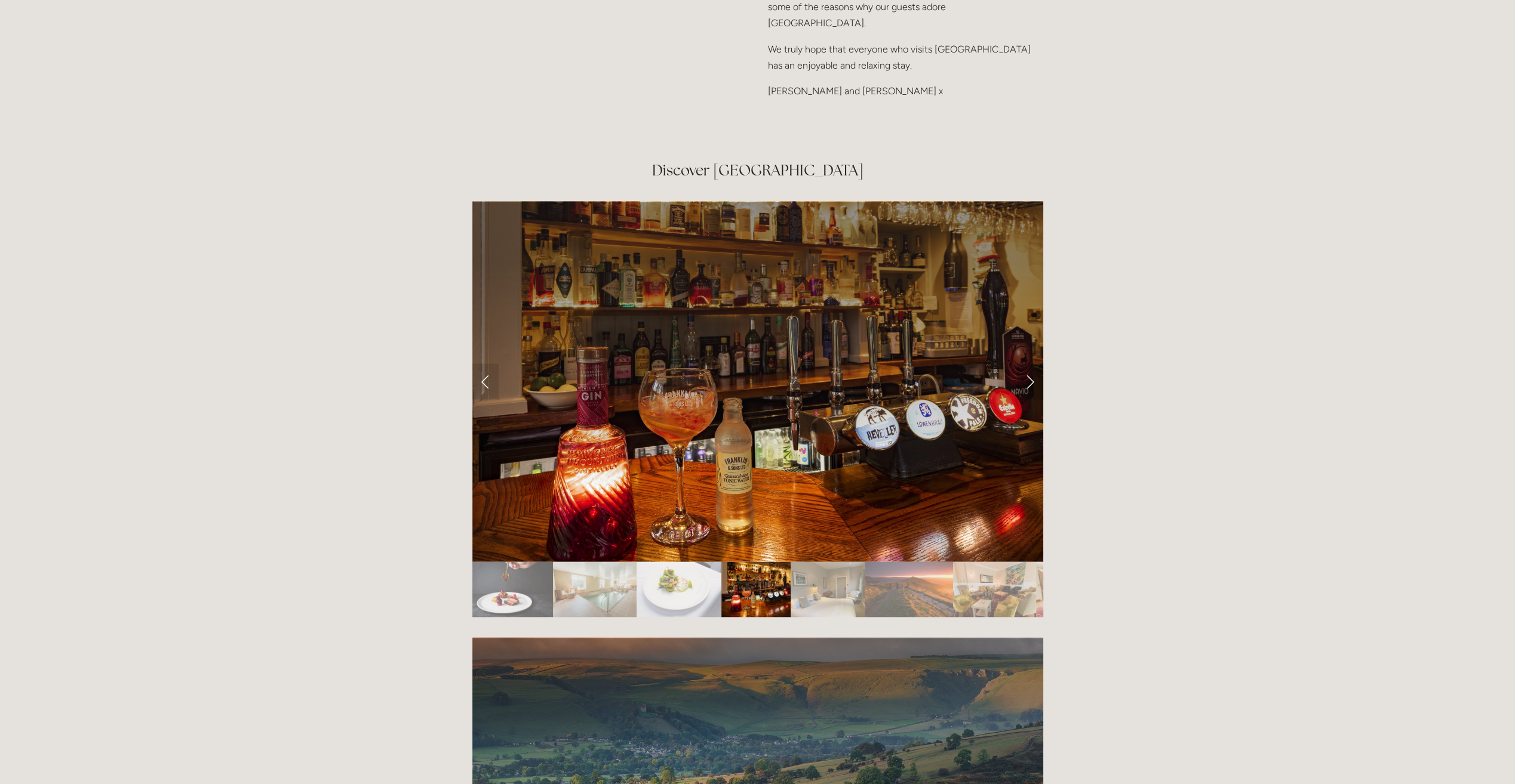
click at [1033, 363] on link "Next Slide" at bounding box center [1029, 381] width 26 height 36
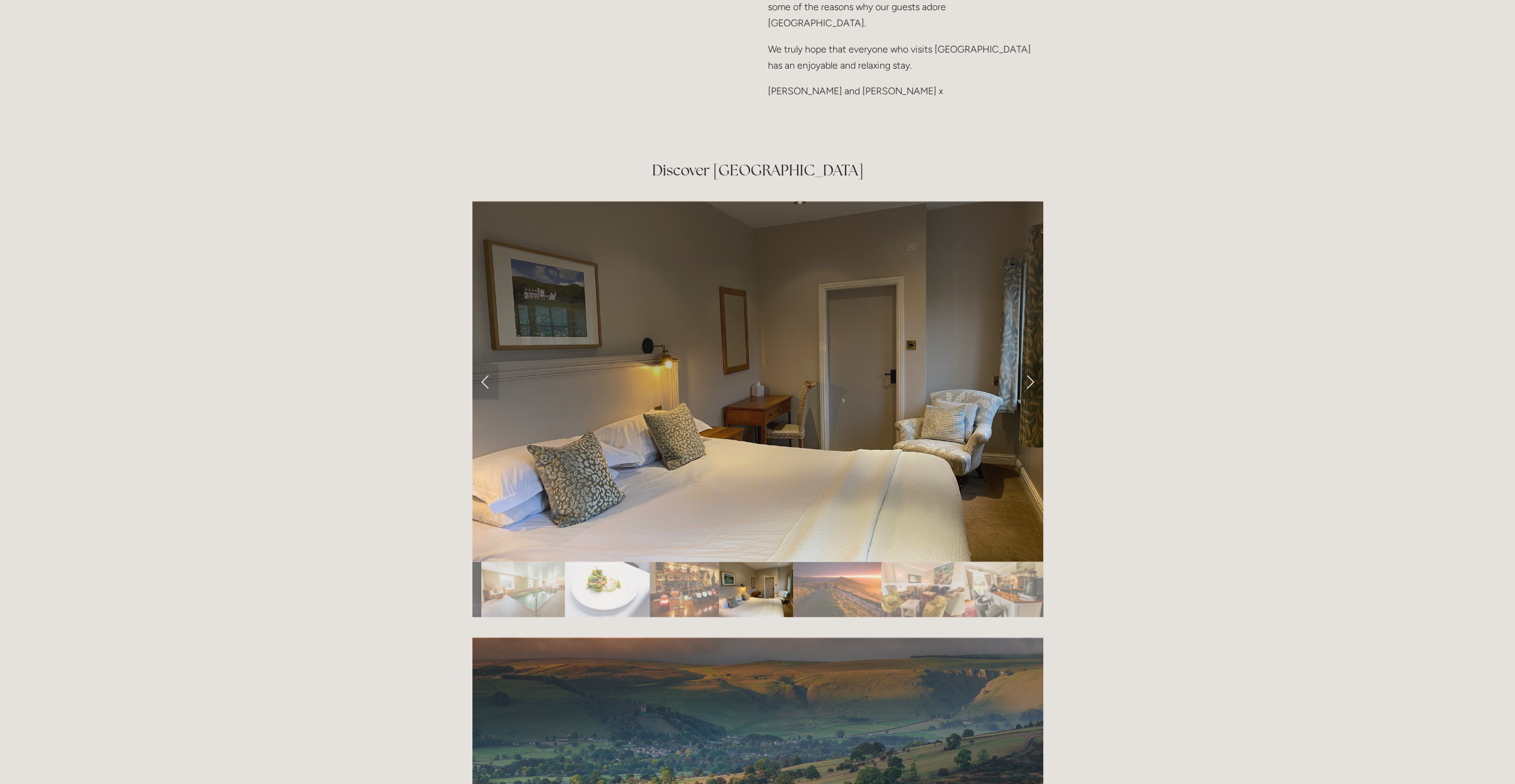
click at [1029, 363] on link "Next Slide" at bounding box center [1029, 381] width 26 height 36
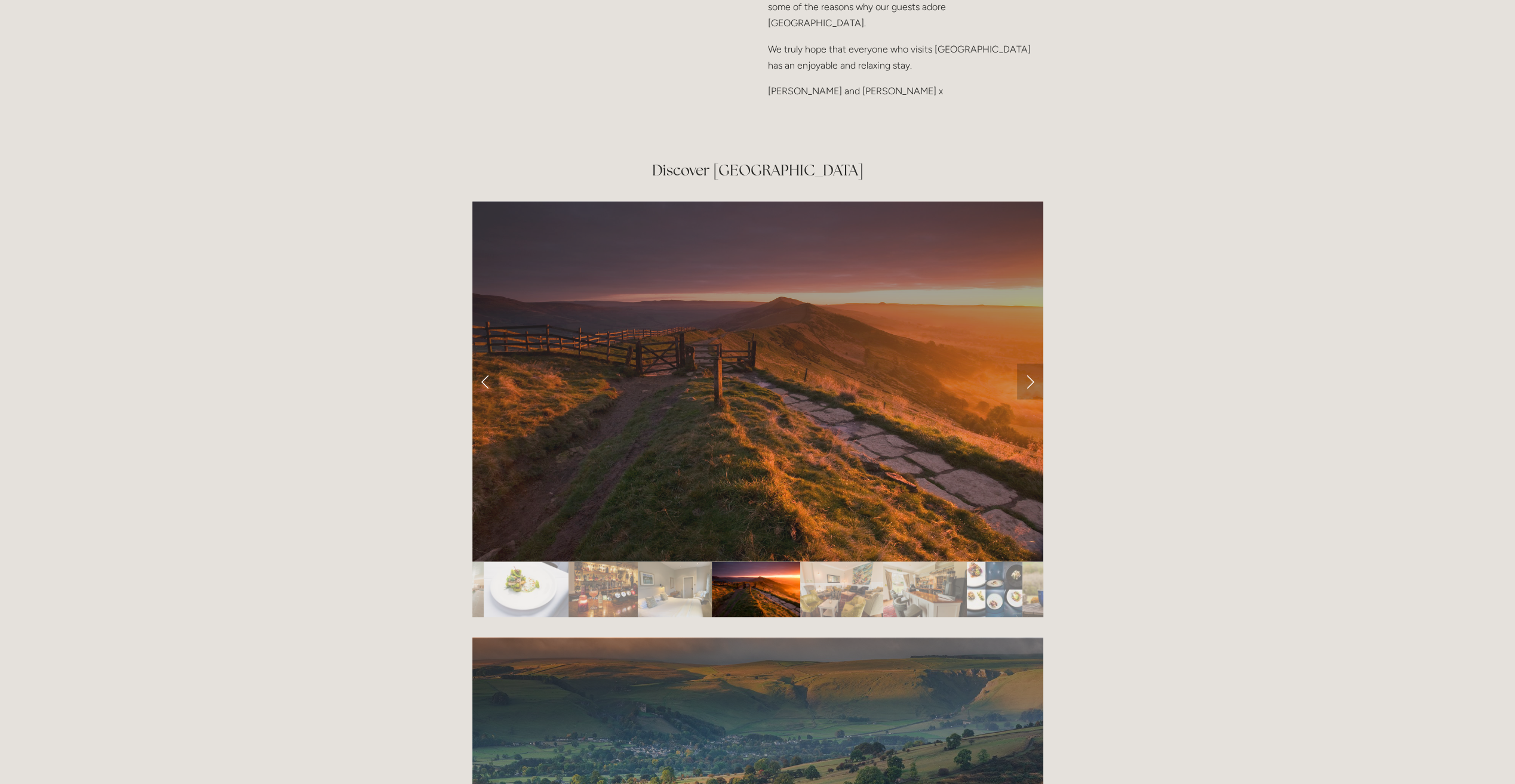
click at [1029, 363] on link "Next Slide" at bounding box center [1029, 381] width 26 height 36
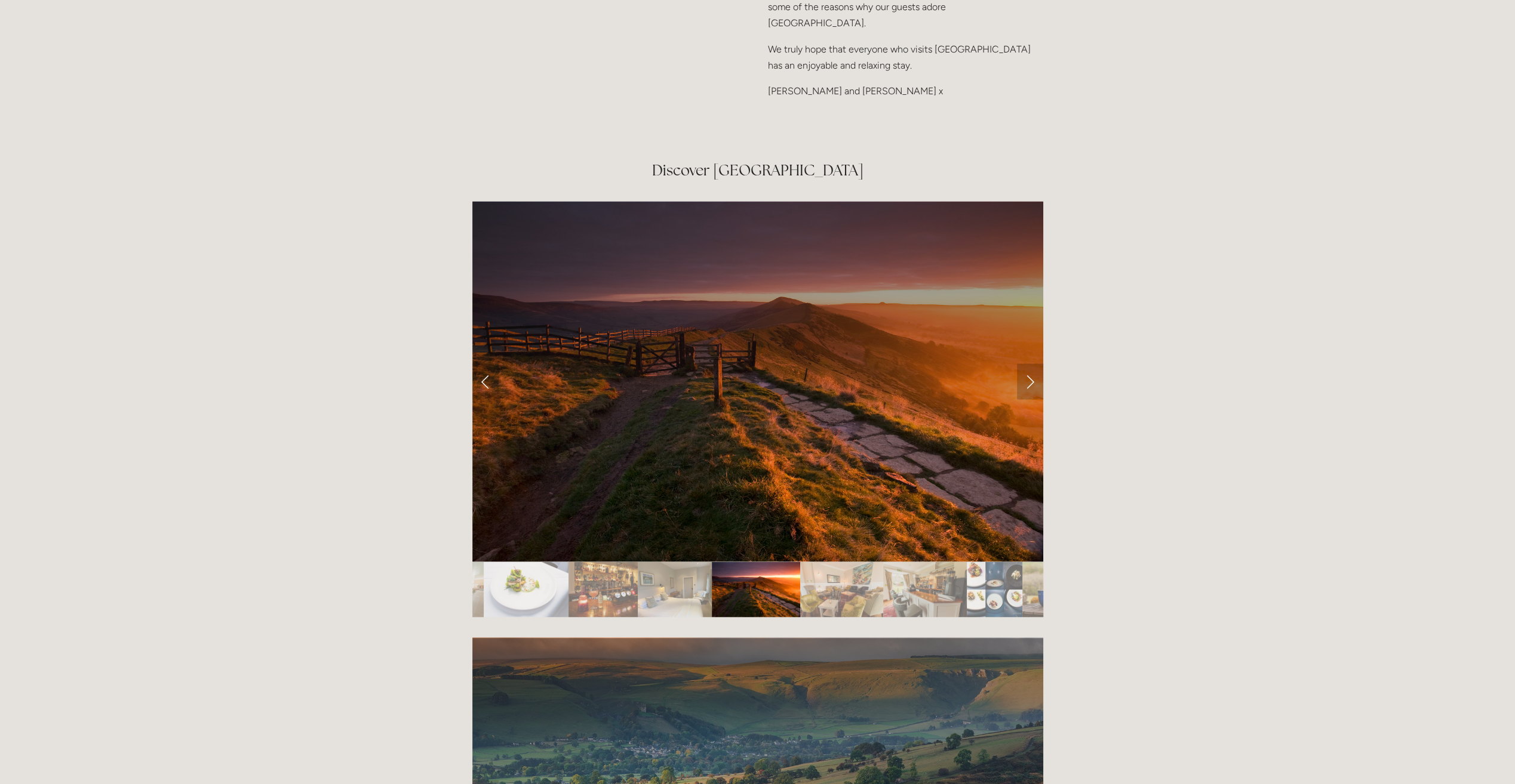
click at [1029, 363] on link "Next Slide" at bounding box center [1029, 381] width 26 height 36
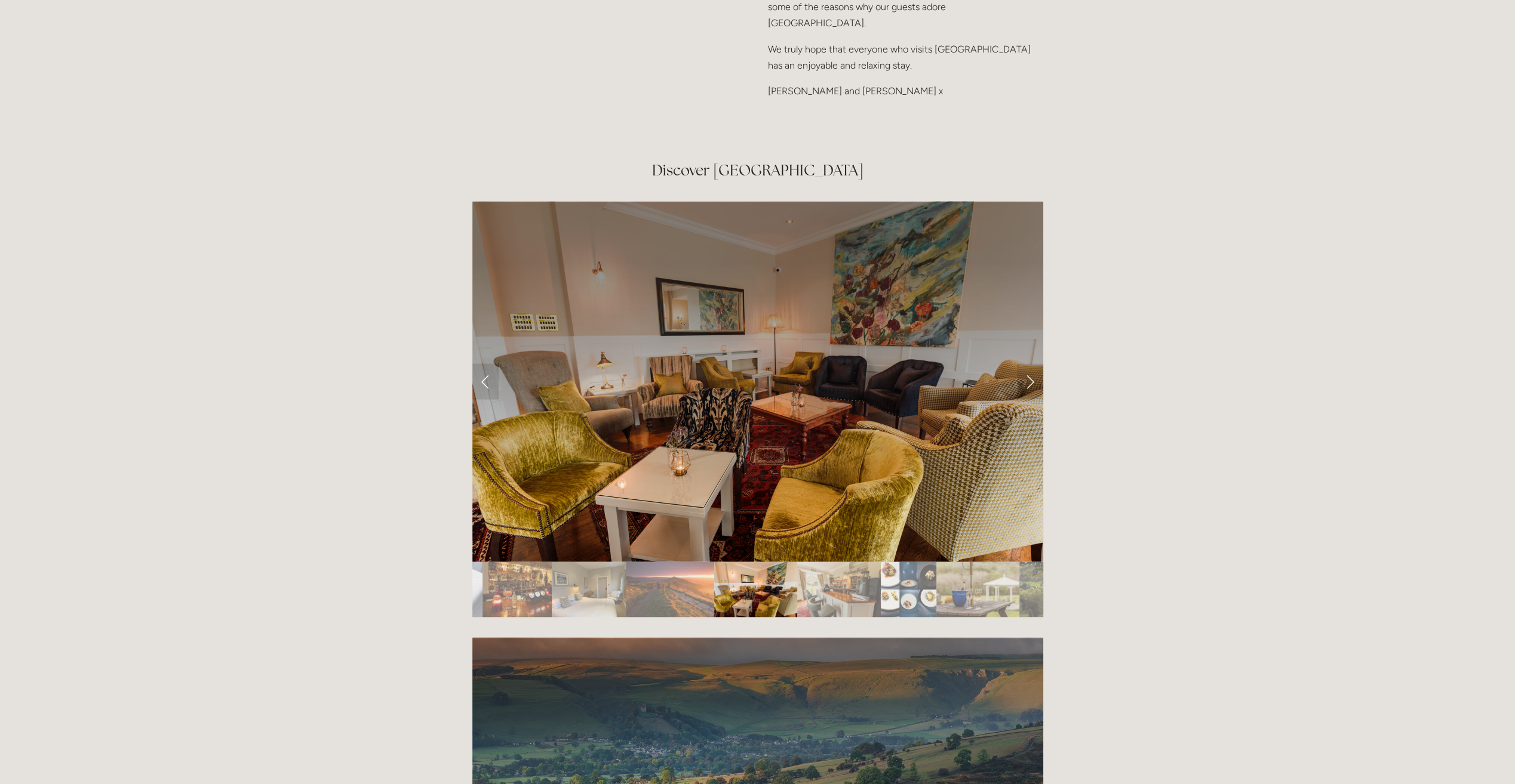
click at [846, 561] on img "Slide 14" at bounding box center [839, 588] width 83 height 55
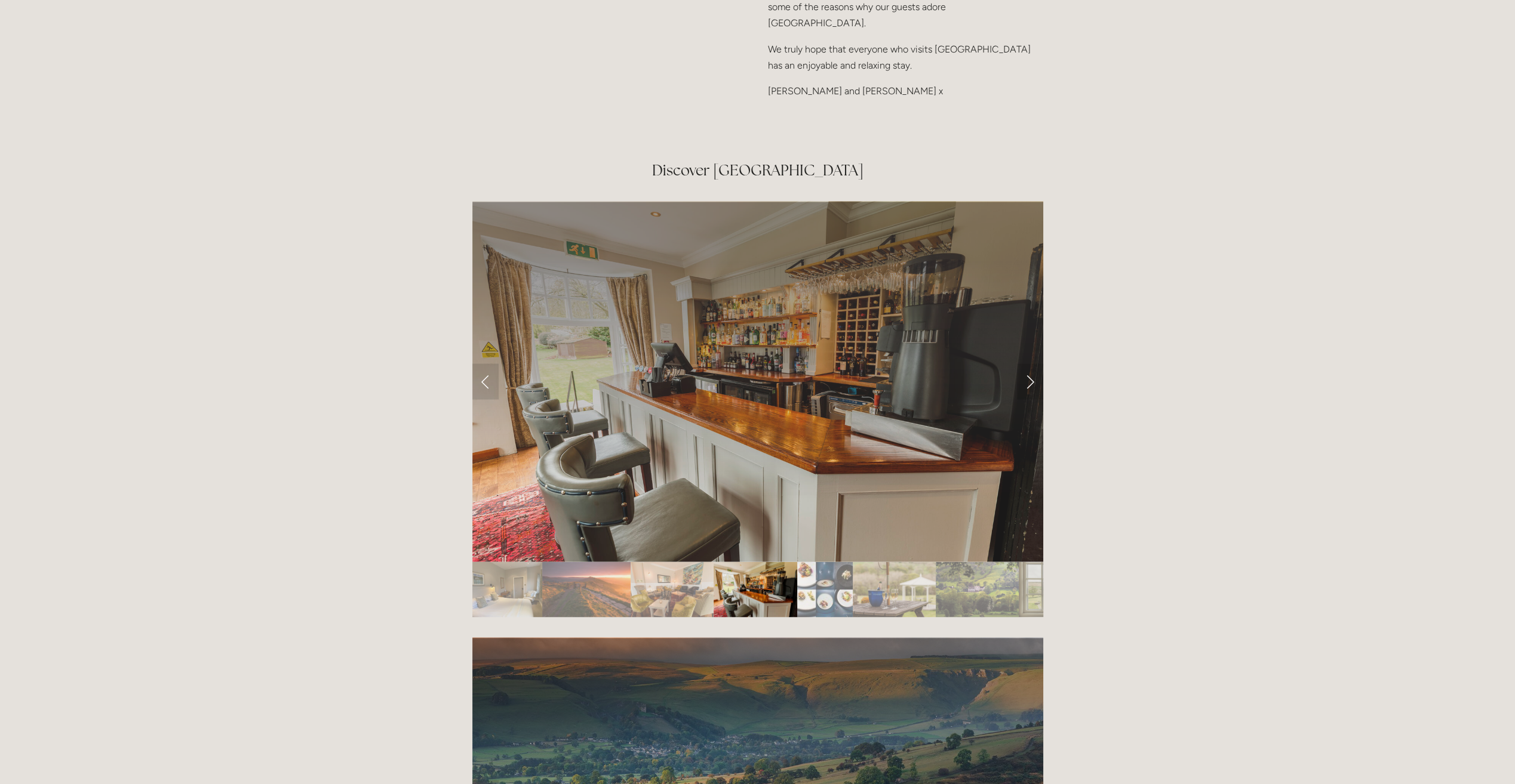
click at [834, 561] on img "Slide 15" at bounding box center [824, 588] width 55 height 55
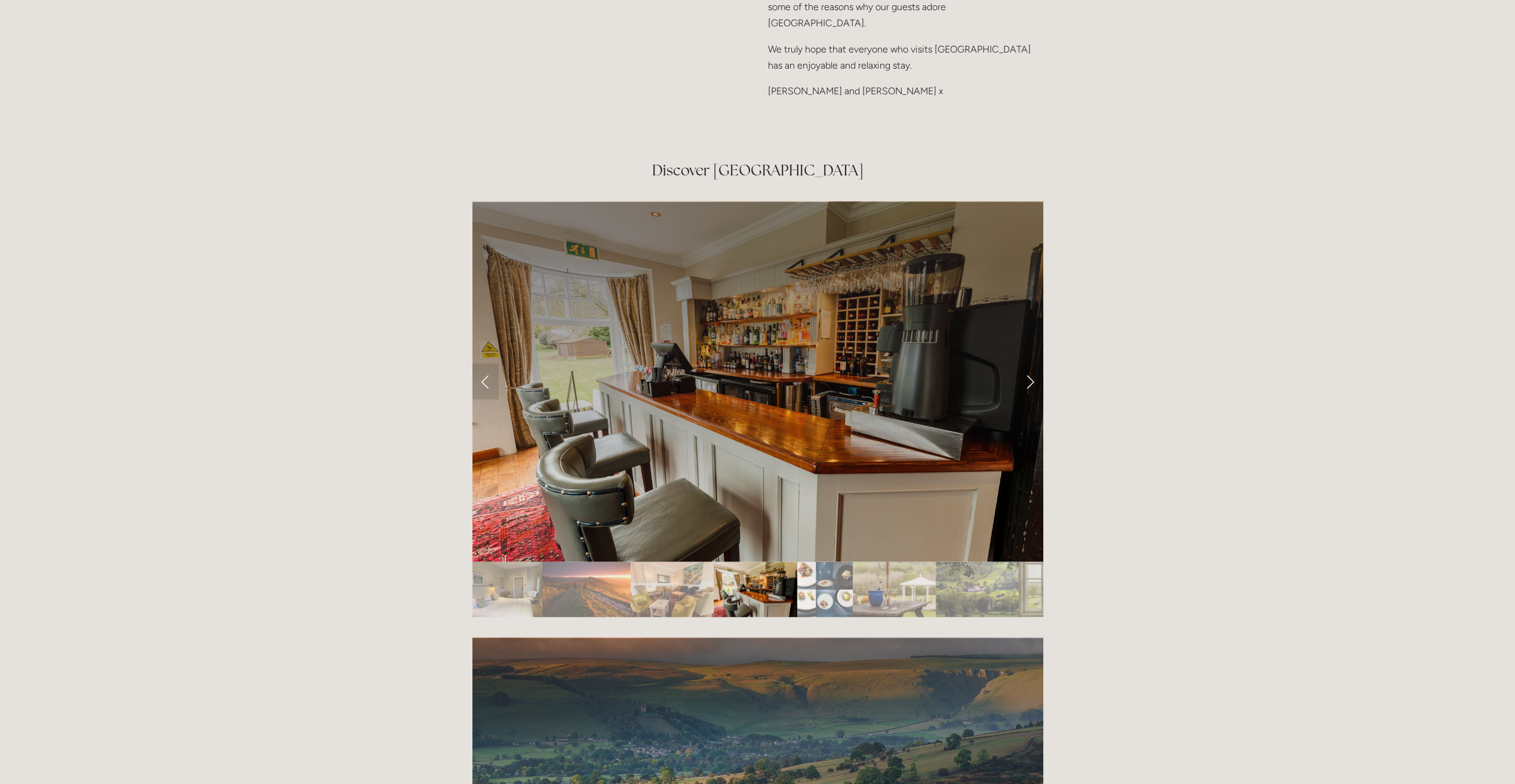
click at [853, 561] on img "Slide 16" at bounding box center [894, 588] width 83 height 55
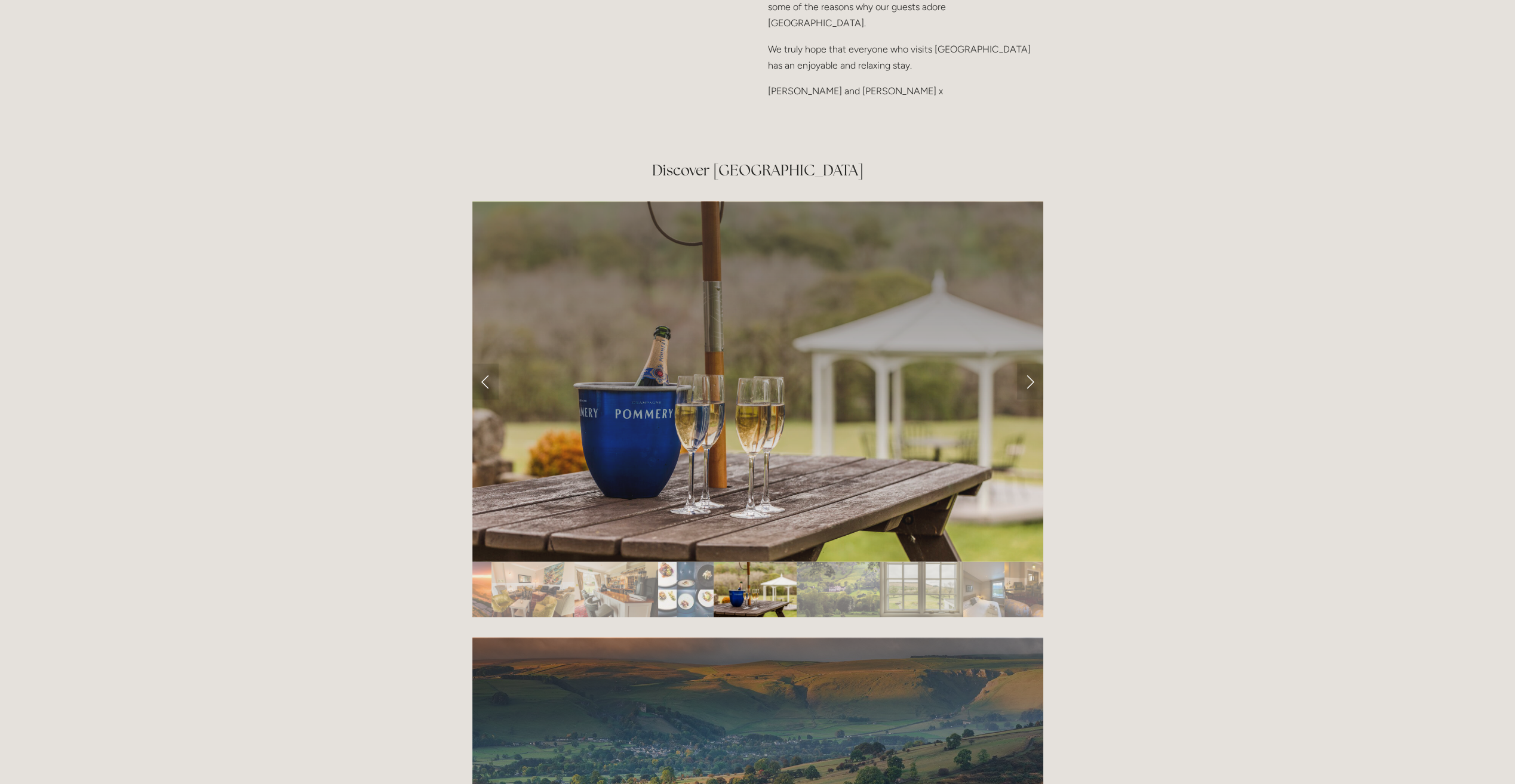
click at [880, 561] on img "Slide 18" at bounding box center [921, 588] width 83 height 55
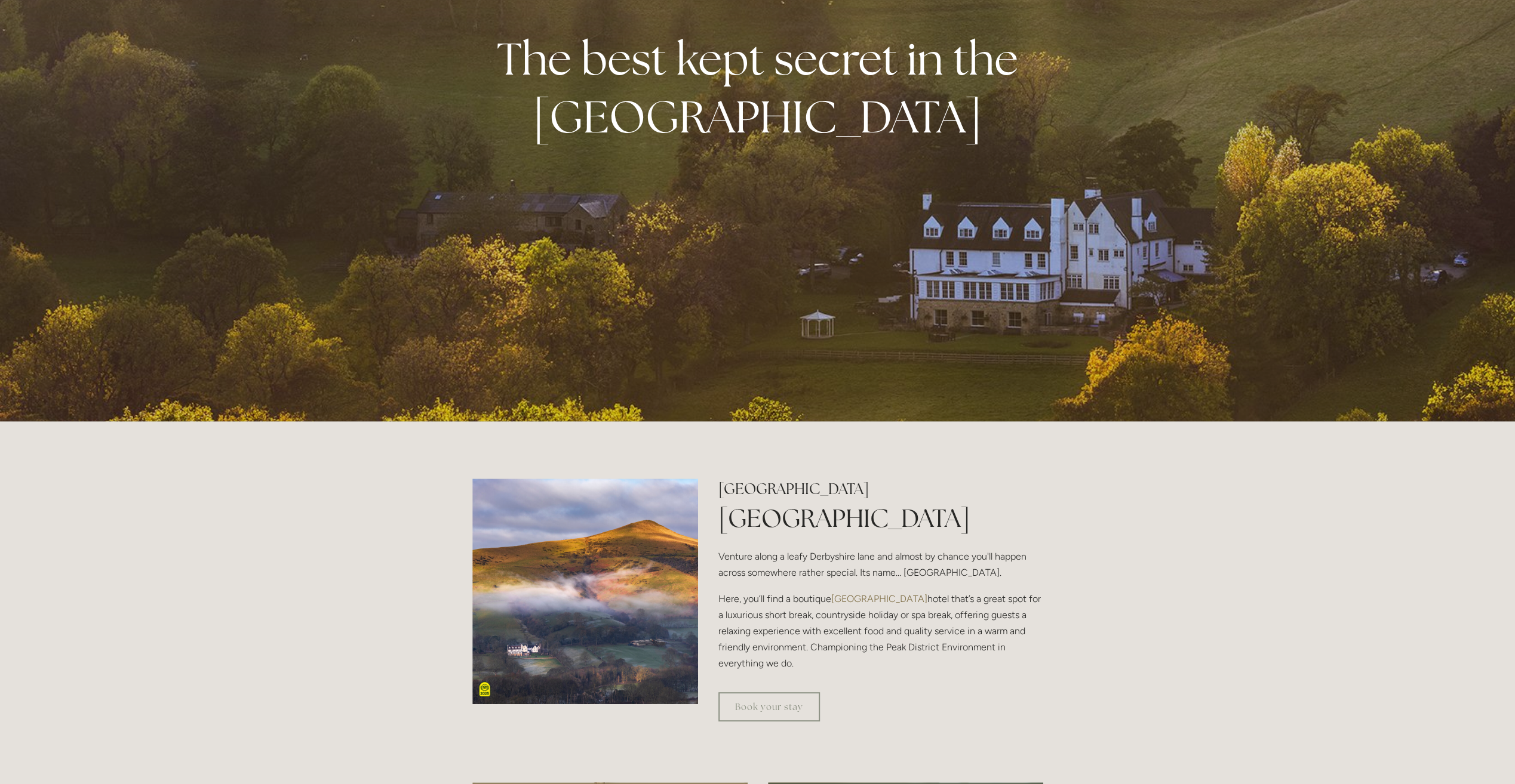
scroll to position [239, 0]
